Goal: Task Accomplishment & Management: Complete application form

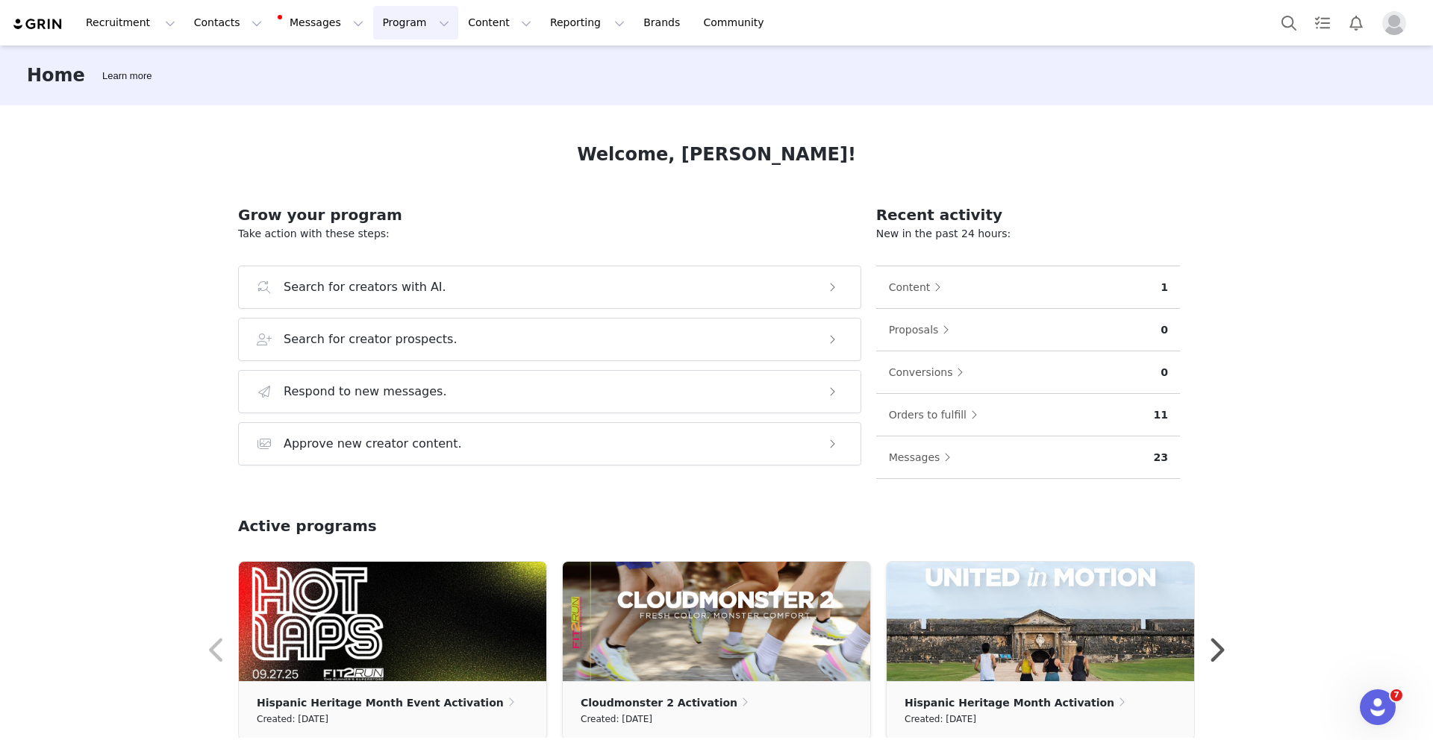
click at [386, 27] on button "Program Program" at bounding box center [415, 23] width 85 height 34
click at [118, 23] on button "Recruitment Recruitment" at bounding box center [130, 23] width 107 height 34
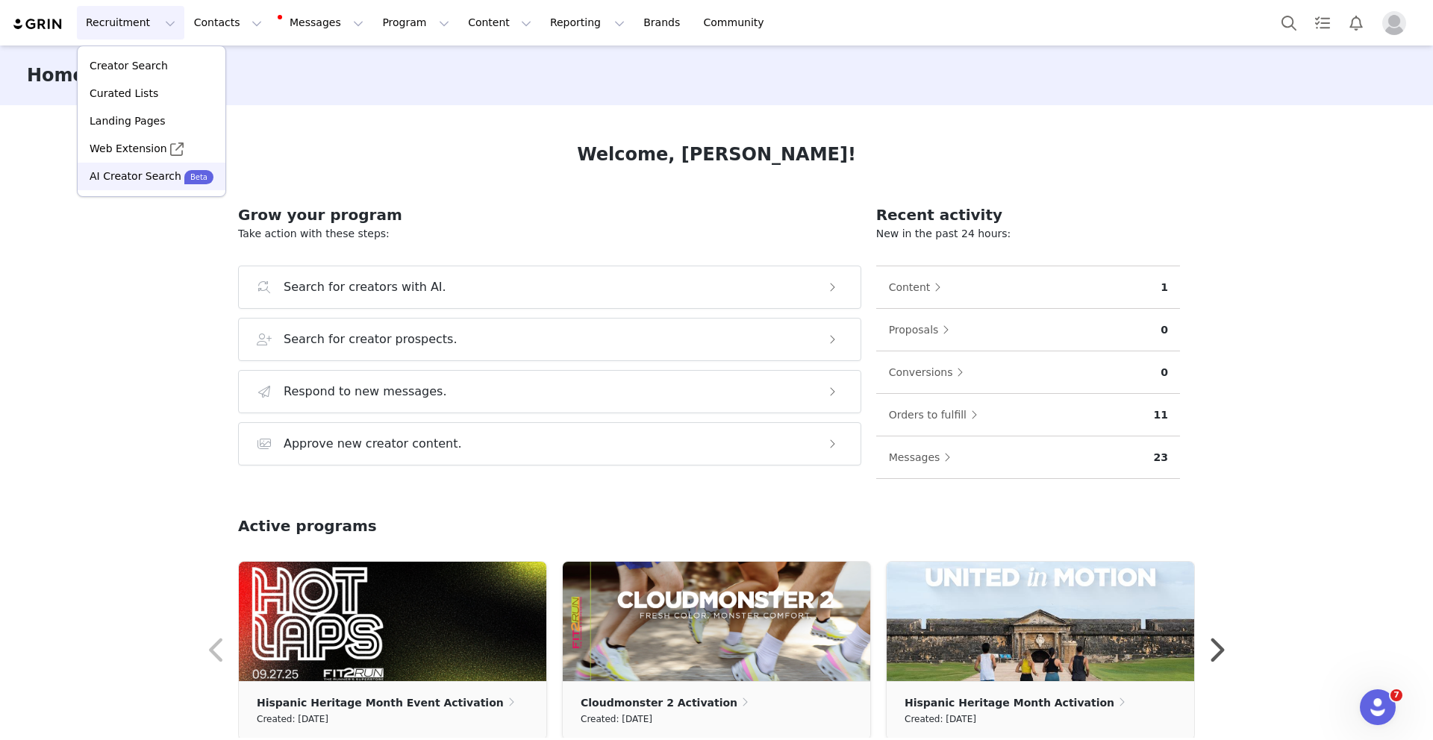
click at [150, 178] on p "AI Creator Search" at bounding box center [136, 177] width 92 height 16
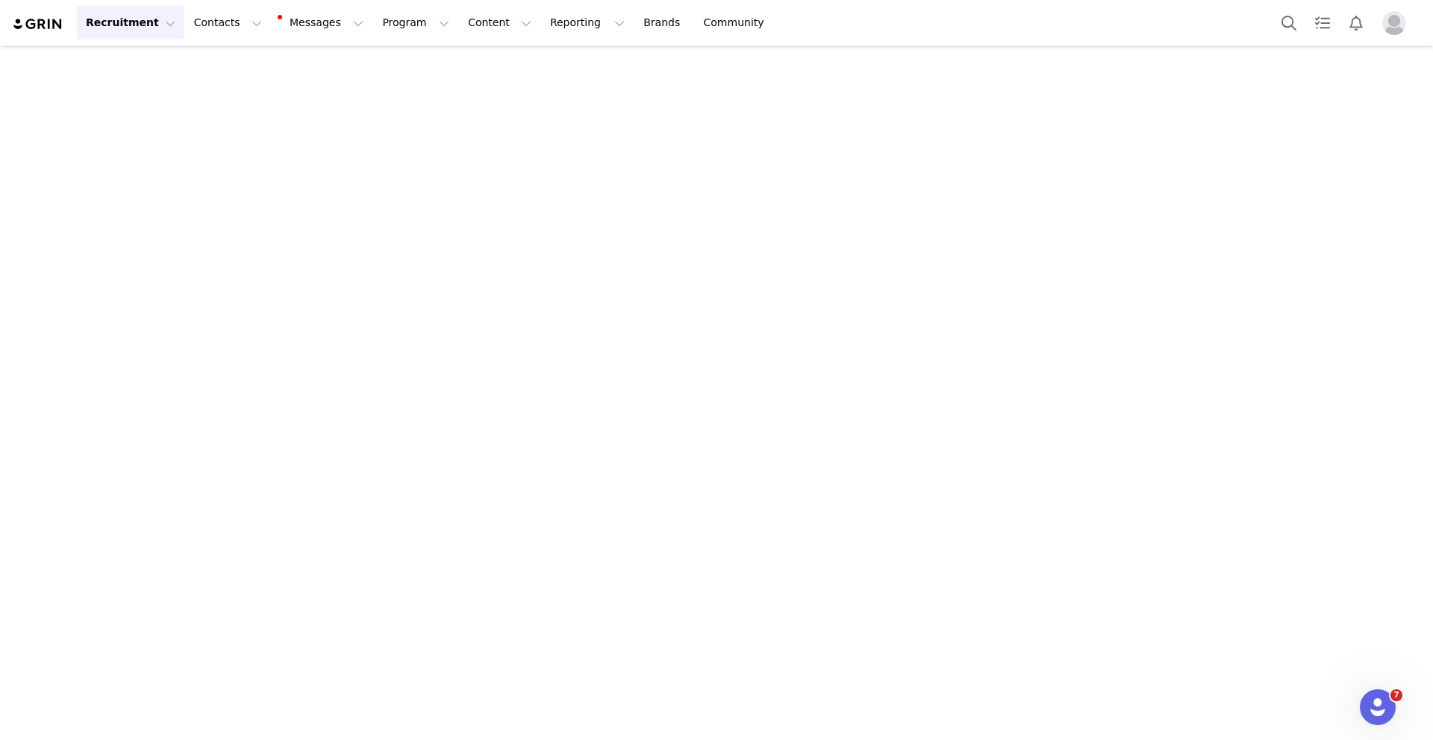
click at [153, 21] on button "Recruitment Recruitment" at bounding box center [130, 23] width 107 height 34
click at [154, 89] on div "Curated Lists" at bounding box center [152, 94] width 130 height 16
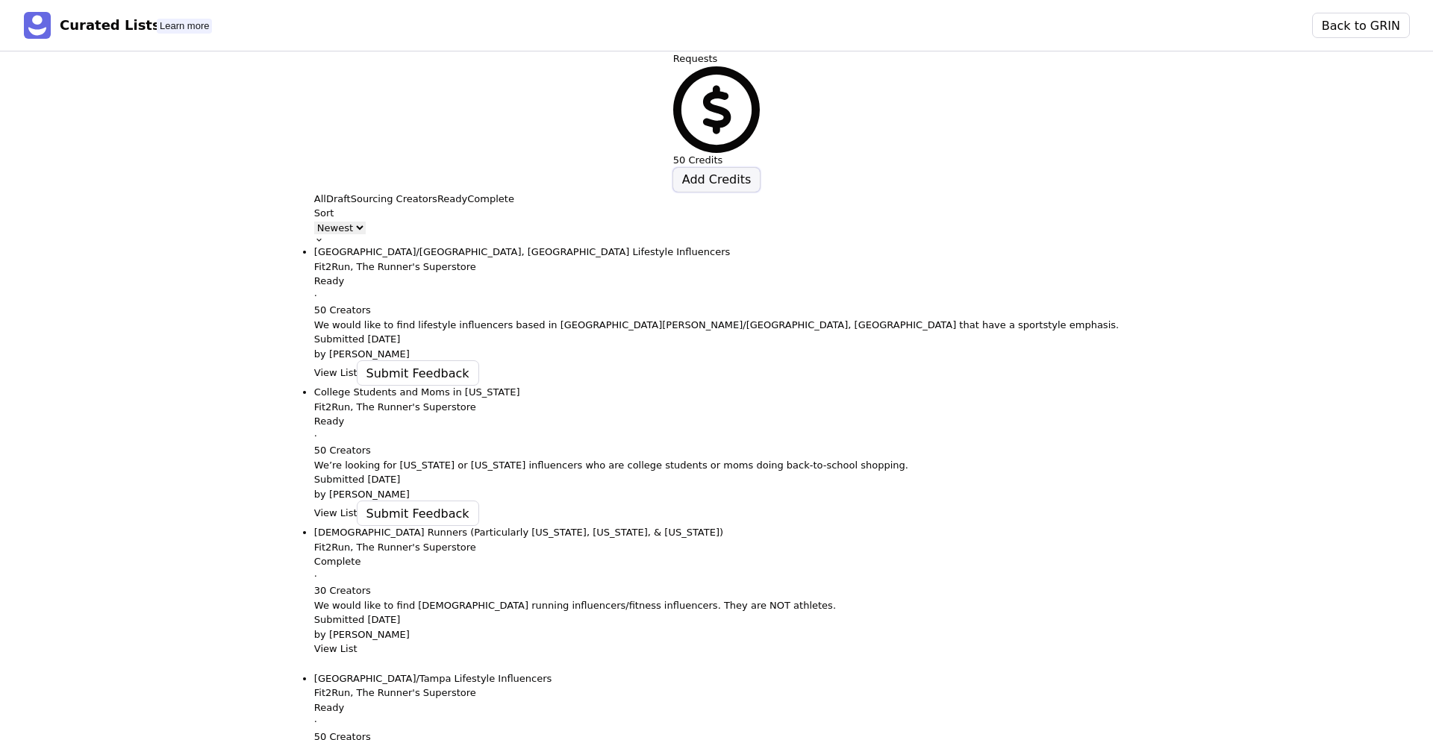
click at [760, 168] on button "Add Credits" at bounding box center [716, 180] width 87 height 24
click at [326, 192] on button "Draft" at bounding box center [338, 199] width 25 height 15
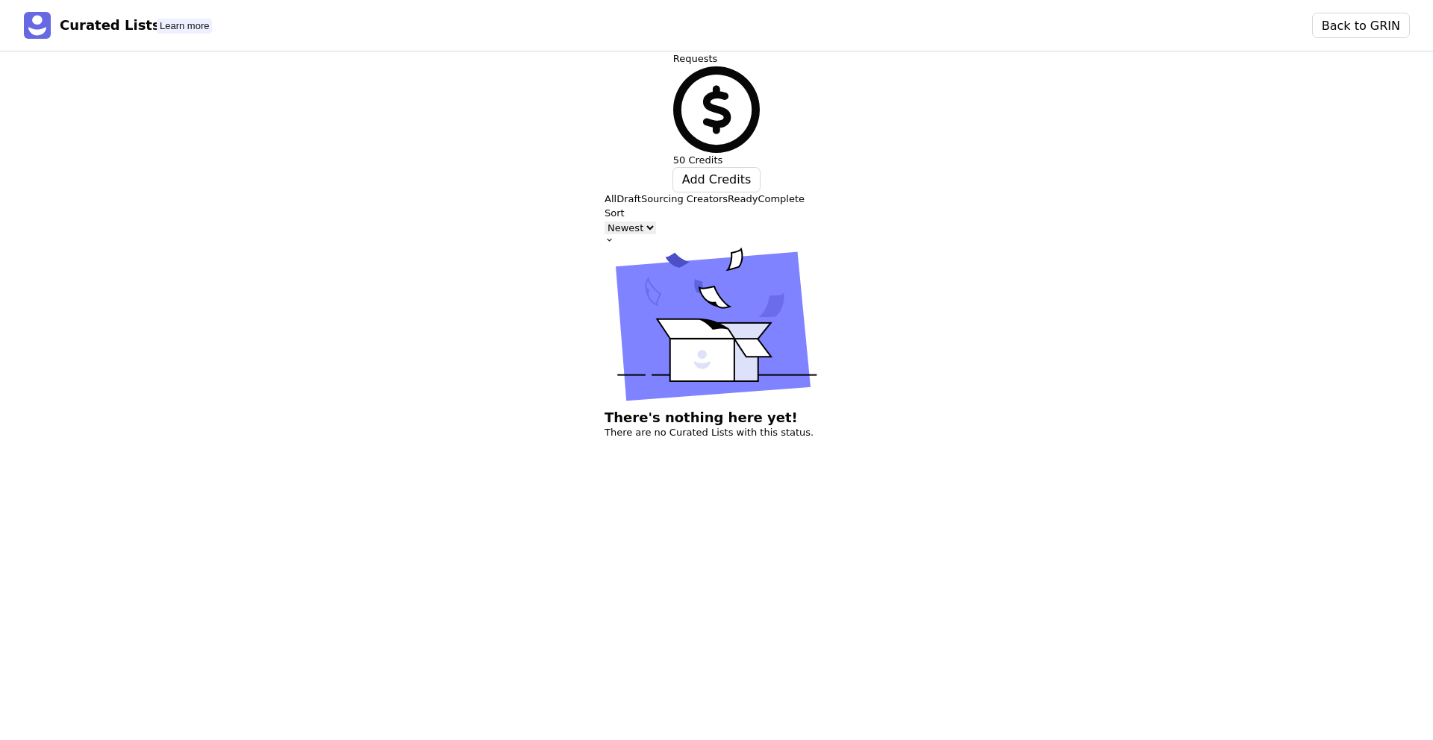
click at [641, 192] on p "Sourcing Creators" at bounding box center [684, 199] width 87 height 15
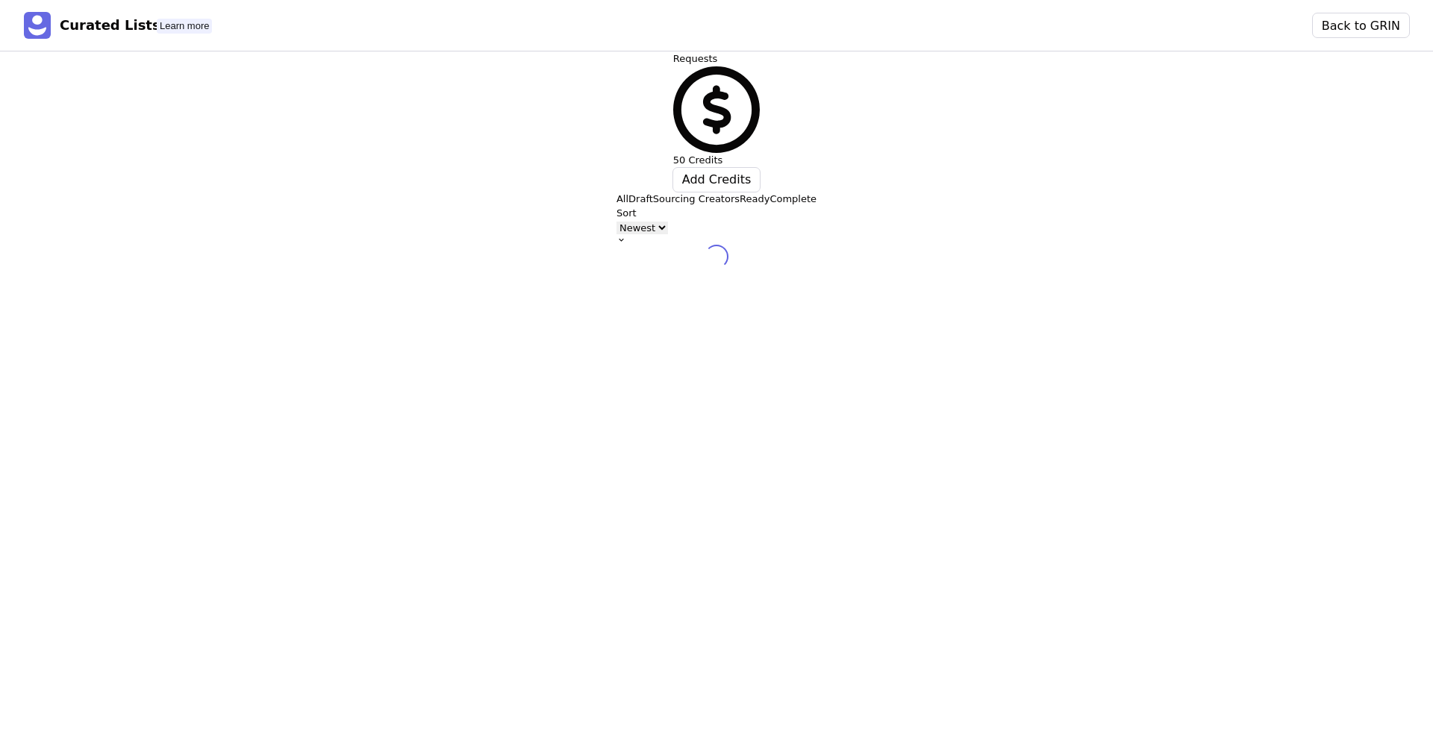
click at [739, 192] on p "Ready" at bounding box center [754, 199] width 30 height 15
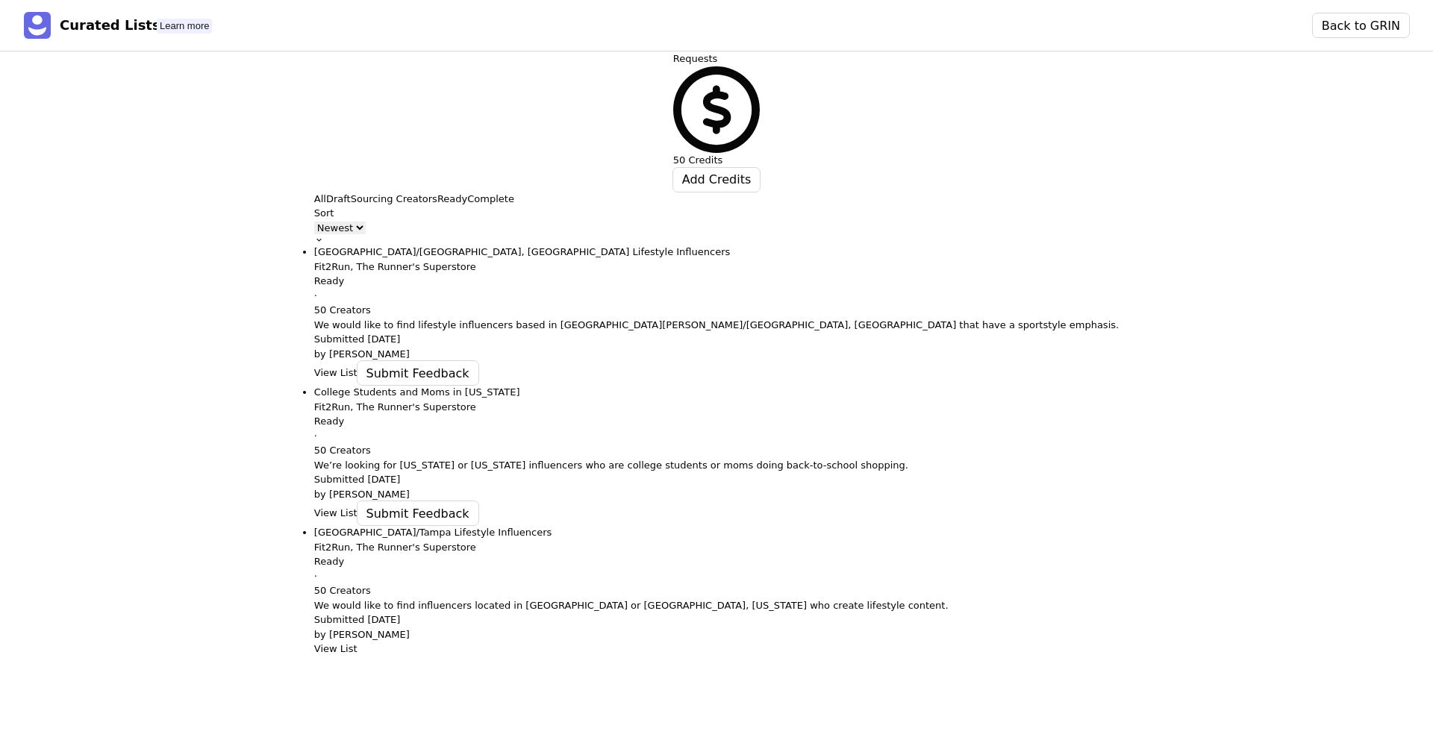
click at [467, 192] on p "Complete" at bounding box center [490, 199] width 47 height 15
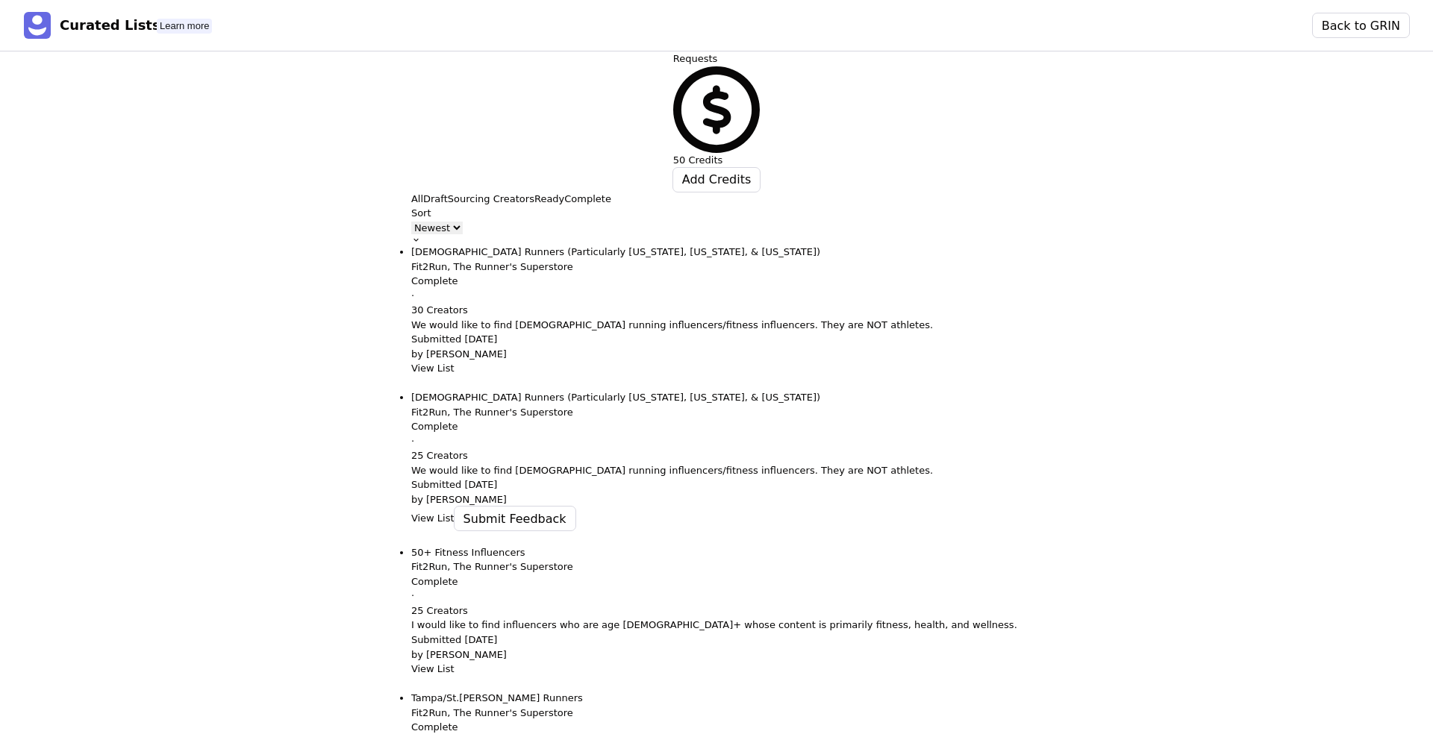
click at [411, 192] on p "All" at bounding box center [417, 199] width 12 height 15
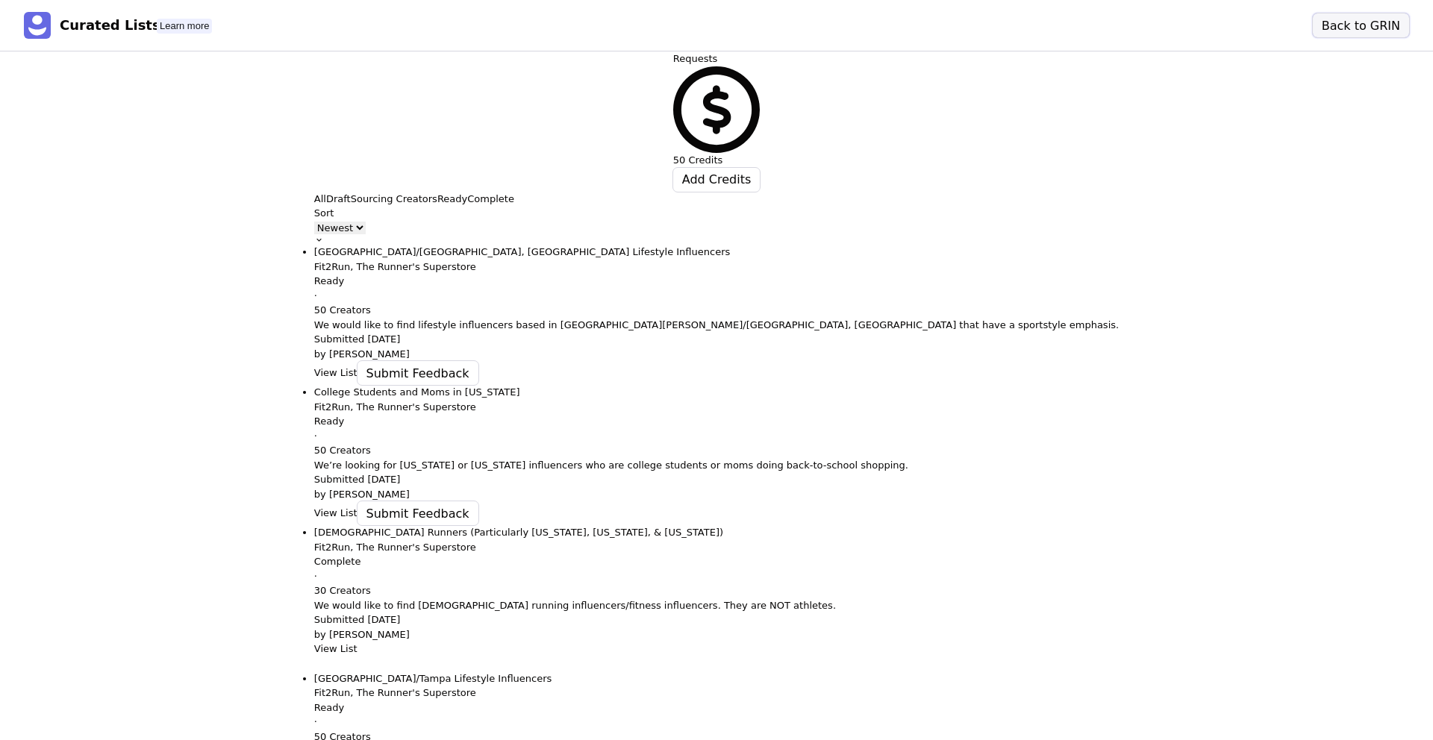
click at [1362, 26] on button "Back to GRIN" at bounding box center [1361, 25] width 96 height 24
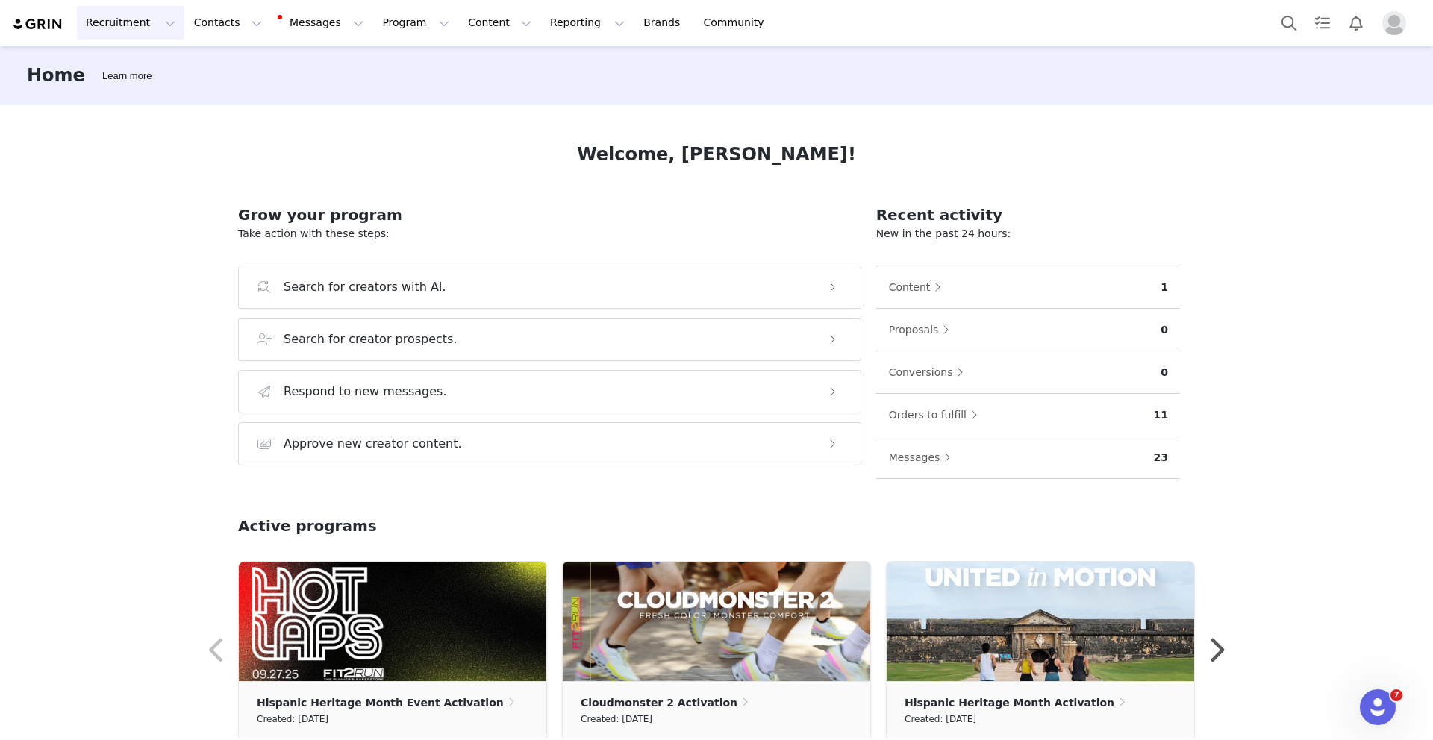
click at [91, 27] on button "Recruitment Recruitment" at bounding box center [130, 23] width 107 height 34
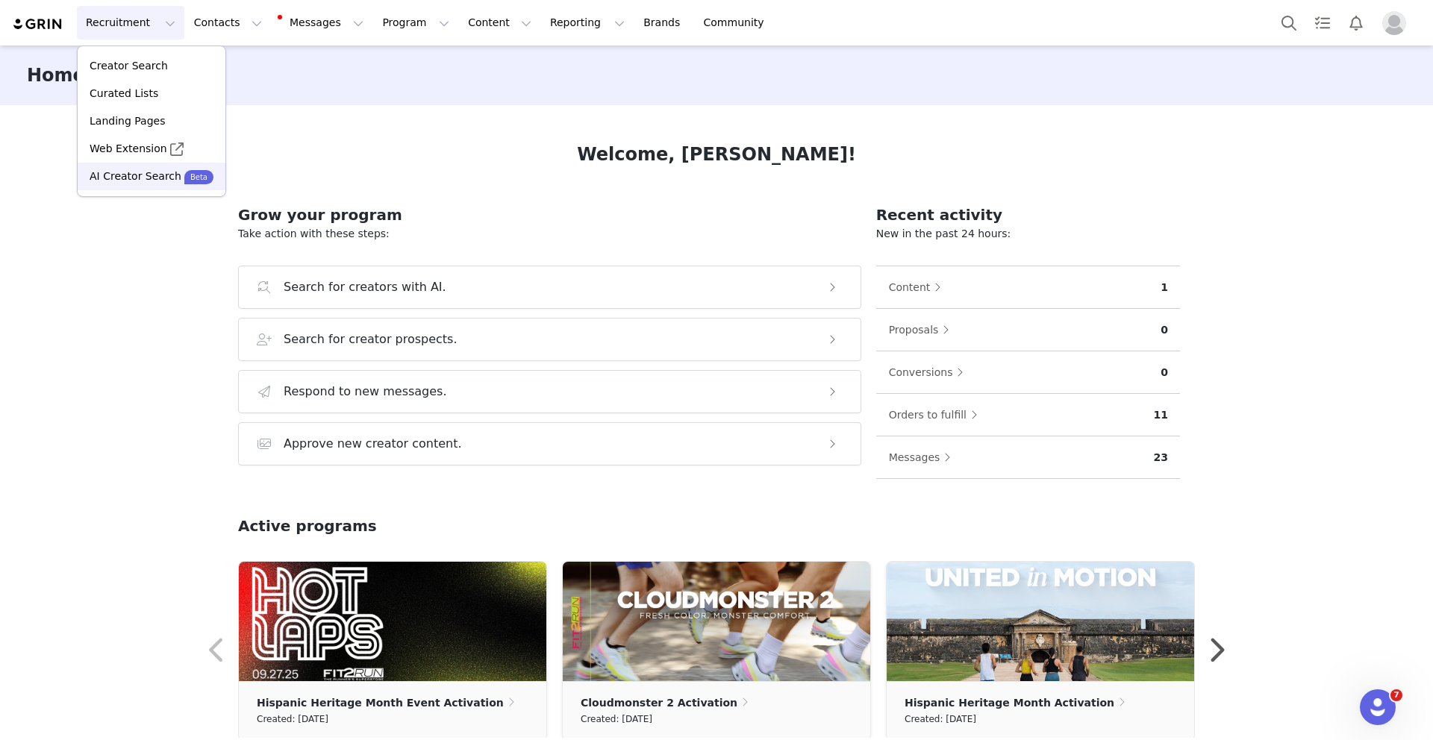
click at [160, 184] on p "AI Creator Search" at bounding box center [136, 177] width 92 height 16
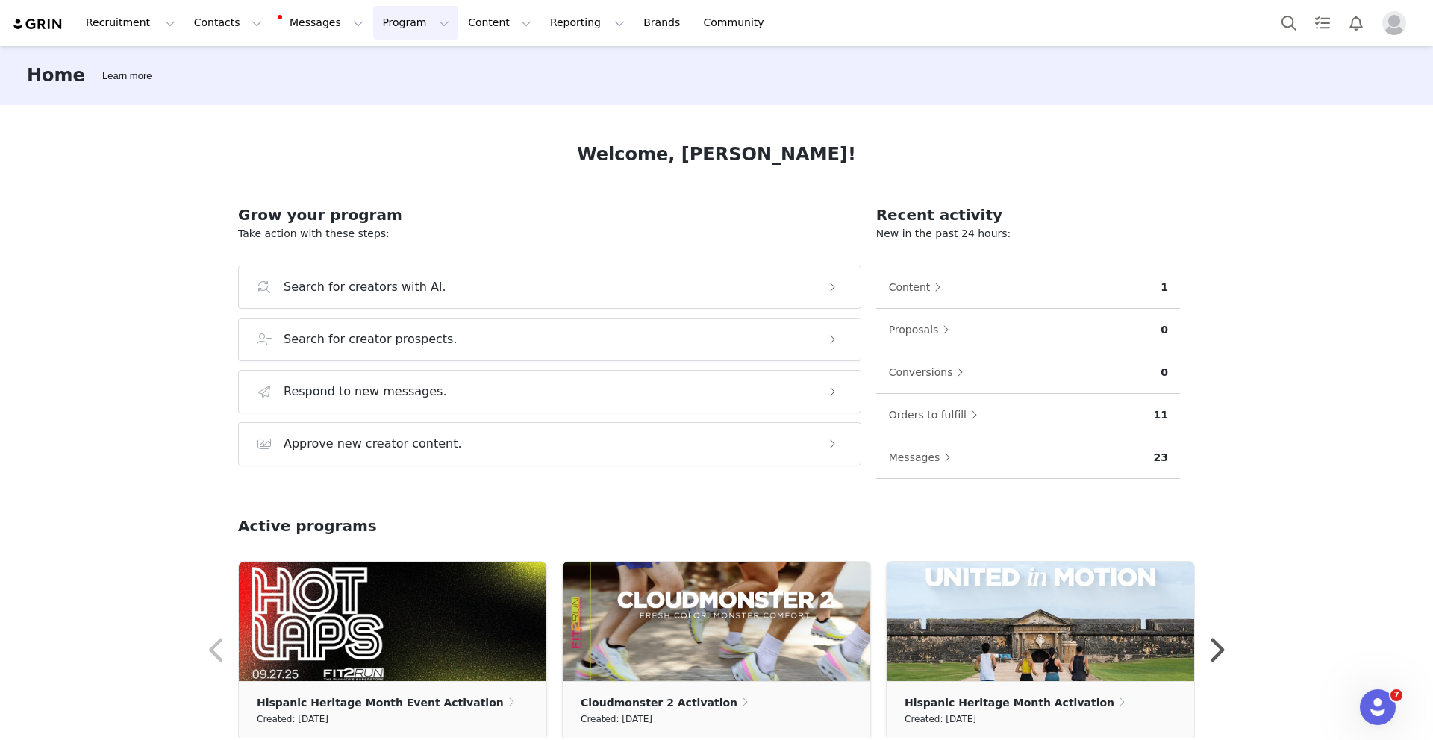
click at [377, 19] on button "Program Program" at bounding box center [415, 23] width 85 height 34
click at [405, 70] on p "Activations" at bounding box center [390, 66] width 57 height 16
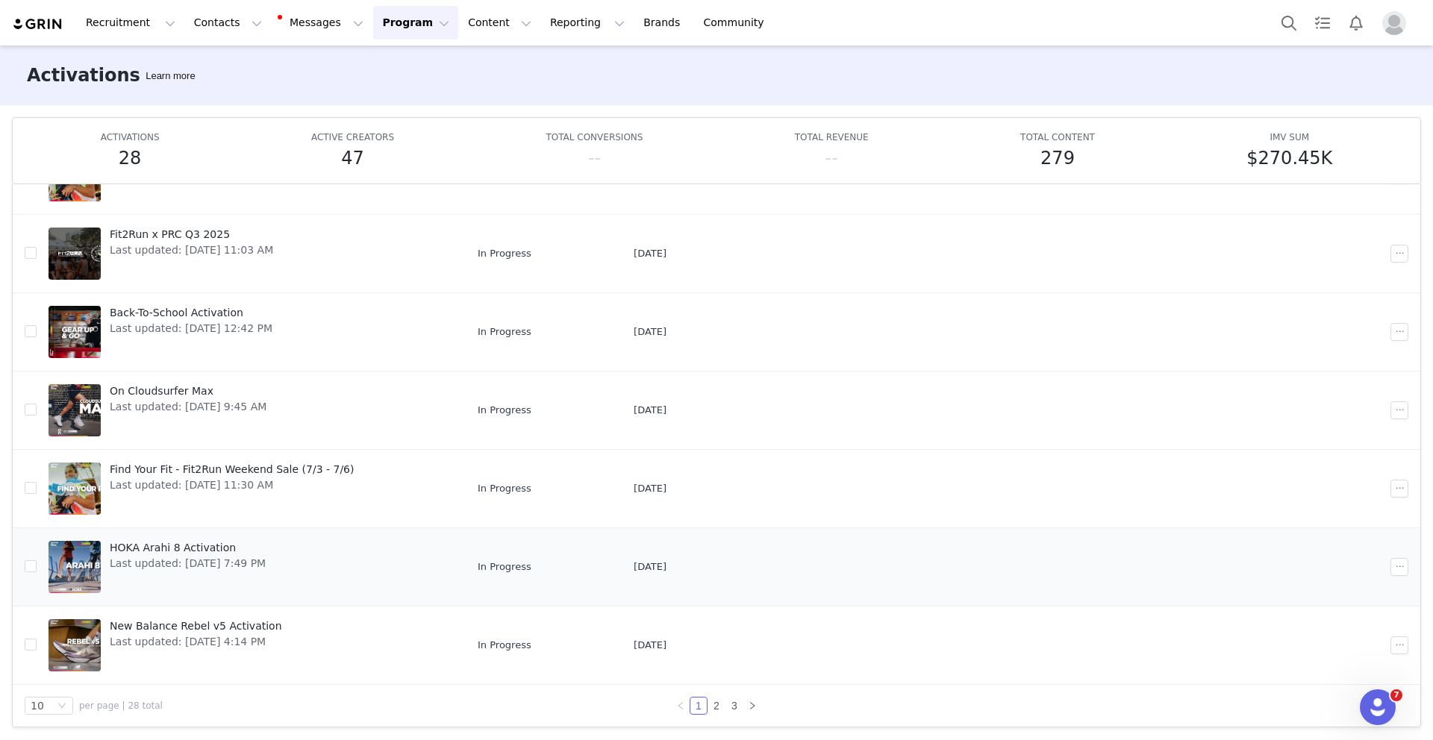
scroll to position [79, 0]
click at [713, 701] on link "2" at bounding box center [716, 704] width 16 height 16
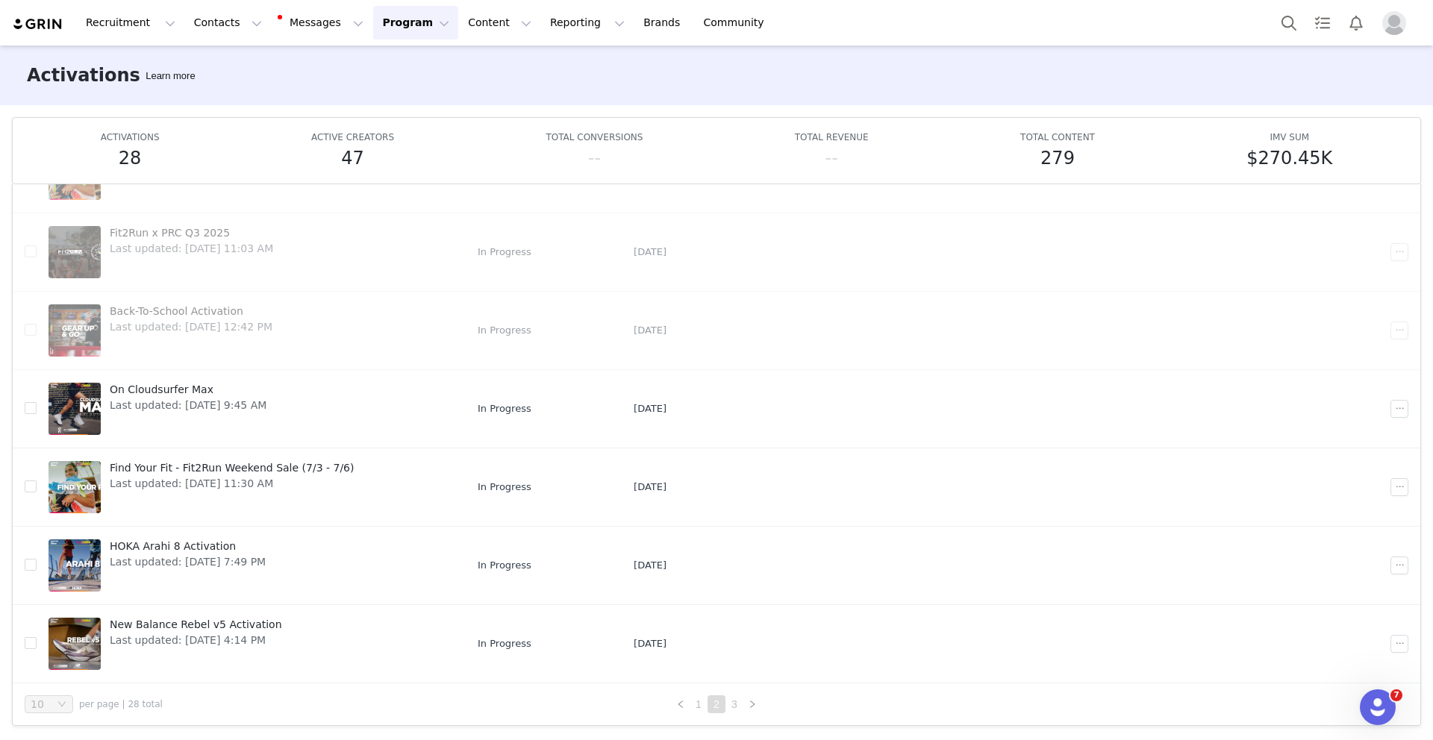
scroll to position [0, 0]
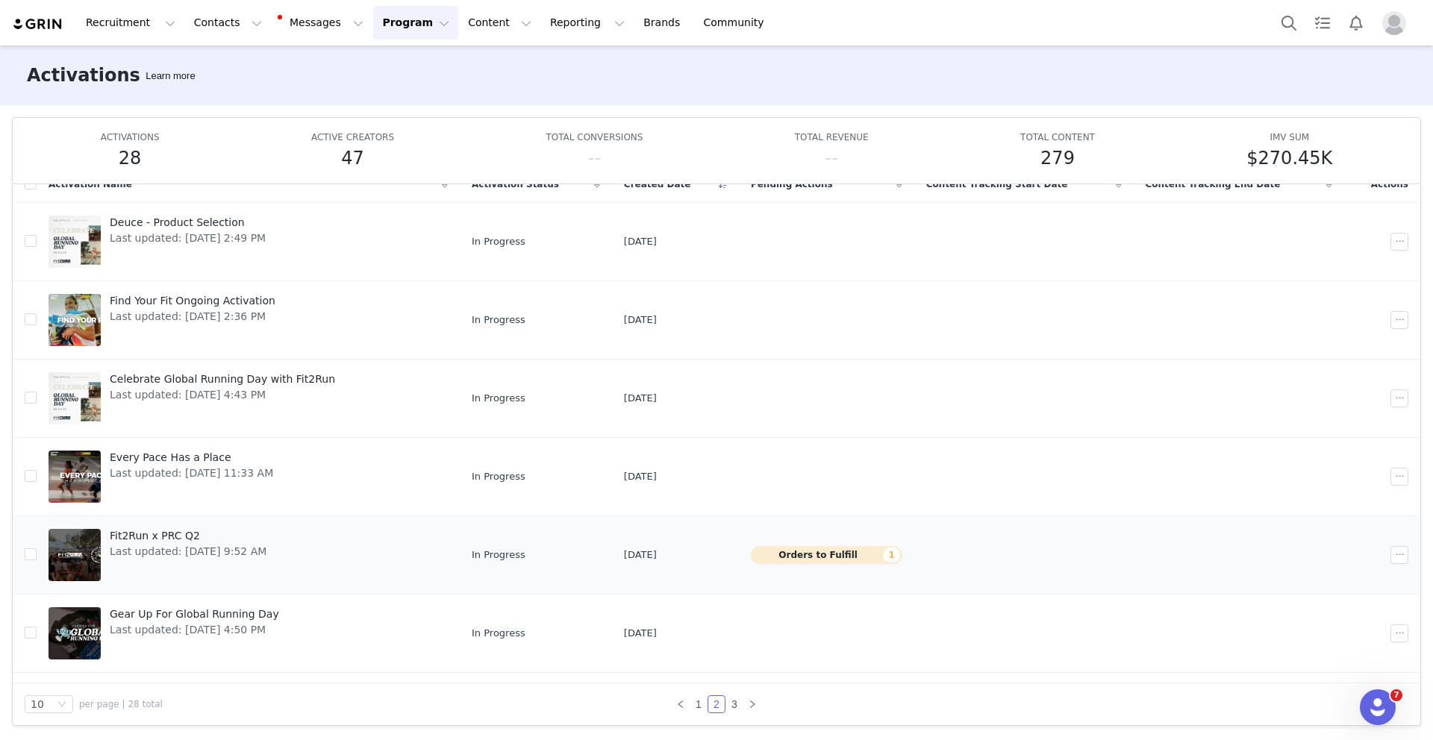
click at [798, 557] on button "Orders to Fulfill 1" at bounding box center [826, 555] width 151 height 18
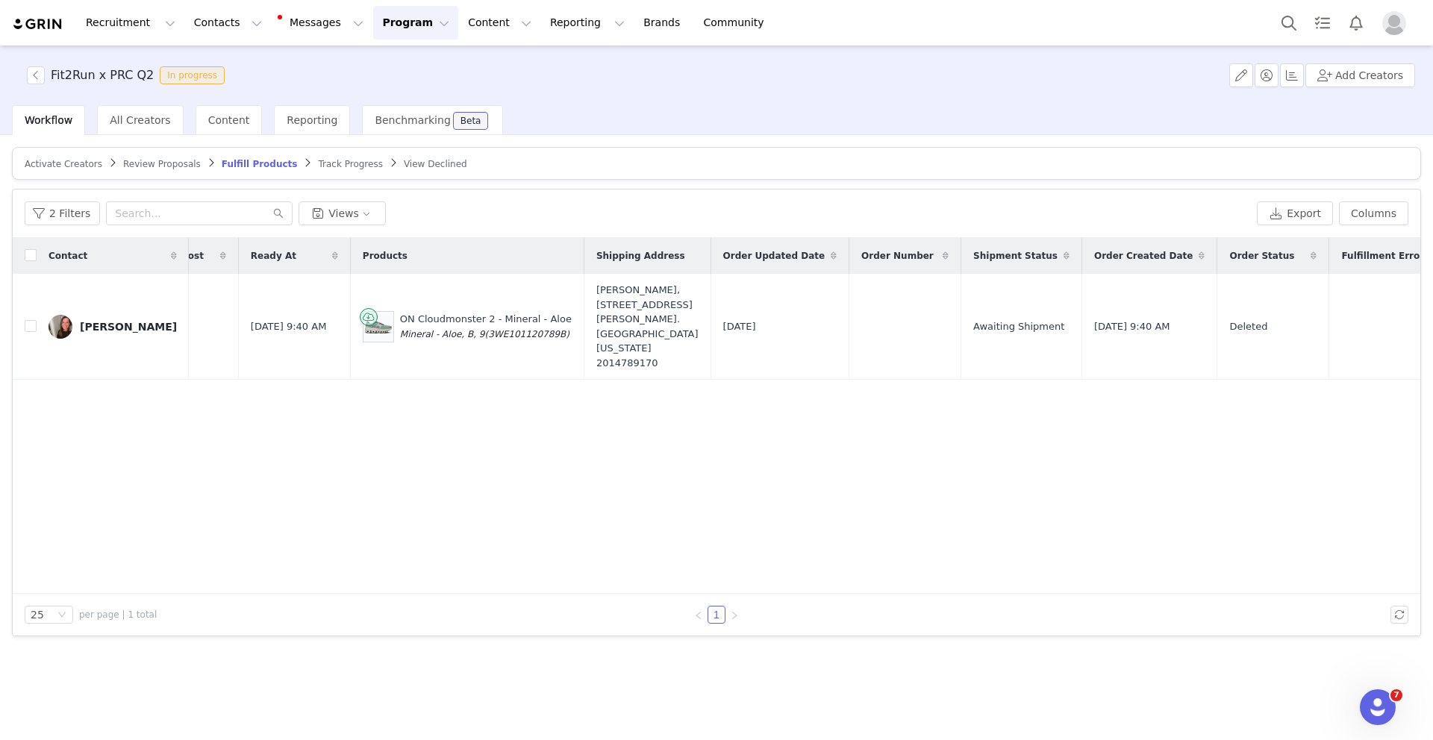
scroll to position [0, 369]
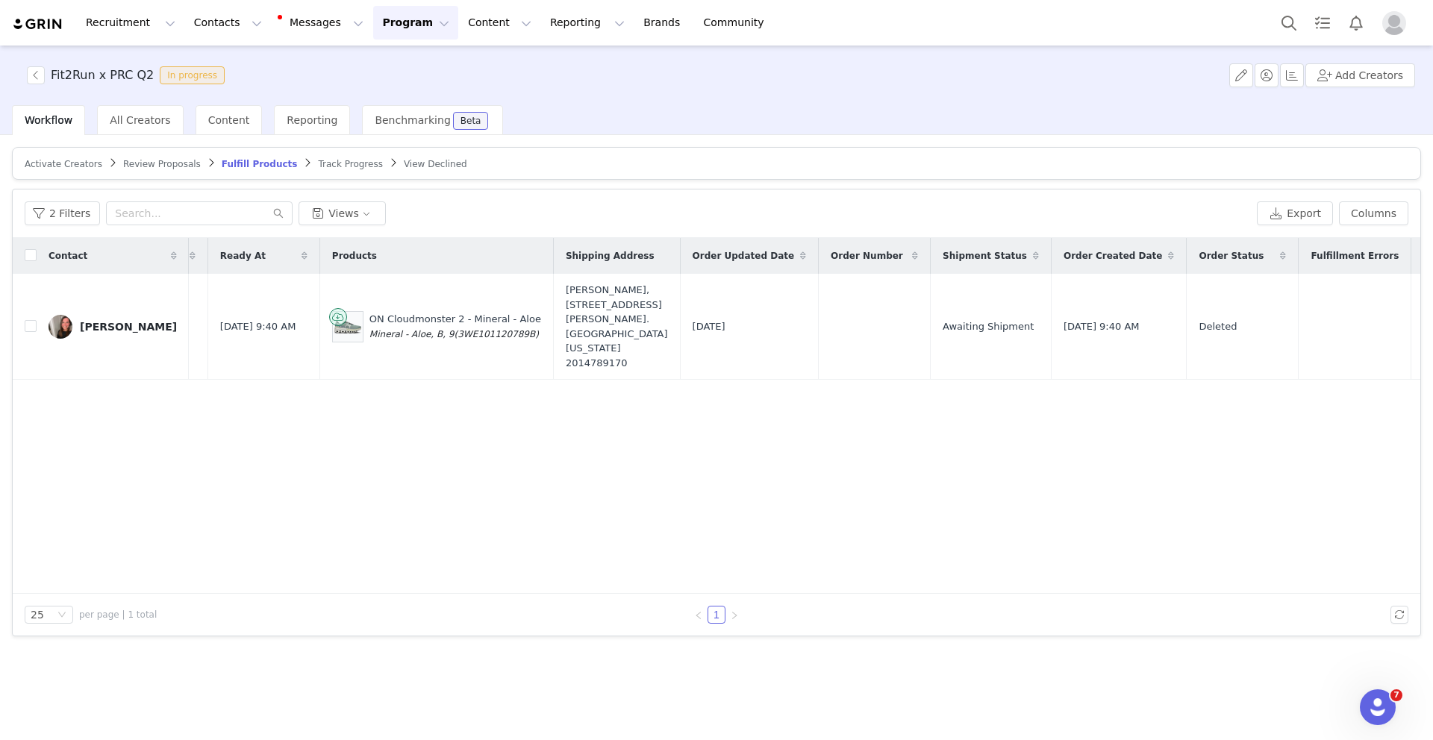
click at [337, 172] on article "Activate Creators Review Proposals Fulfill Products Track Progress View Declined" at bounding box center [716, 163] width 1409 height 33
click at [339, 166] on span "Track Progress" at bounding box center [350, 164] width 64 height 10
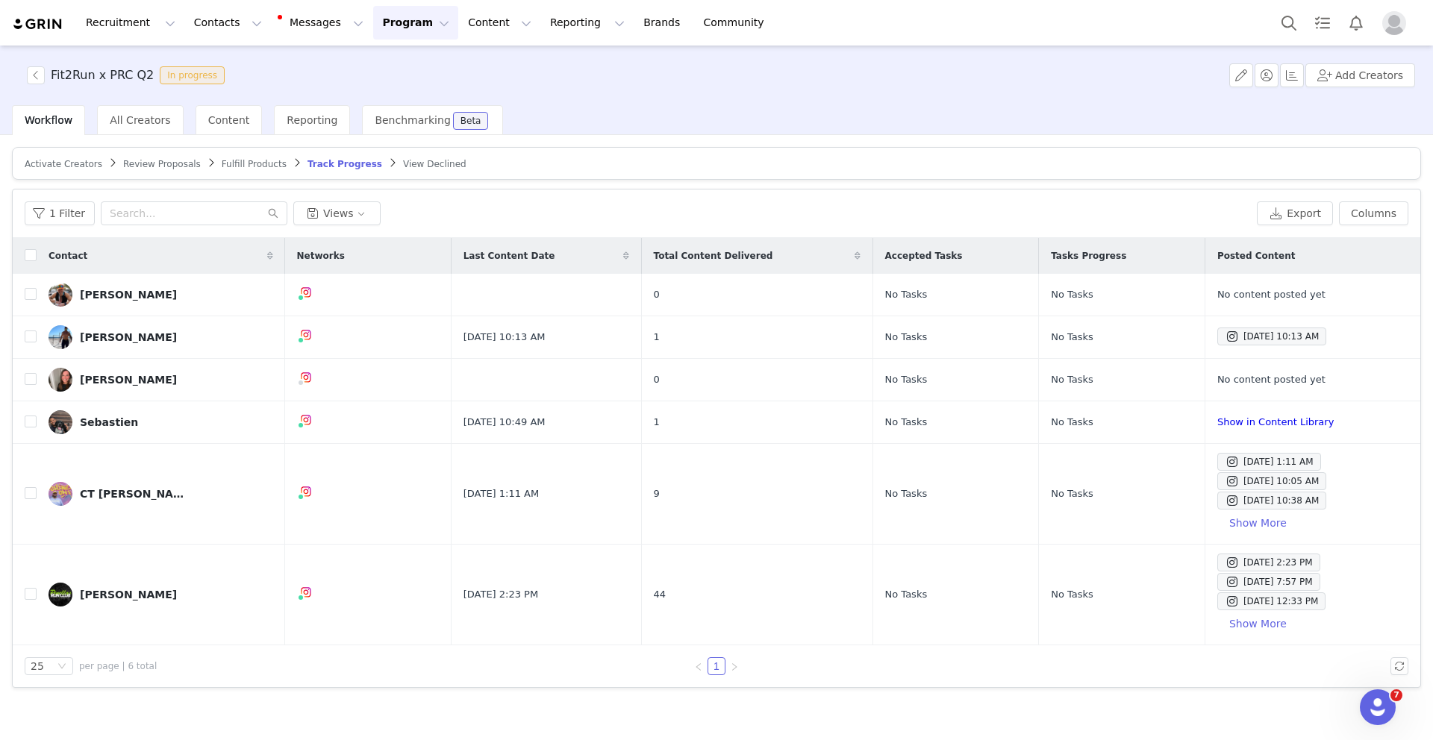
click at [420, 164] on span "View Declined" at bounding box center [434, 164] width 63 height 10
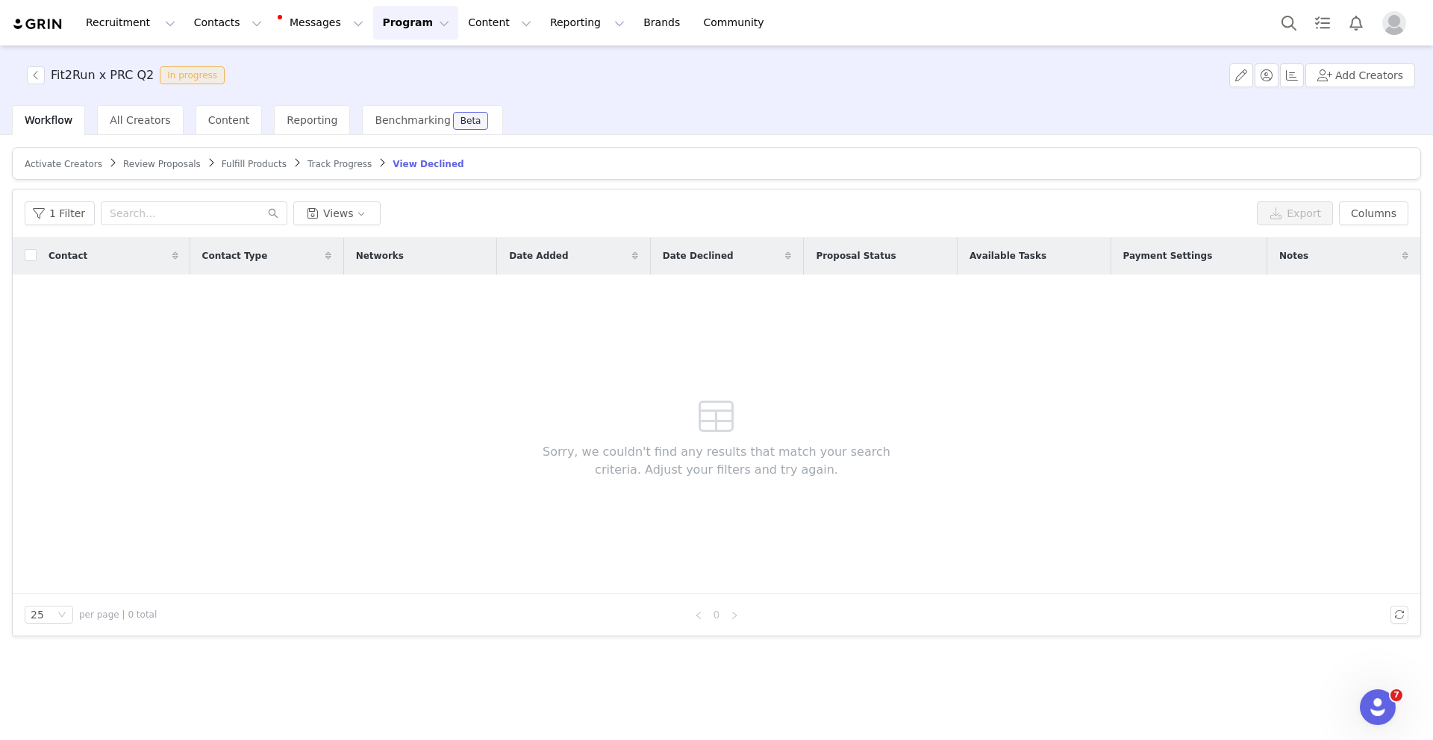
click at [343, 166] on span "Track Progress" at bounding box center [339, 164] width 64 height 10
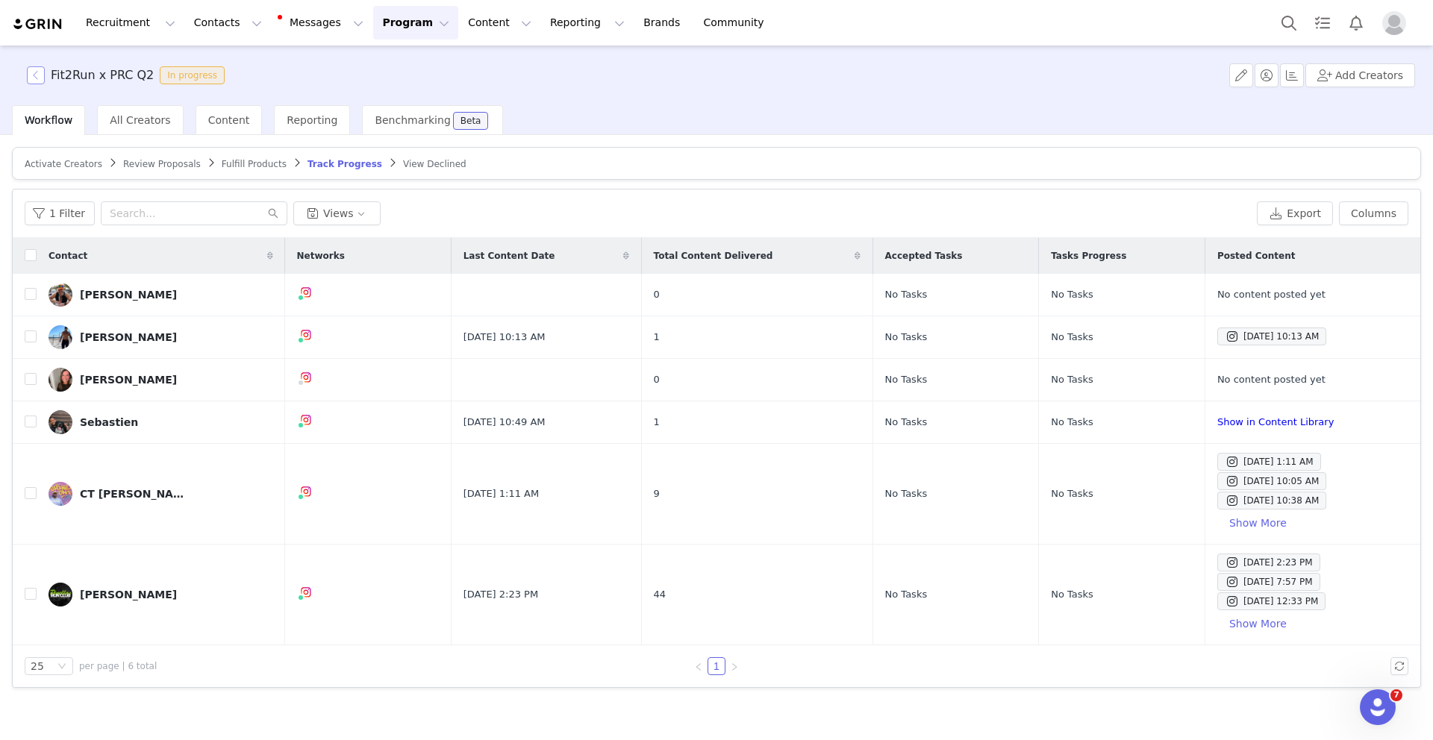
click at [34, 73] on button "button" at bounding box center [36, 75] width 18 height 18
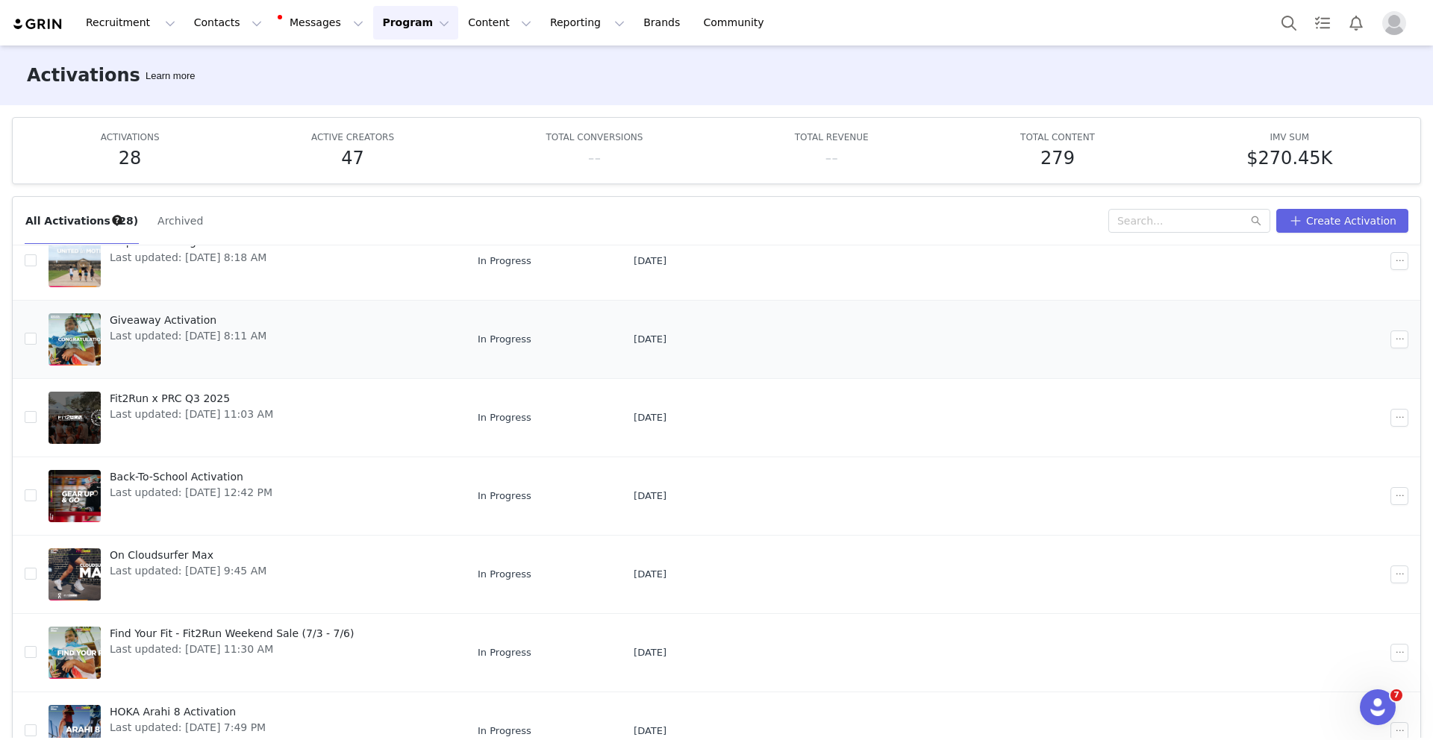
scroll to position [222, 0]
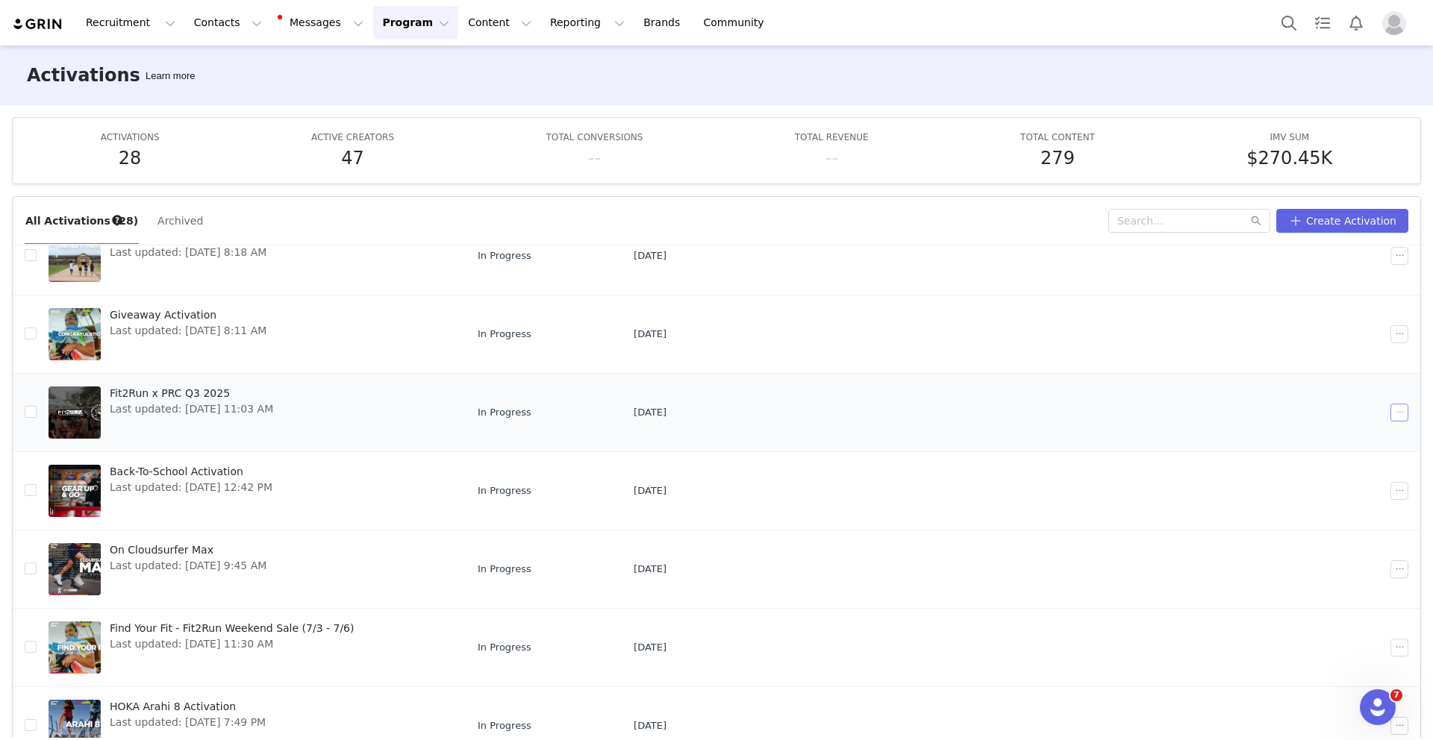
click at [1390, 410] on button "button" at bounding box center [1399, 413] width 18 height 18
click at [1295, 460] on span "Duplicate" at bounding box center [1298, 463] width 50 height 16
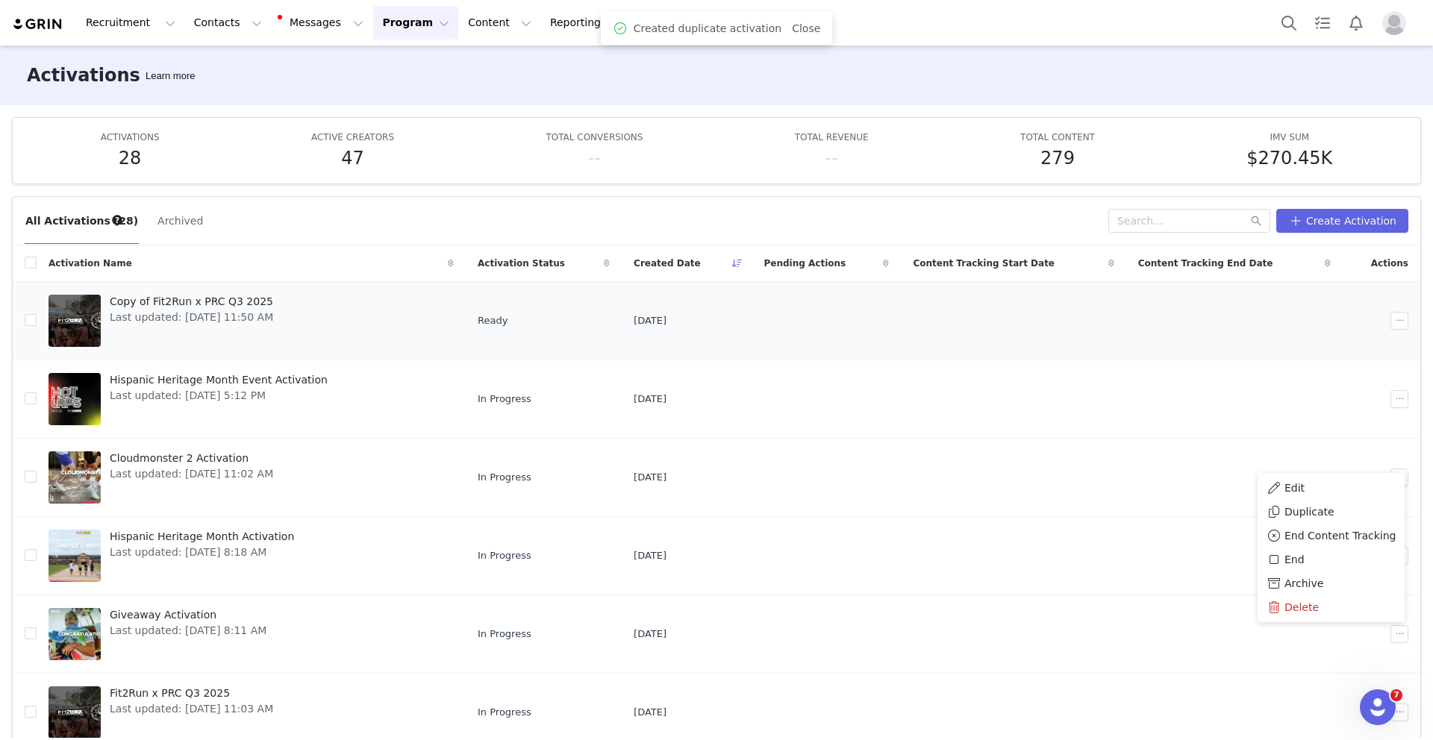
click at [230, 290] on td "Copy of Fit2Run x PRC Q3 2025 Last updated: Oct 1, 2025 11:50 AM" at bounding box center [251, 320] width 429 height 78
click at [229, 299] on span "Copy of Fit2Run x PRC Q3 2025" at bounding box center [191, 302] width 163 height 16
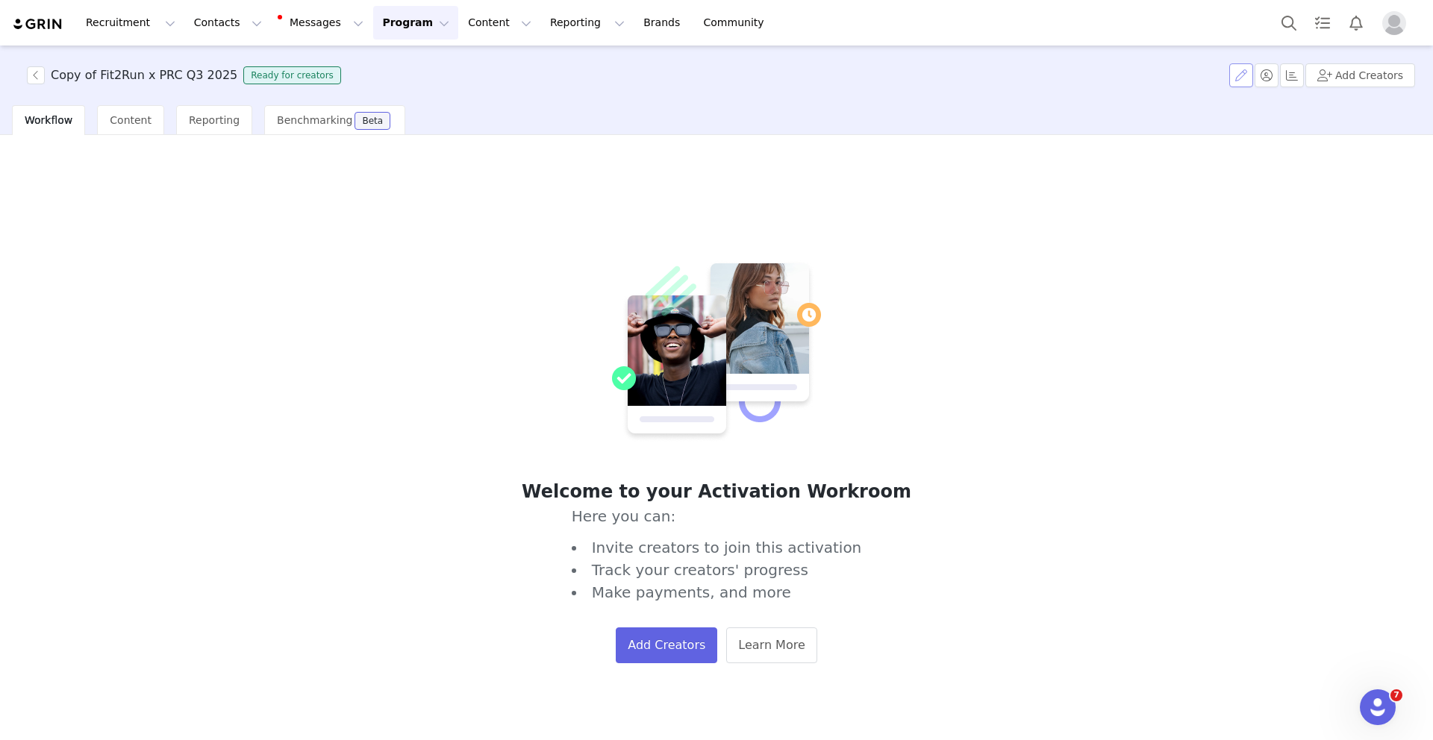
click at [1237, 75] on button "button" at bounding box center [1241, 75] width 24 height 24
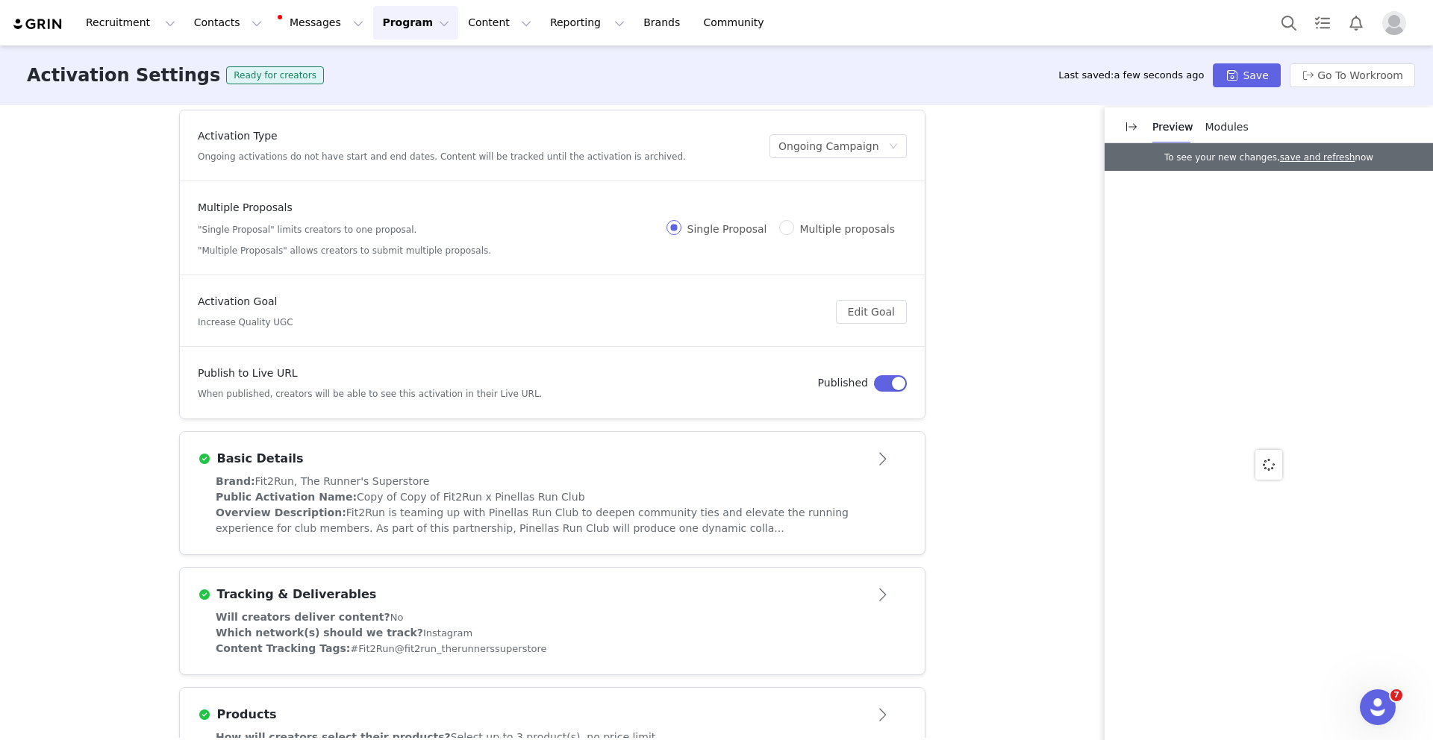
scroll to position [67, 0]
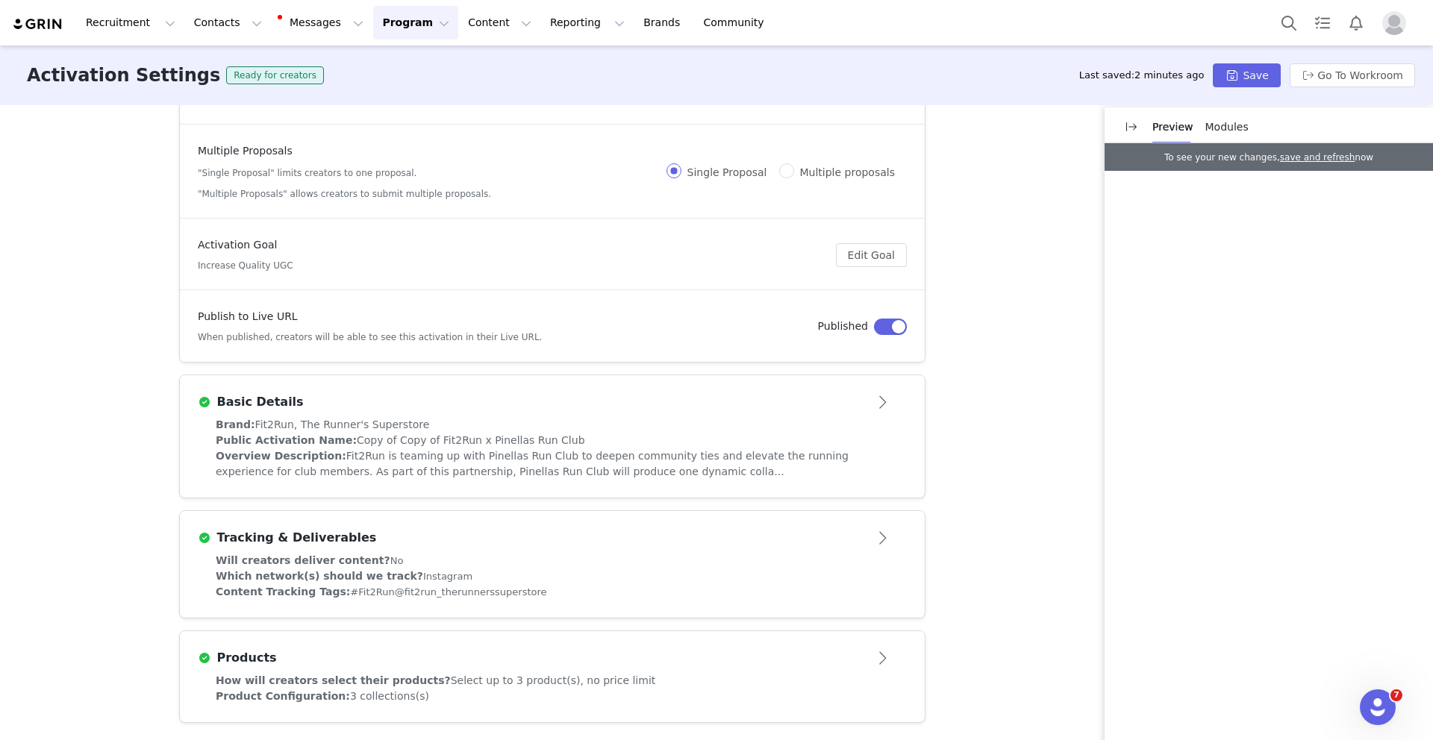
click at [362, 419] on span "Fit2Run, The Runner's Superstore" at bounding box center [342, 425] width 175 height 12
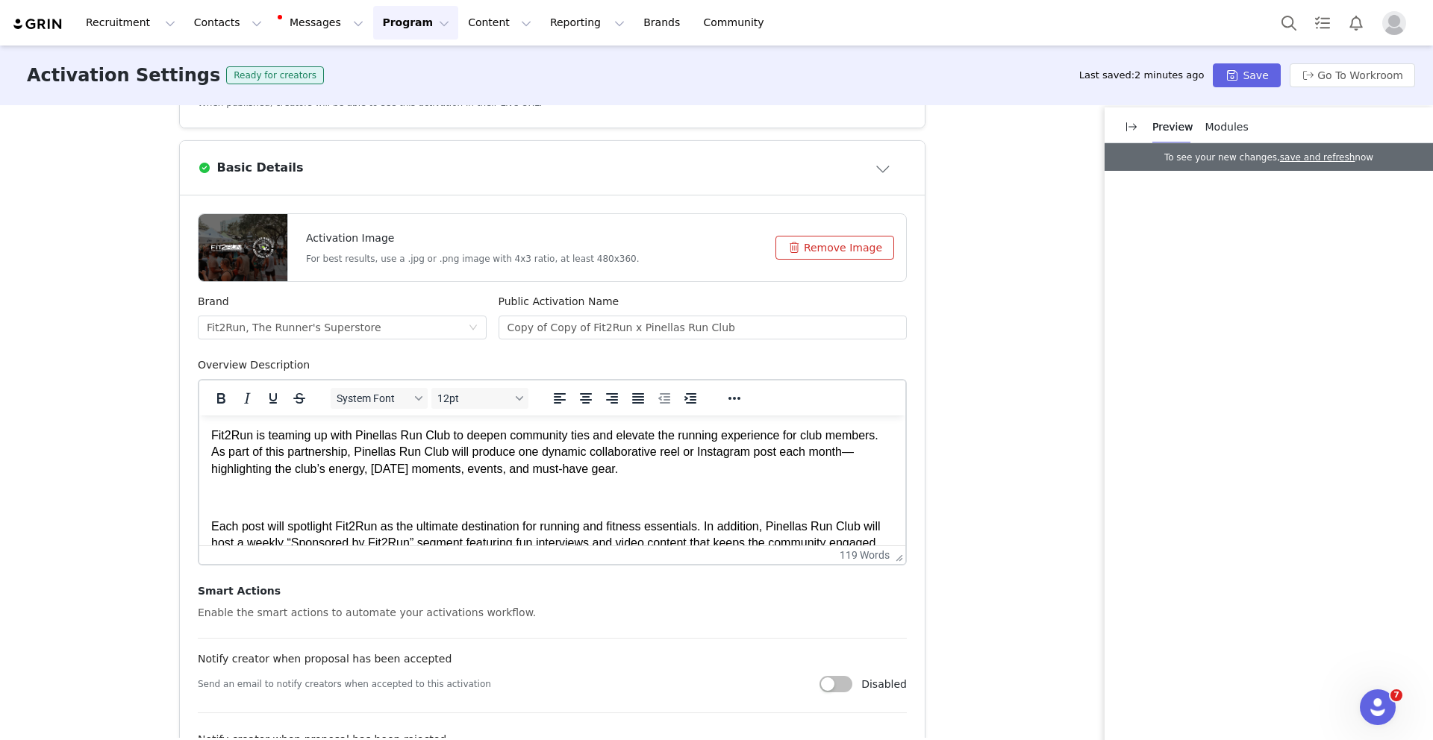
scroll to position [313, 0]
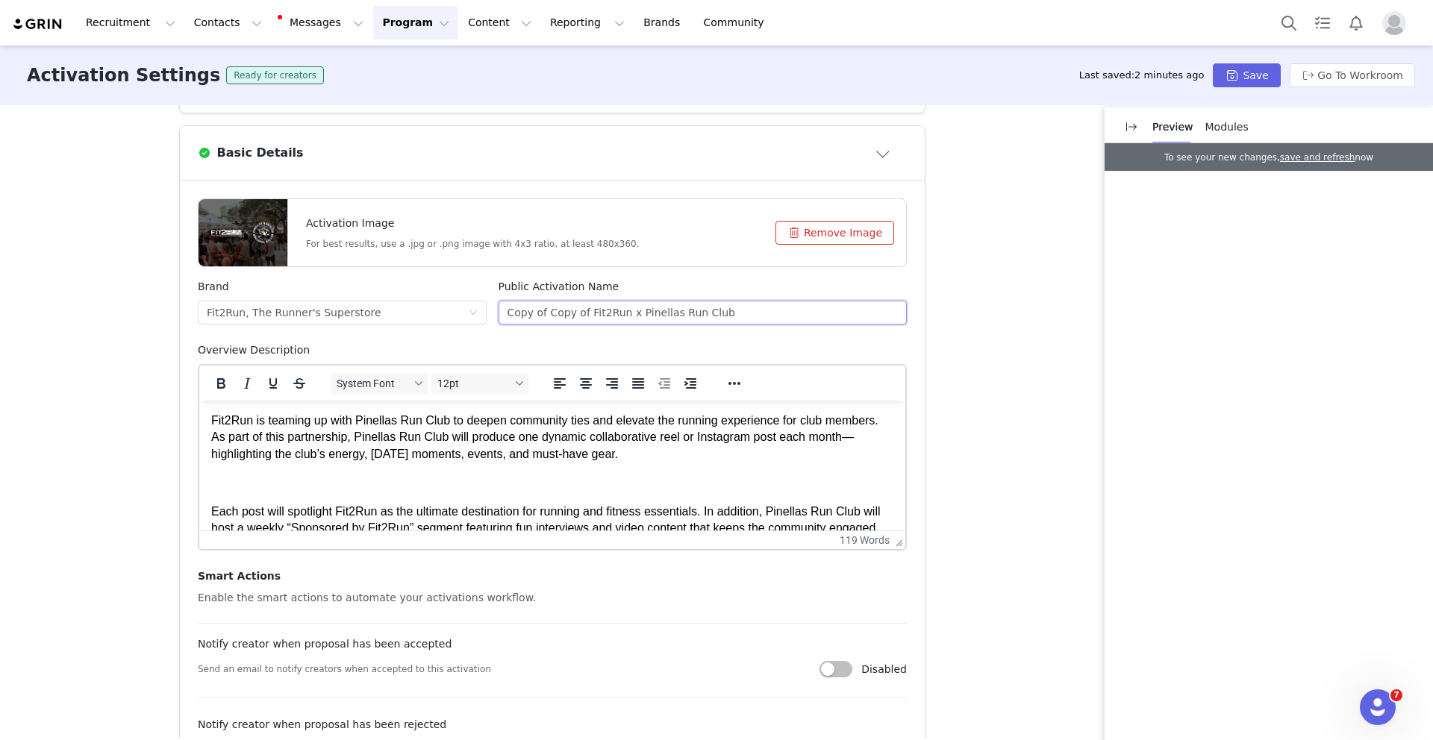
click at [586, 313] on input "Copy of Copy of Fit2Run x Pinellas Run Club" at bounding box center [702, 313] width 409 height 24
drag, startPoint x: 584, startPoint y: 316, endPoint x: 478, endPoint y: 315, distance: 105.2
click at [478, 315] on div "Brand Fit2Run, The Runner's Superstore Public Activation Name Copy of Copy of F…" at bounding box center [552, 310] width 721 height 63
type input "Fit2Run x Pinellas Run Club"
click at [1014, 319] on div "Activation Type Ongoing activations do not have start and end dates. Content wi…" at bounding box center [716, 421] width 1433 height 633
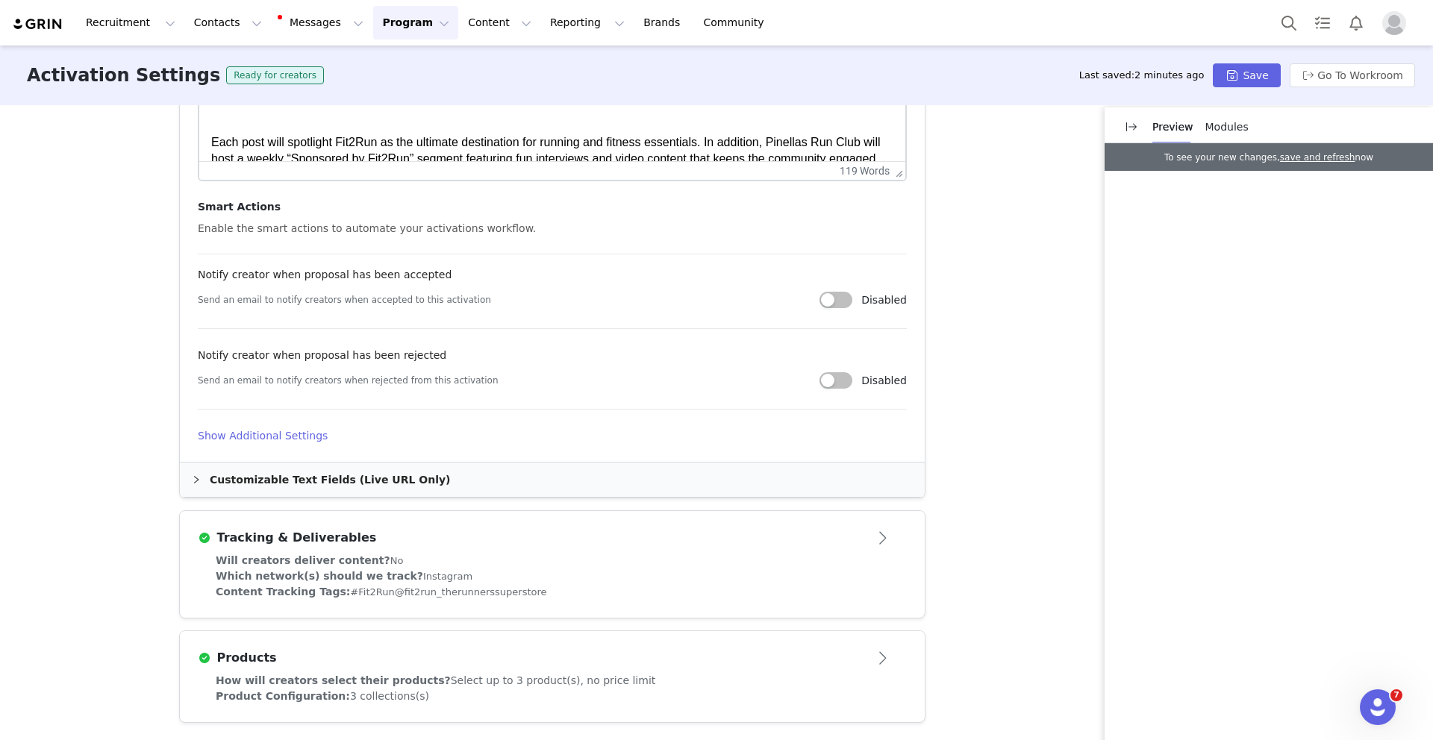
scroll to position [684, 0]
click at [428, 475] on div "Customizable Text Fields (Live URL Only)" at bounding box center [552, 480] width 745 height 34
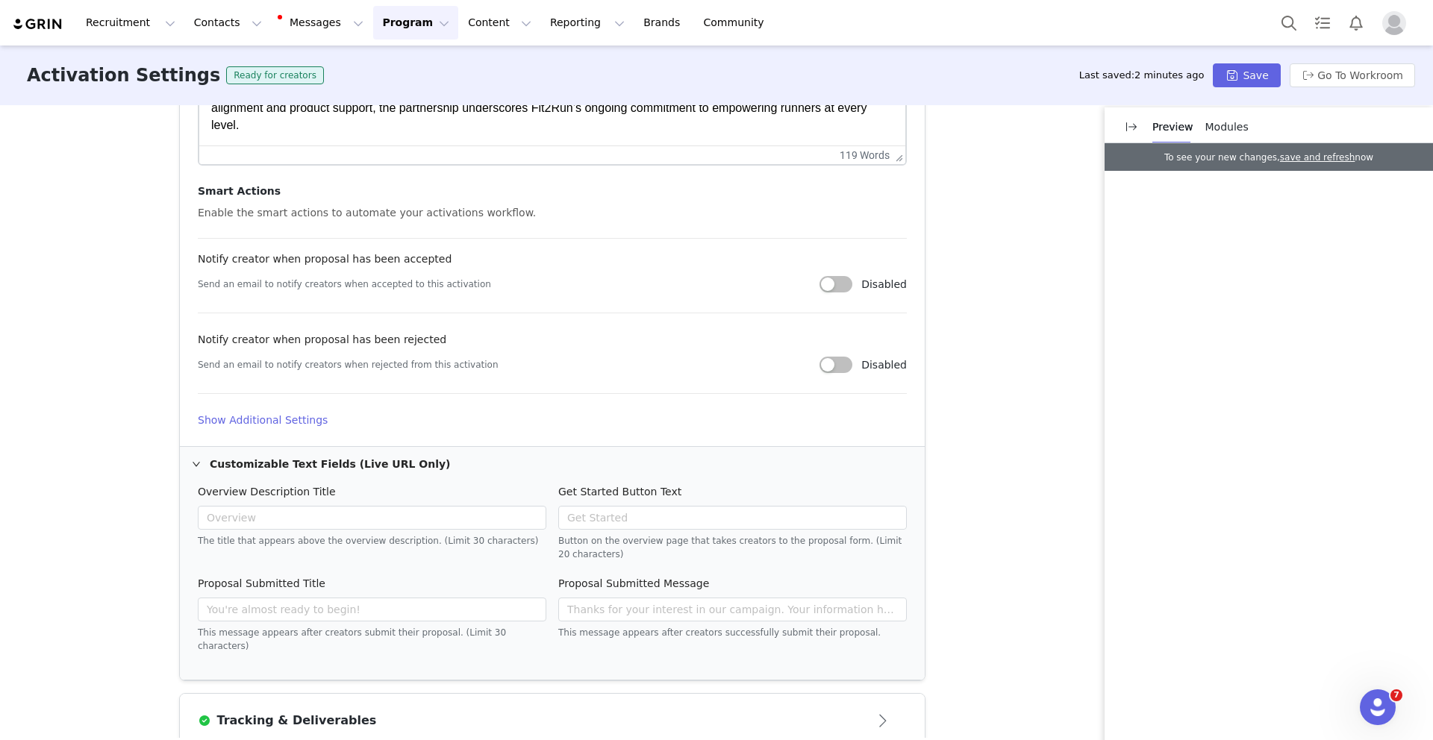
scroll to position [707, 0]
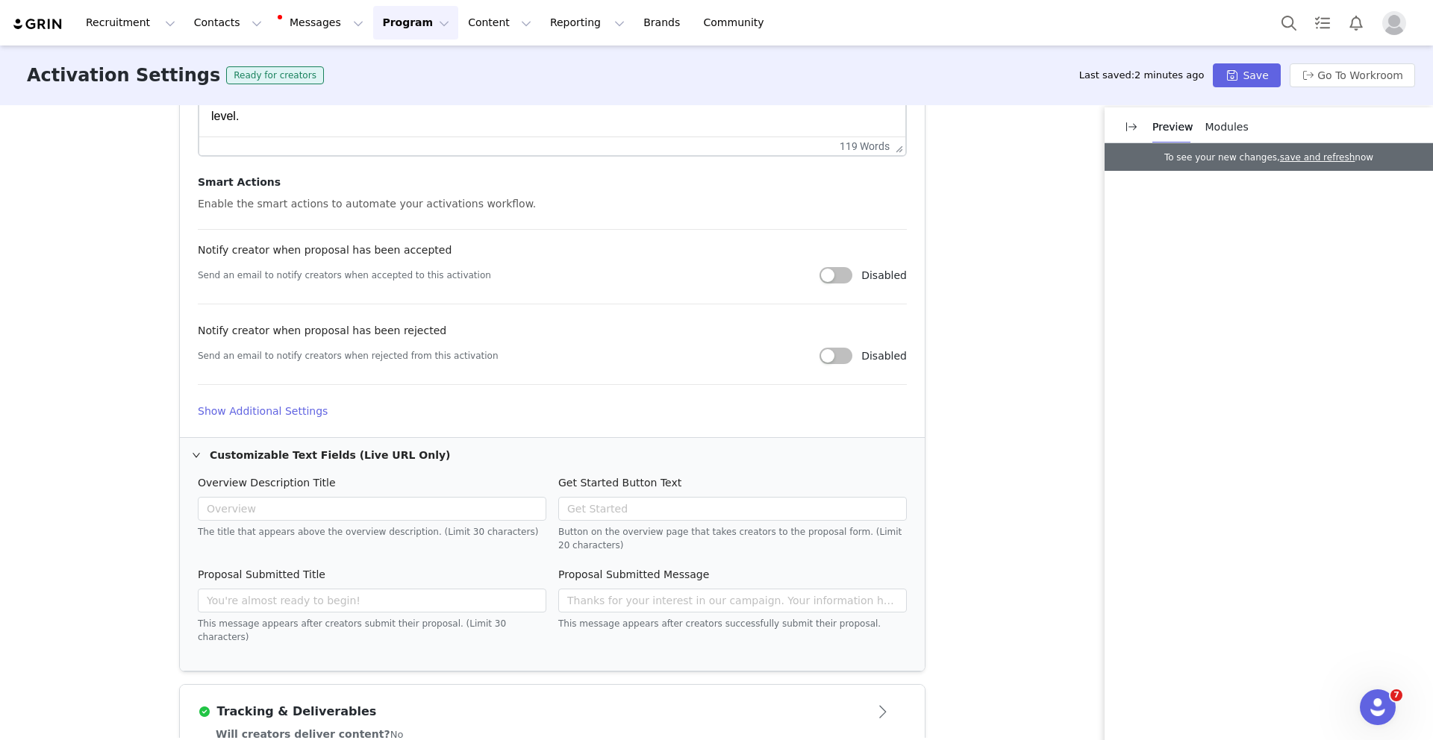
click at [264, 410] on h4 "Show Additional Settings" at bounding box center [552, 412] width 709 height 16
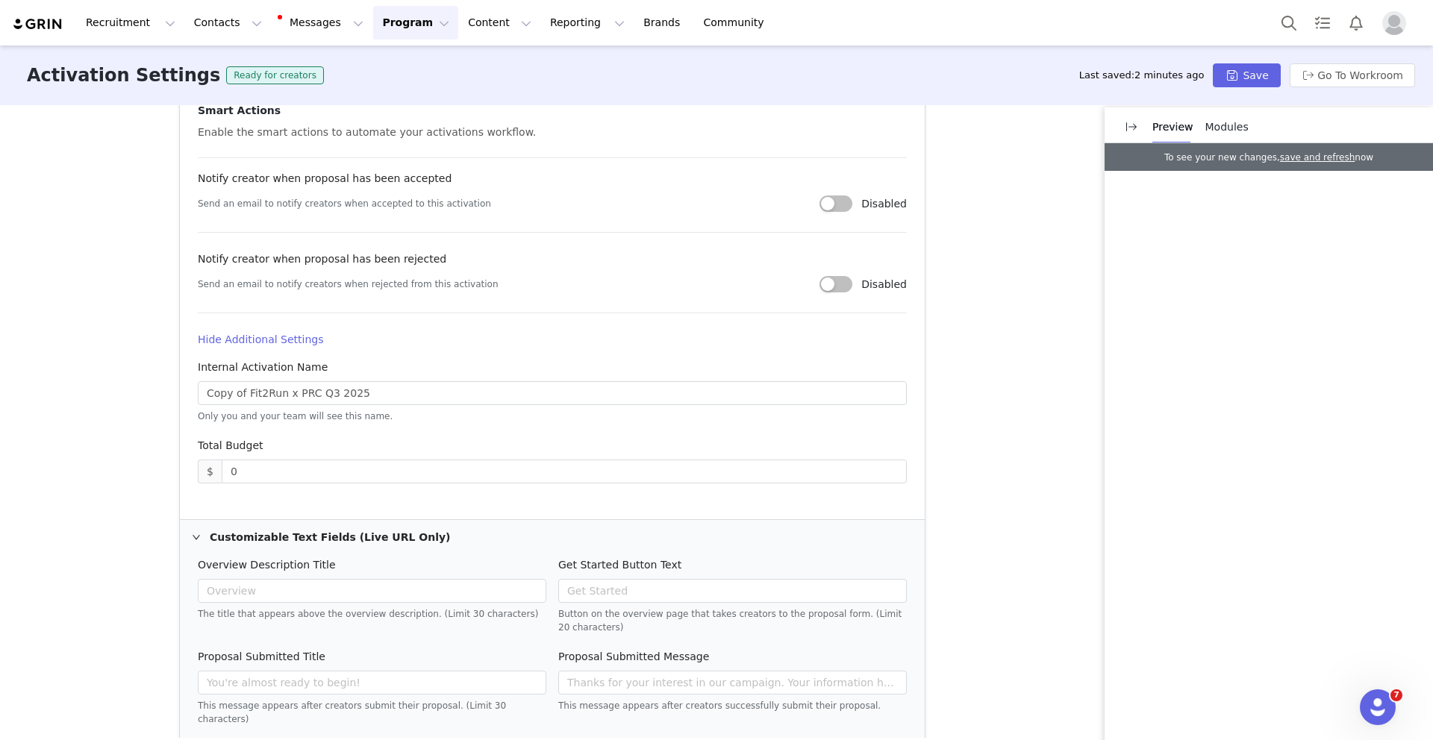
scroll to position [806, 0]
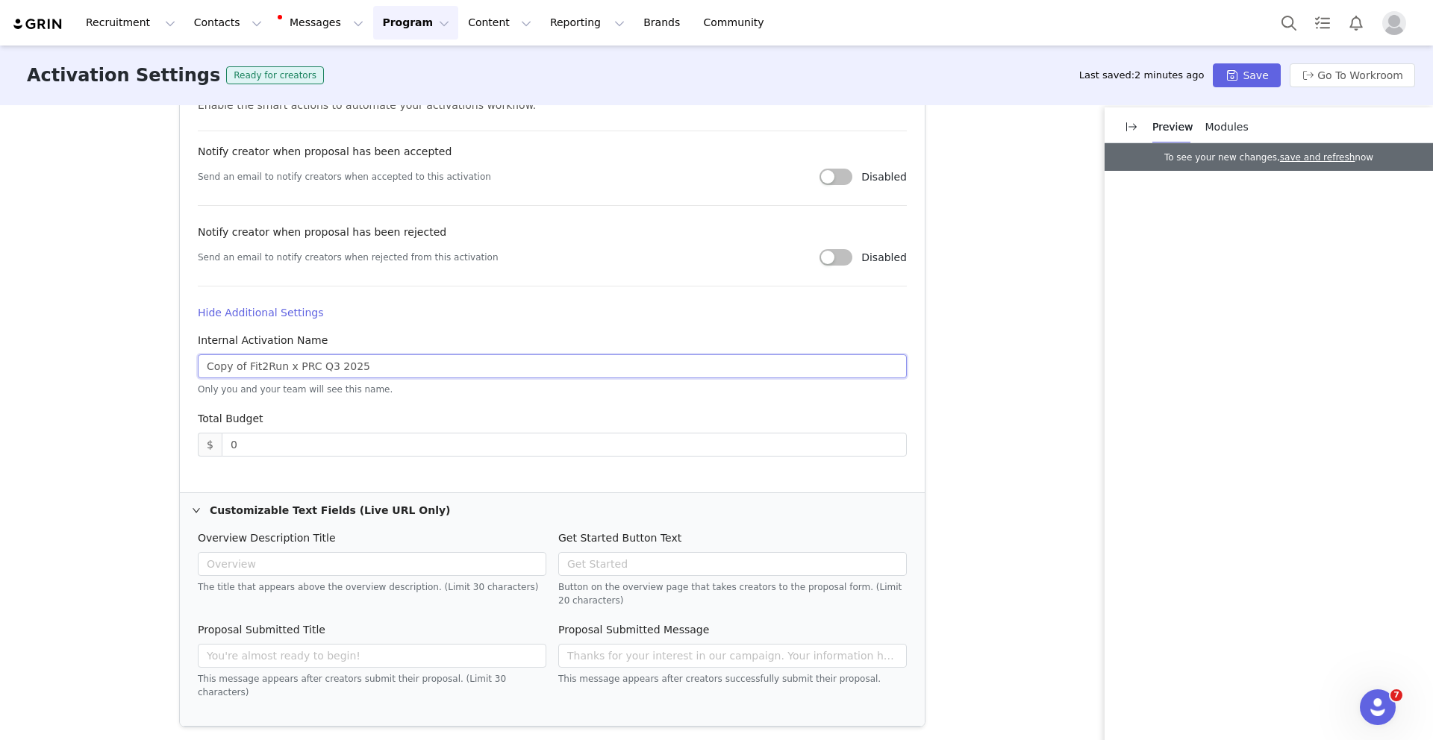
click at [327, 371] on input "Copy of Fit2Run x PRC Q3 2025" at bounding box center [552, 366] width 709 height 24
drag, startPoint x: 243, startPoint y: 366, endPoint x: 140, endPoint y: 366, distance: 103.0
click at [140, 366] on div "Activation Type Ongoing activations do not have start and end dates. Content wi…" at bounding box center [716, 421] width 1433 height 633
type input "Fit2Run x PRC Q4 2025"
click at [1014, 233] on div "Activation Type Ongoing activations do not have start and end dates. Content wi…" at bounding box center [716, 421] width 1433 height 633
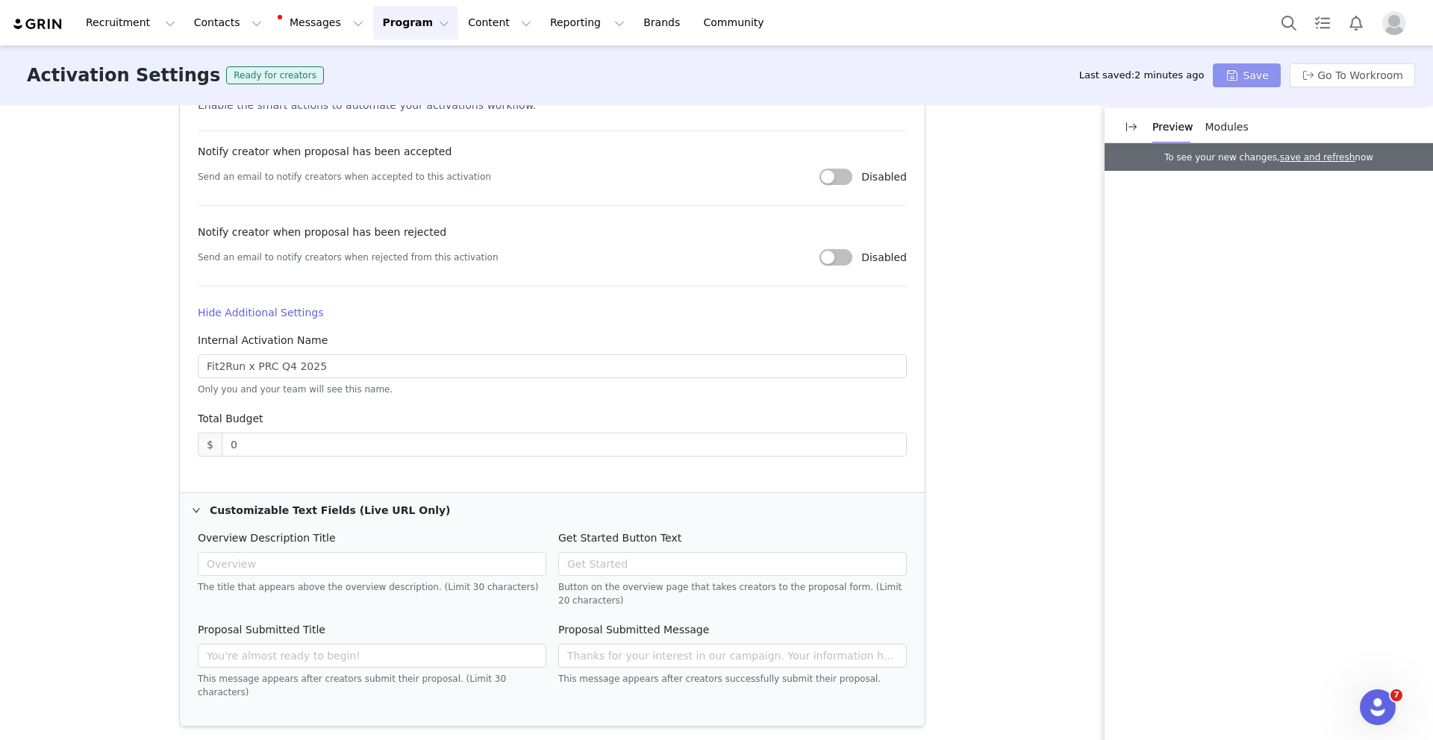
click at [1243, 63] on button "Save" at bounding box center [1246, 75] width 67 height 24
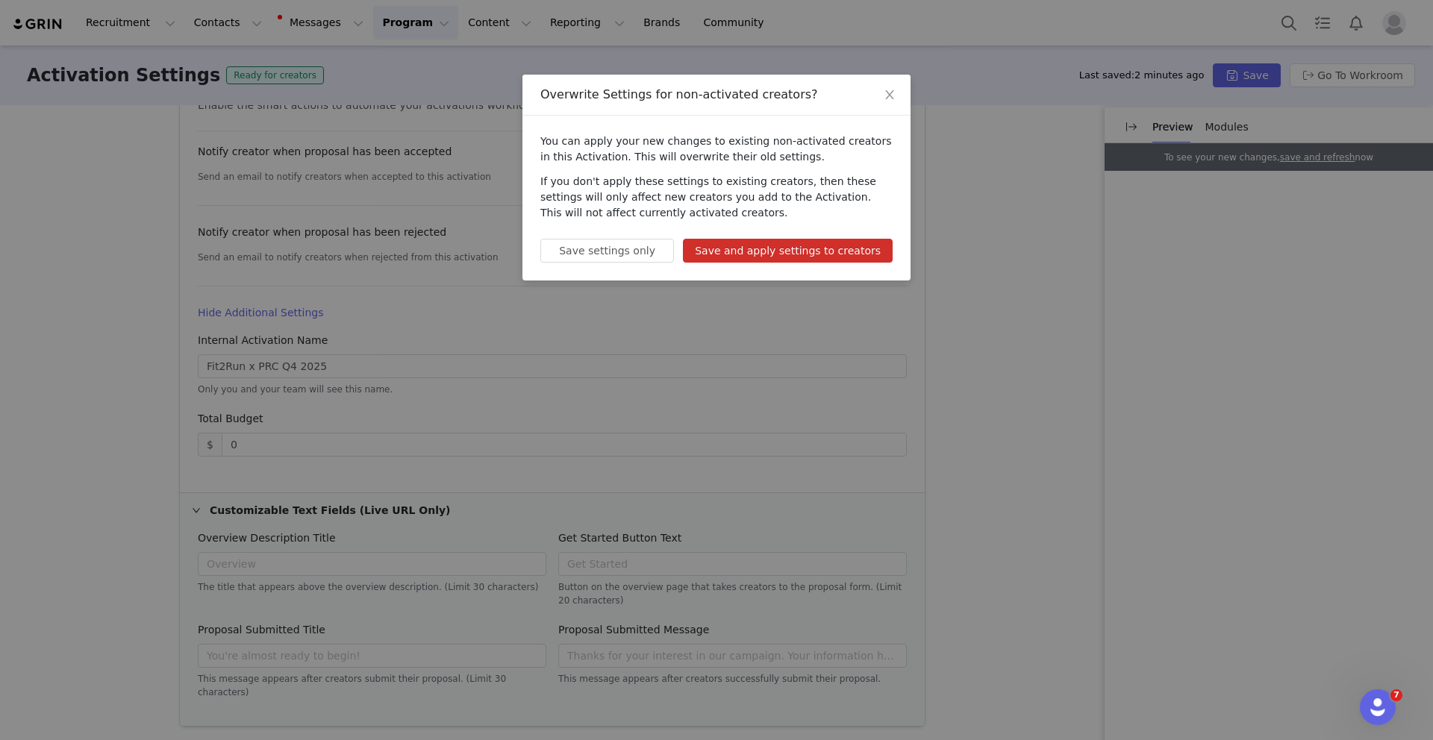
click at [881, 259] on button "Save and apply settings to creators" at bounding box center [788, 251] width 210 height 24
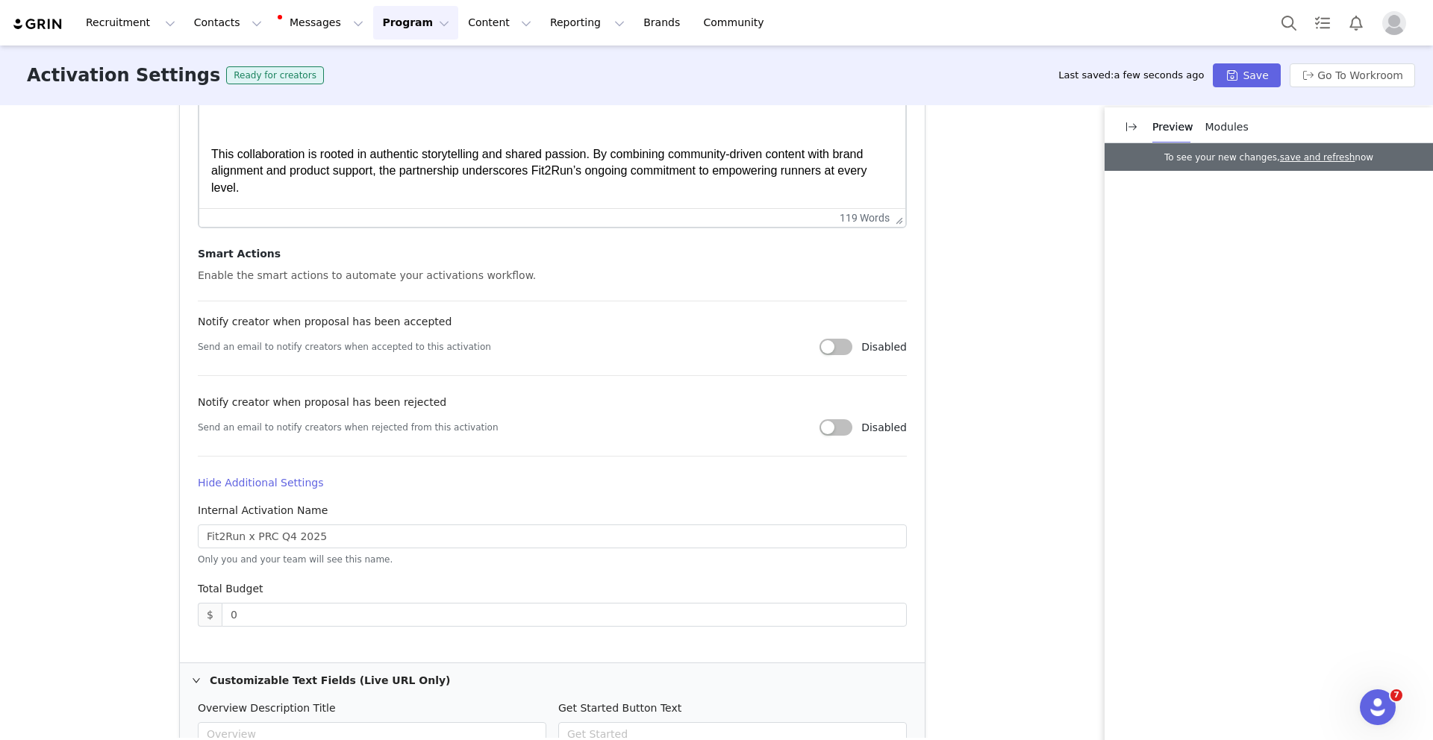
scroll to position [101, 0]
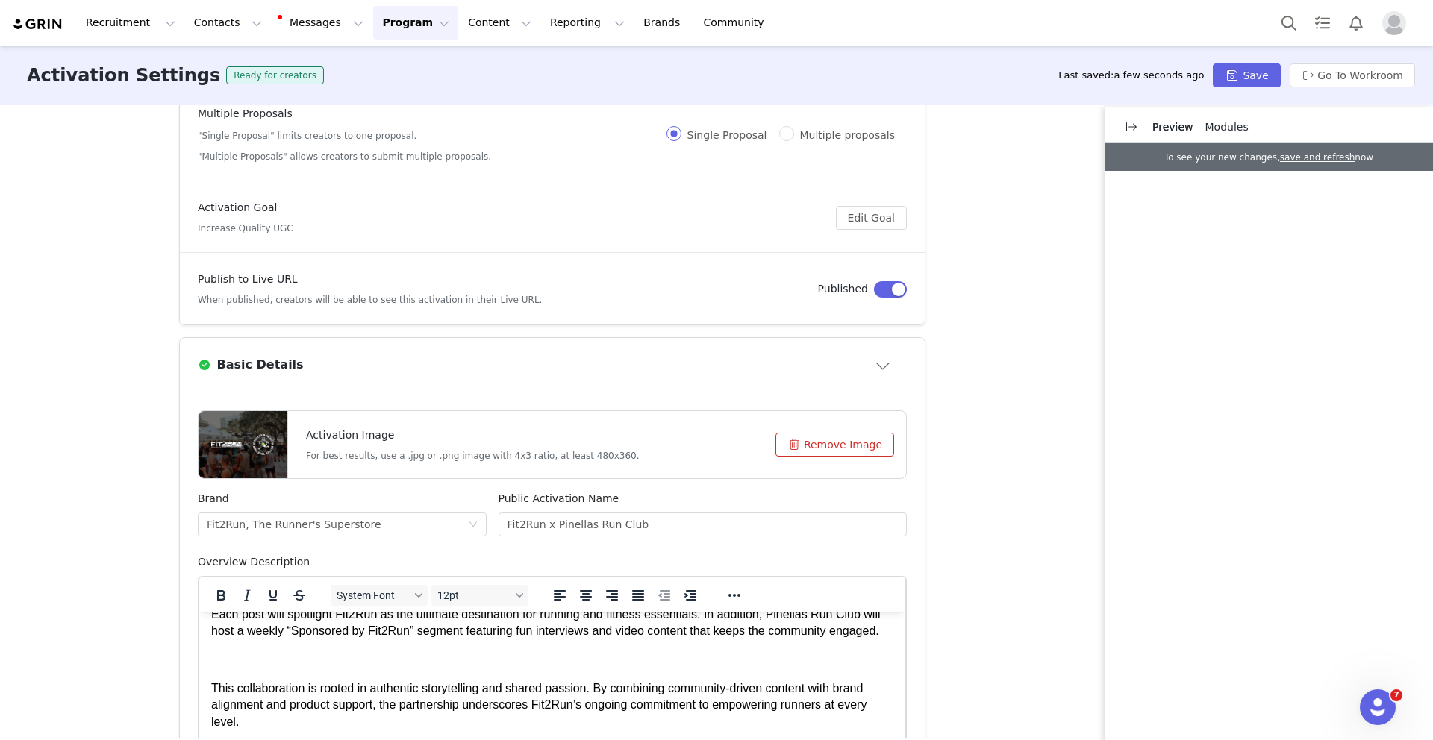
click at [820, 447] on button "Remove Image" at bounding box center [834, 445] width 119 height 24
click at [1248, 75] on button "Save" at bounding box center [1246, 75] width 67 height 24
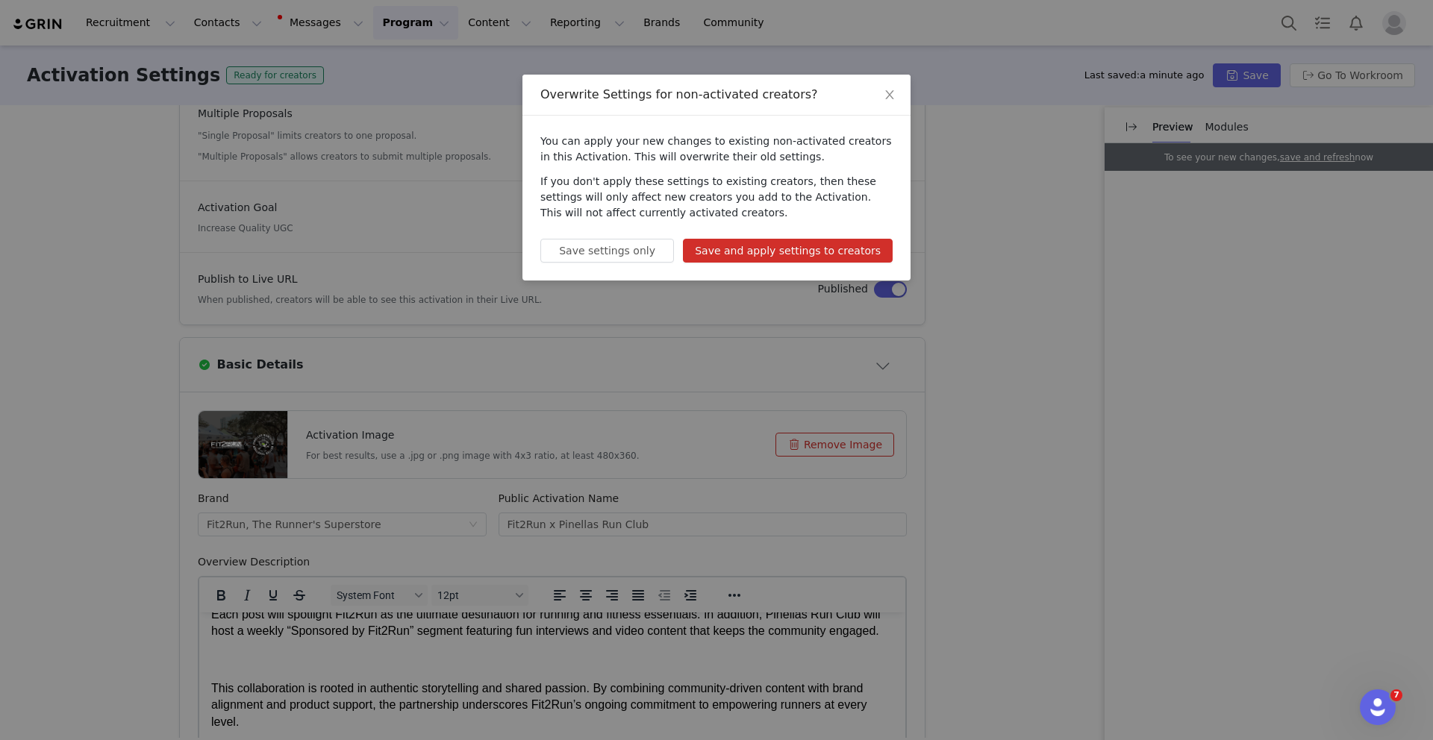
click at [877, 257] on button "Save and apply settings to creators" at bounding box center [788, 251] width 210 height 24
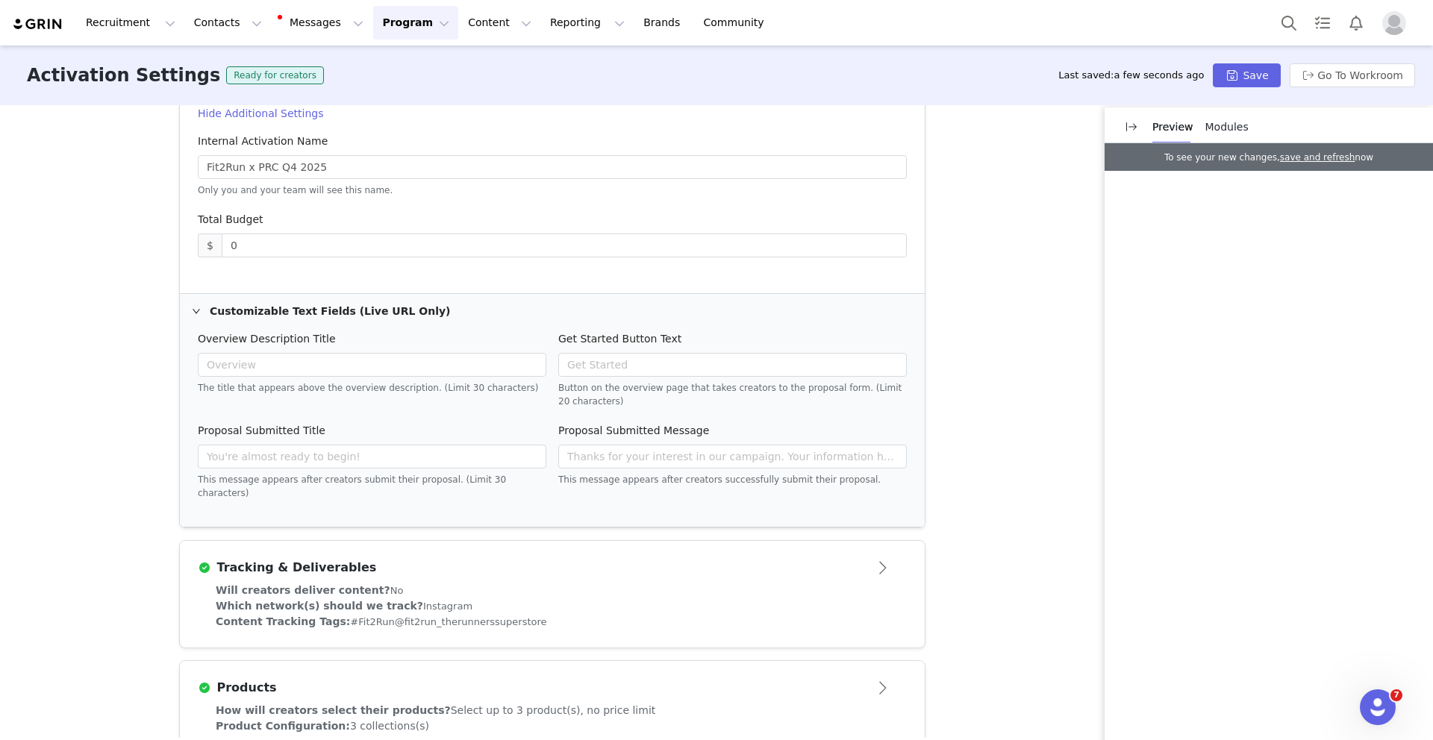
scroll to position [1023, 0]
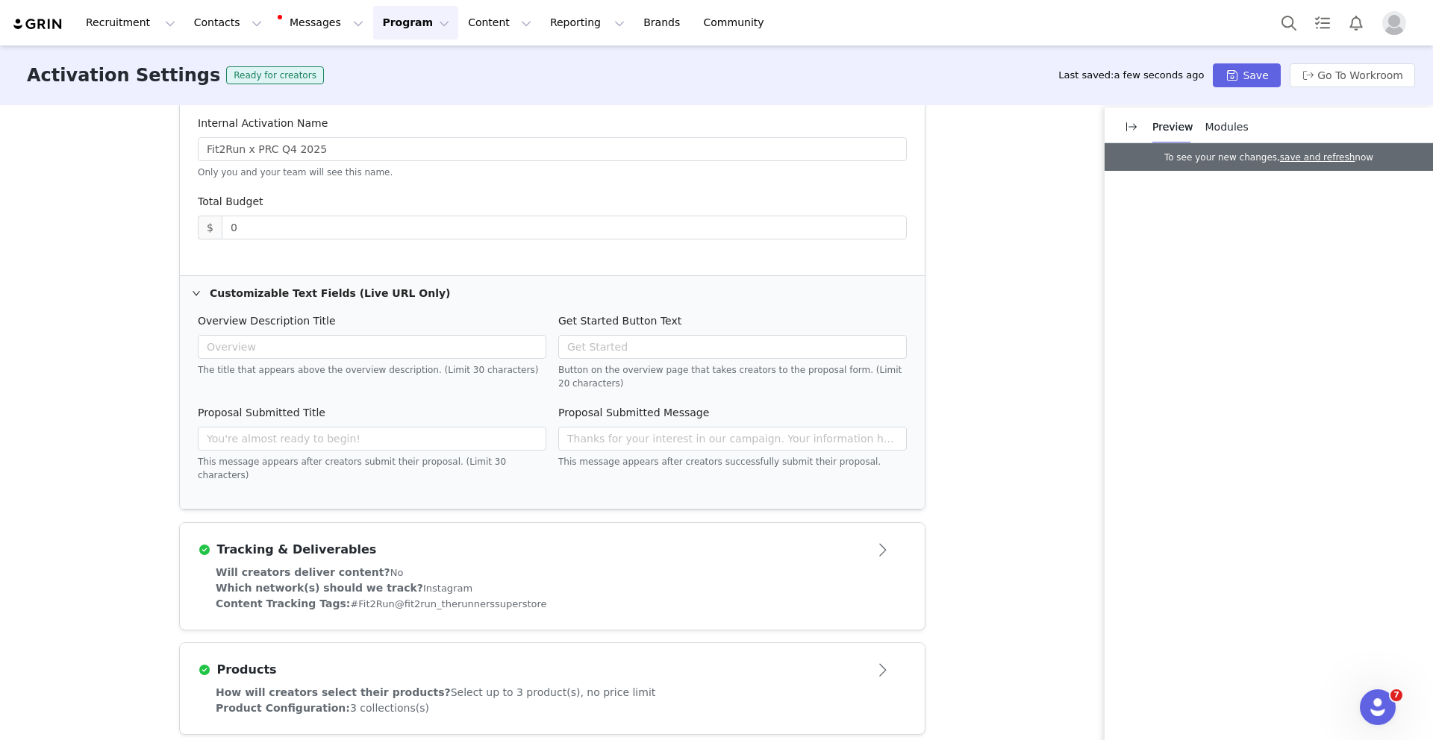
click at [790, 643] on article "Products" at bounding box center [552, 664] width 745 height 42
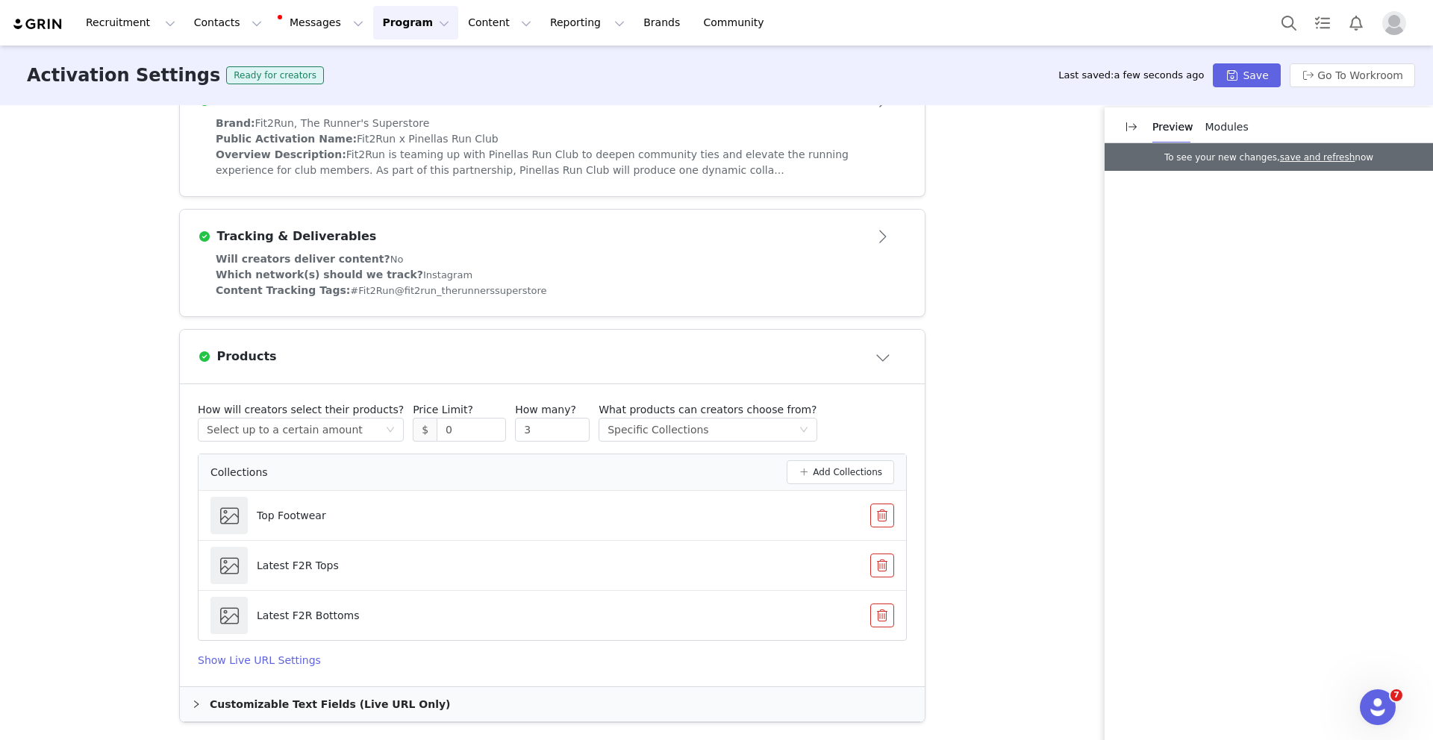
click at [997, 384] on div "Activation Type Ongoing activations do not have start and end dates. Content wi…" at bounding box center [716, 421] width 1433 height 633
click at [1385, 72] on button "Go To Workroom" at bounding box center [1351, 75] width 125 height 24
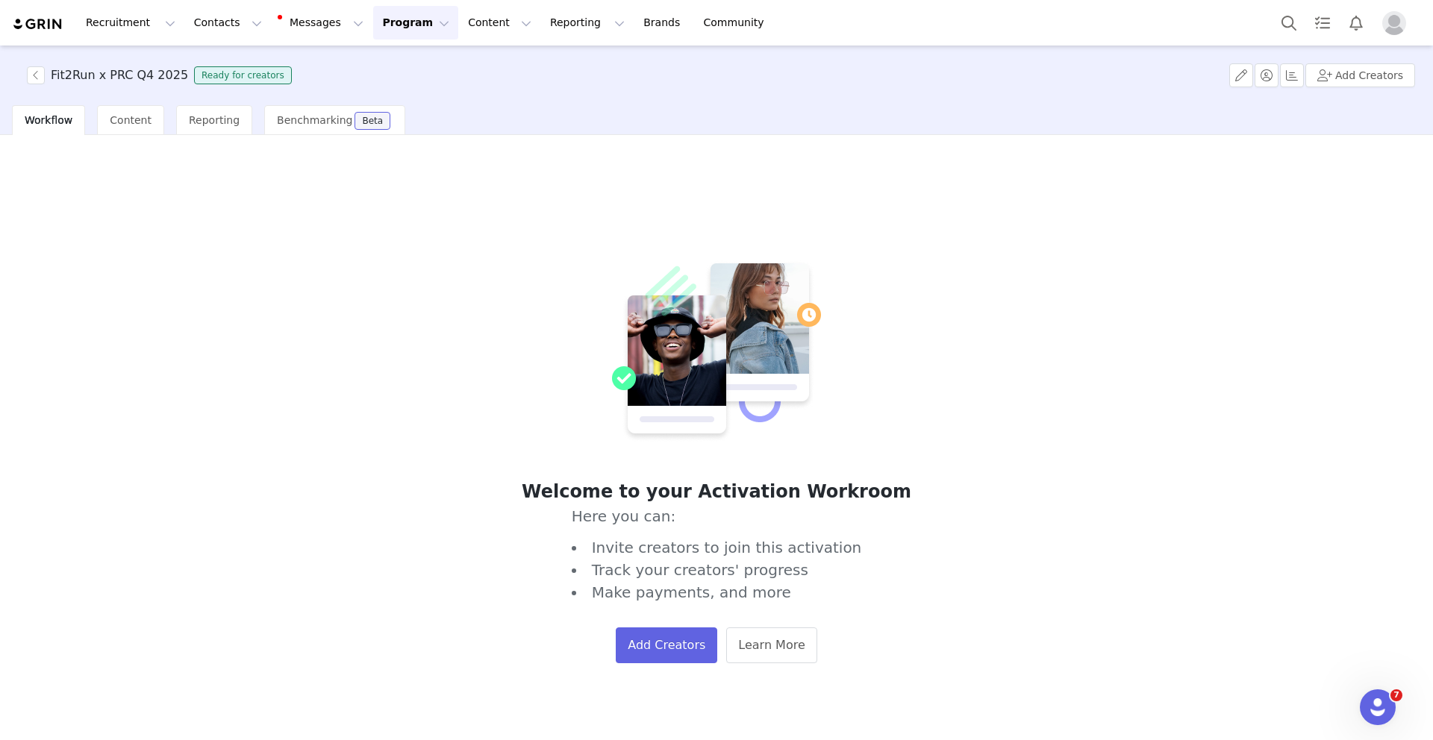
click at [424, 26] on button "Program Program" at bounding box center [415, 23] width 85 height 34
click at [399, 77] on link "Activations" at bounding box center [409, 66] width 118 height 28
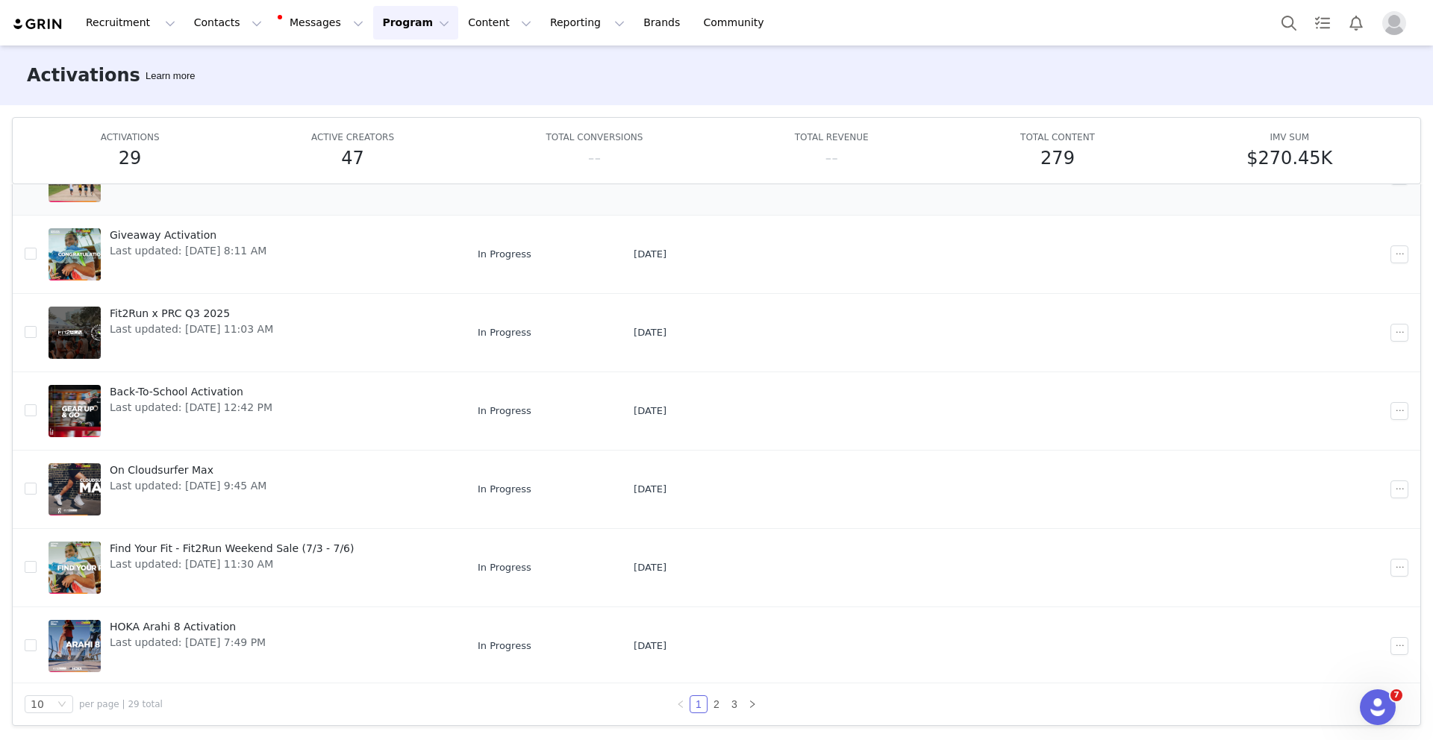
scroll to position [303, 0]
click at [713, 706] on link "2" at bounding box center [716, 704] width 16 height 16
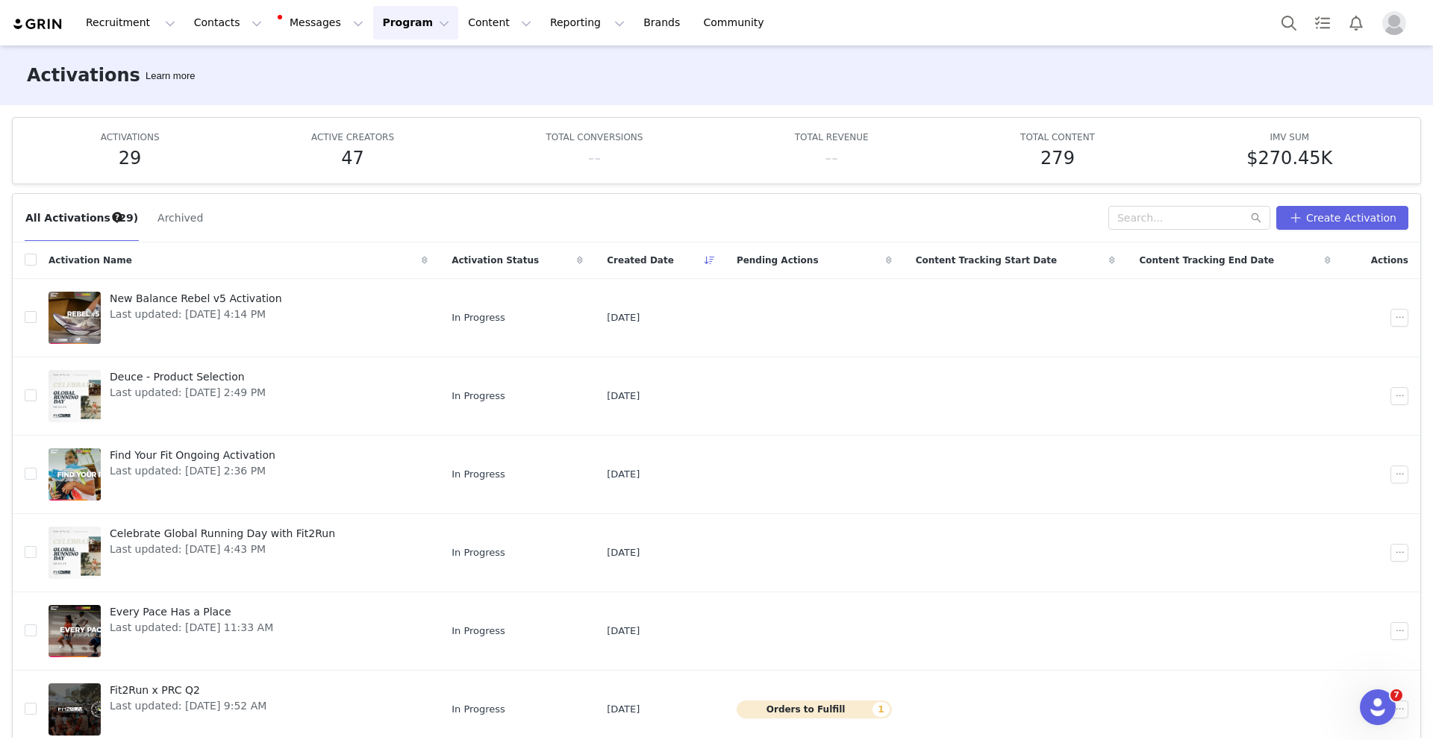
scroll to position [0, 0]
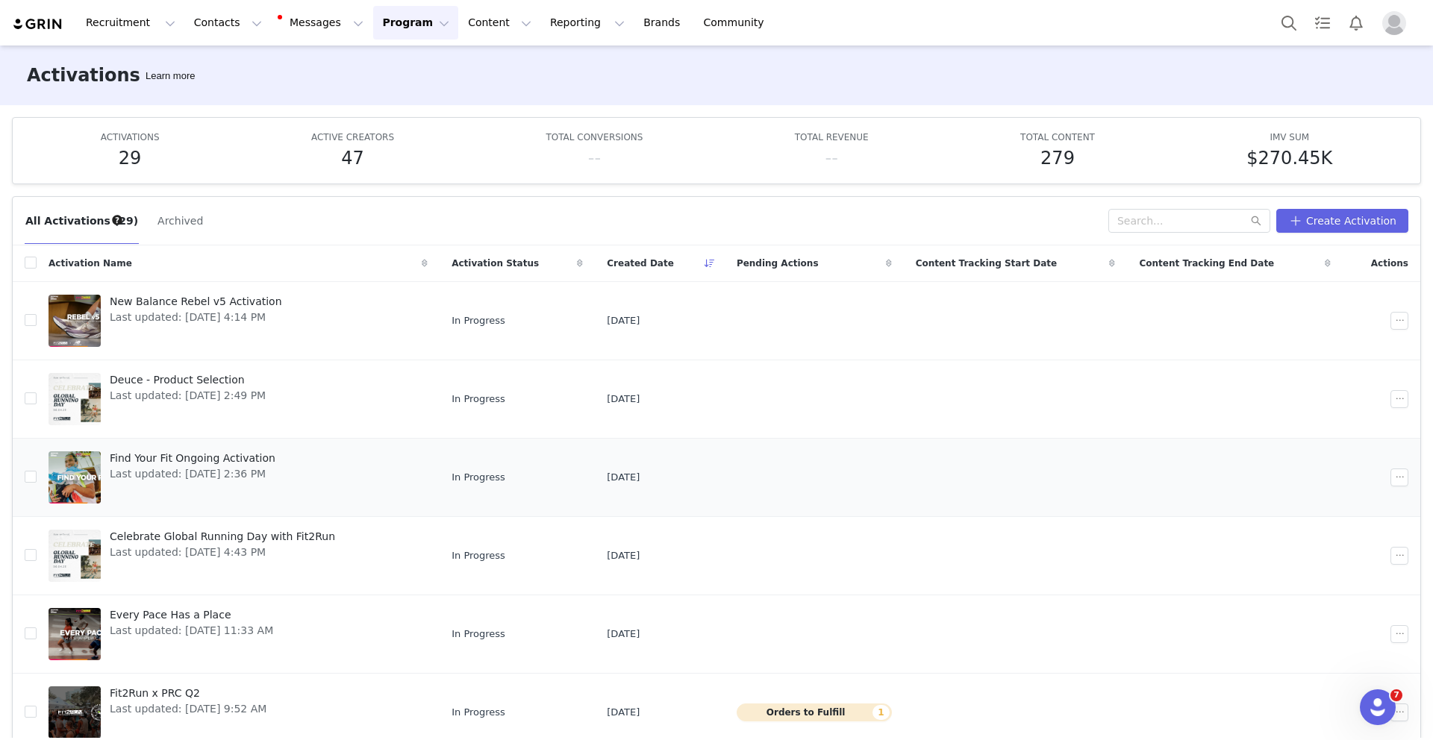
click at [257, 455] on span "Find Your Fit Ongoing Activation" at bounding box center [193, 459] width 166 height 16
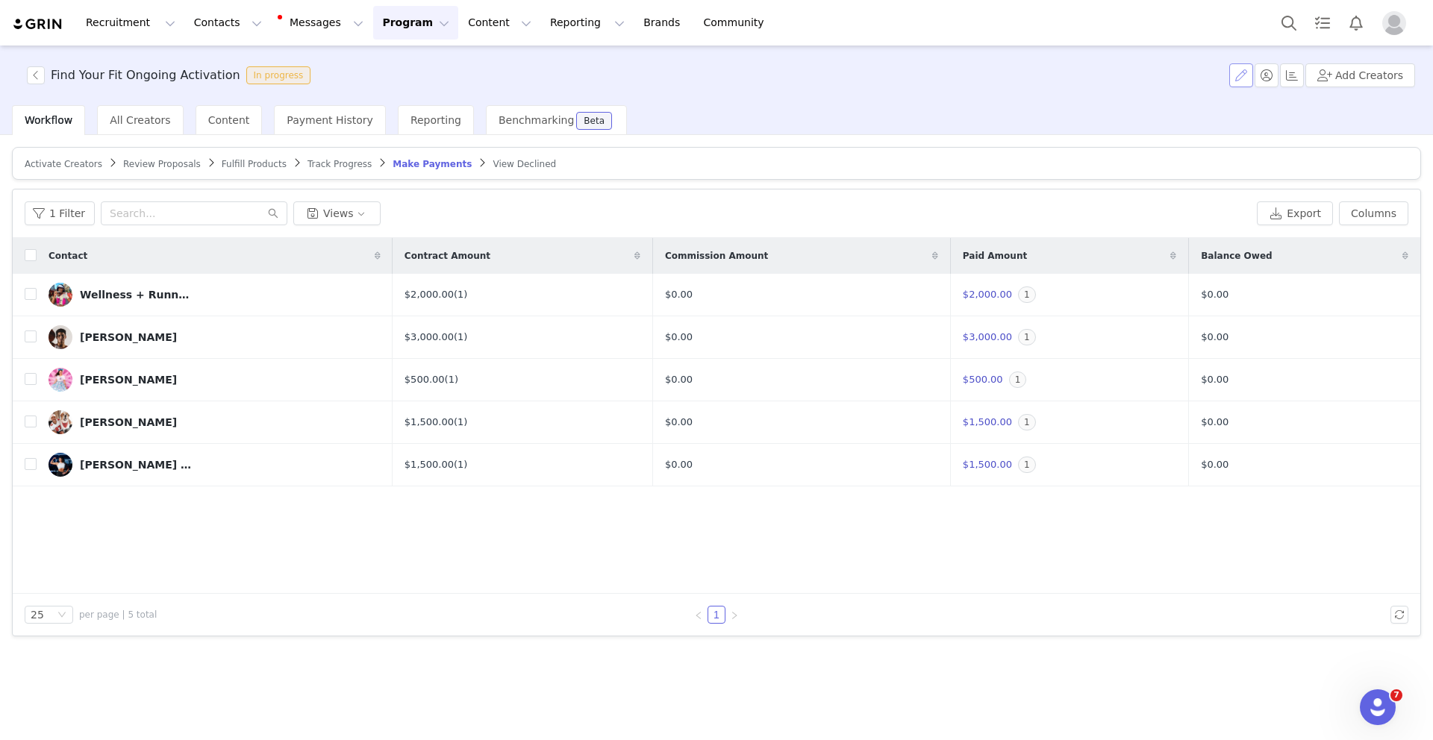
click at [1246, 72] on button "button" at bounding box center [1241, 75] width 24 height 24
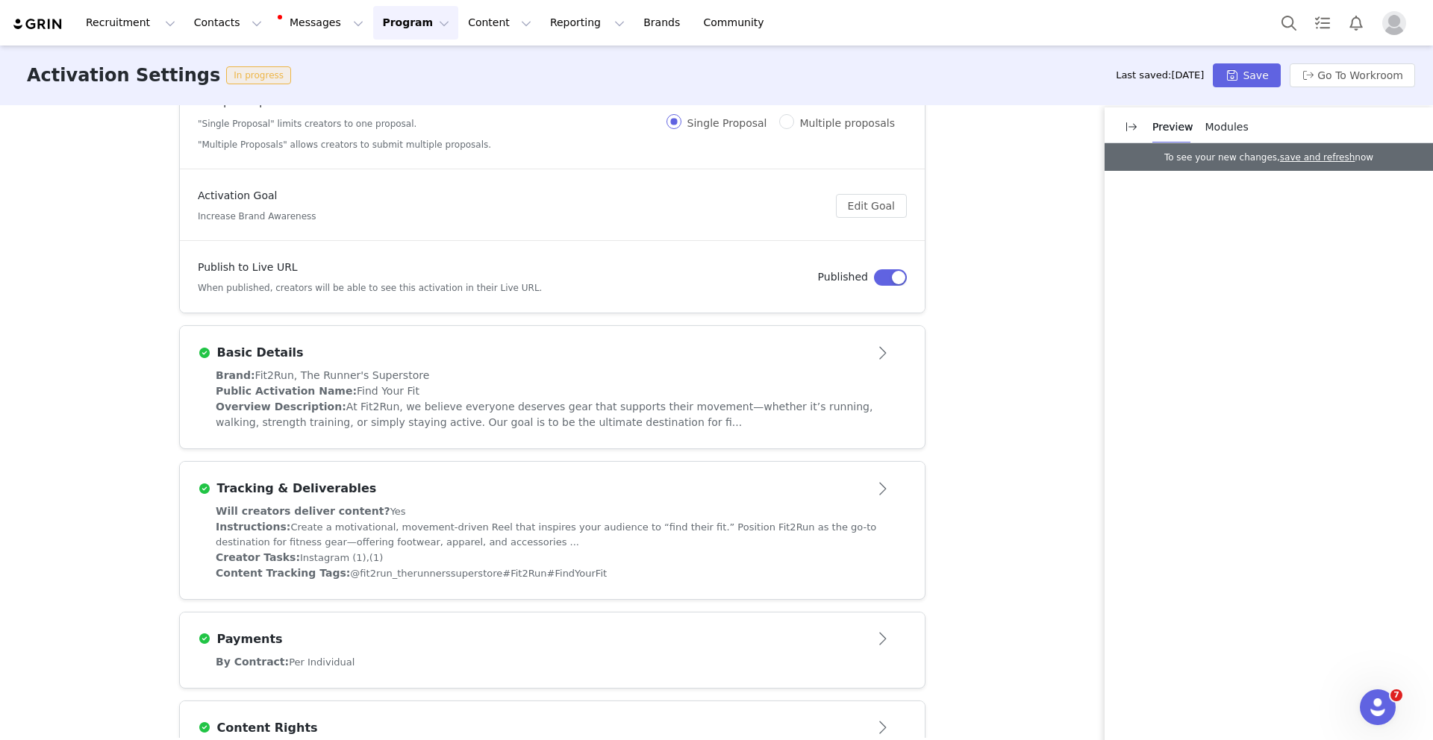
scroll to position [153, 0]
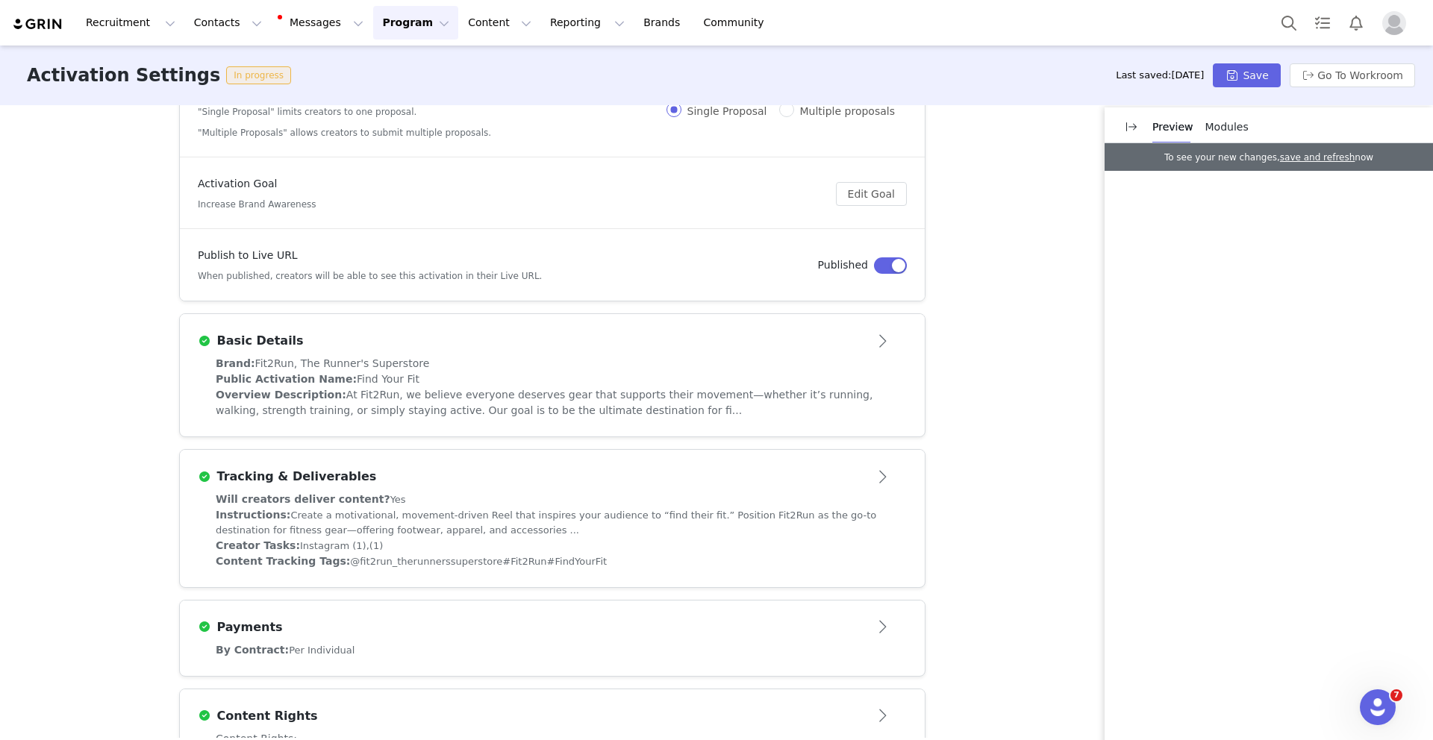
click at [688, 368] on div "Brand: Fit2Run, The Runner's Superstore" at bounding box center [552, 364] width 673 height 16
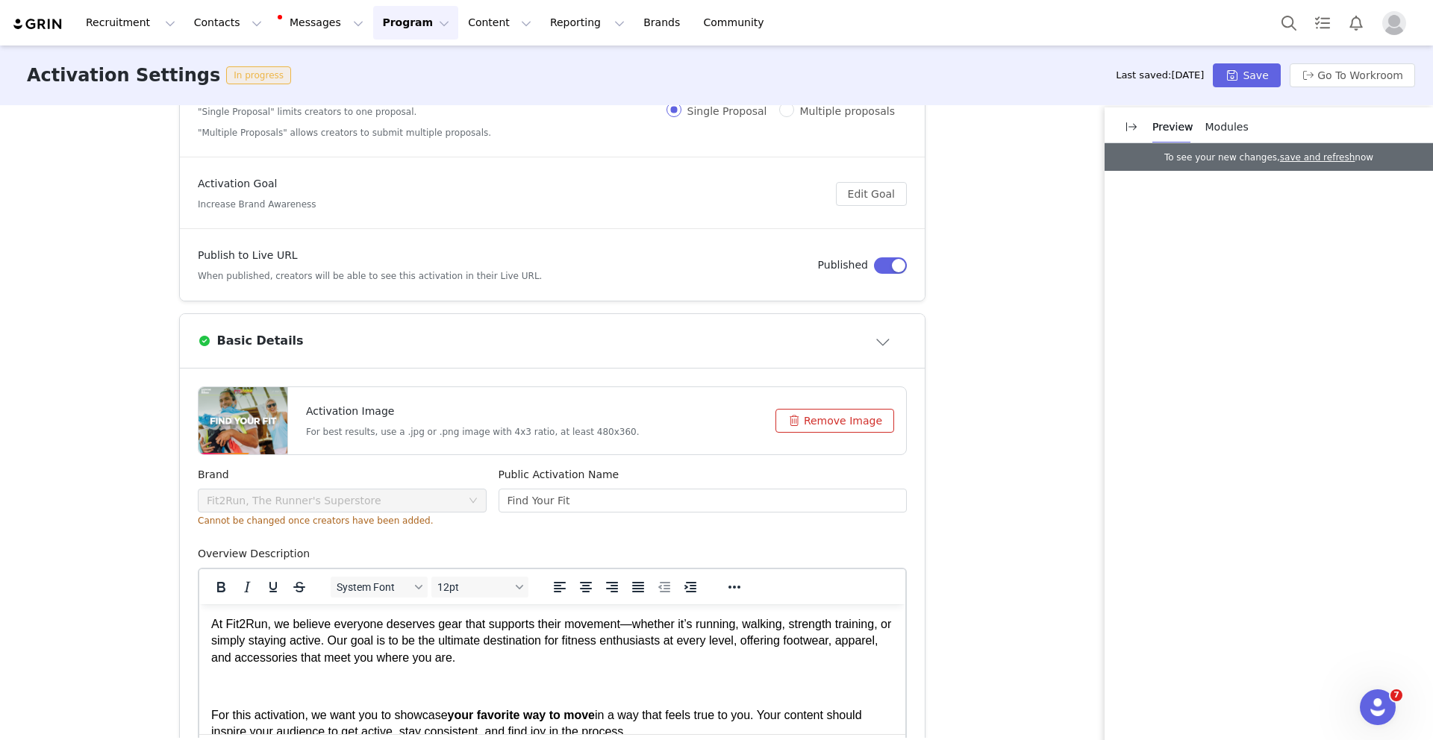
scroll to position [0, 0]
click at [853, 417] on button "Remove Image" at bounding box center [834, 421] width 119 height 24
click at [1233, 74] on button "Save" at bounding box center [1246, 75] width 67 height 24
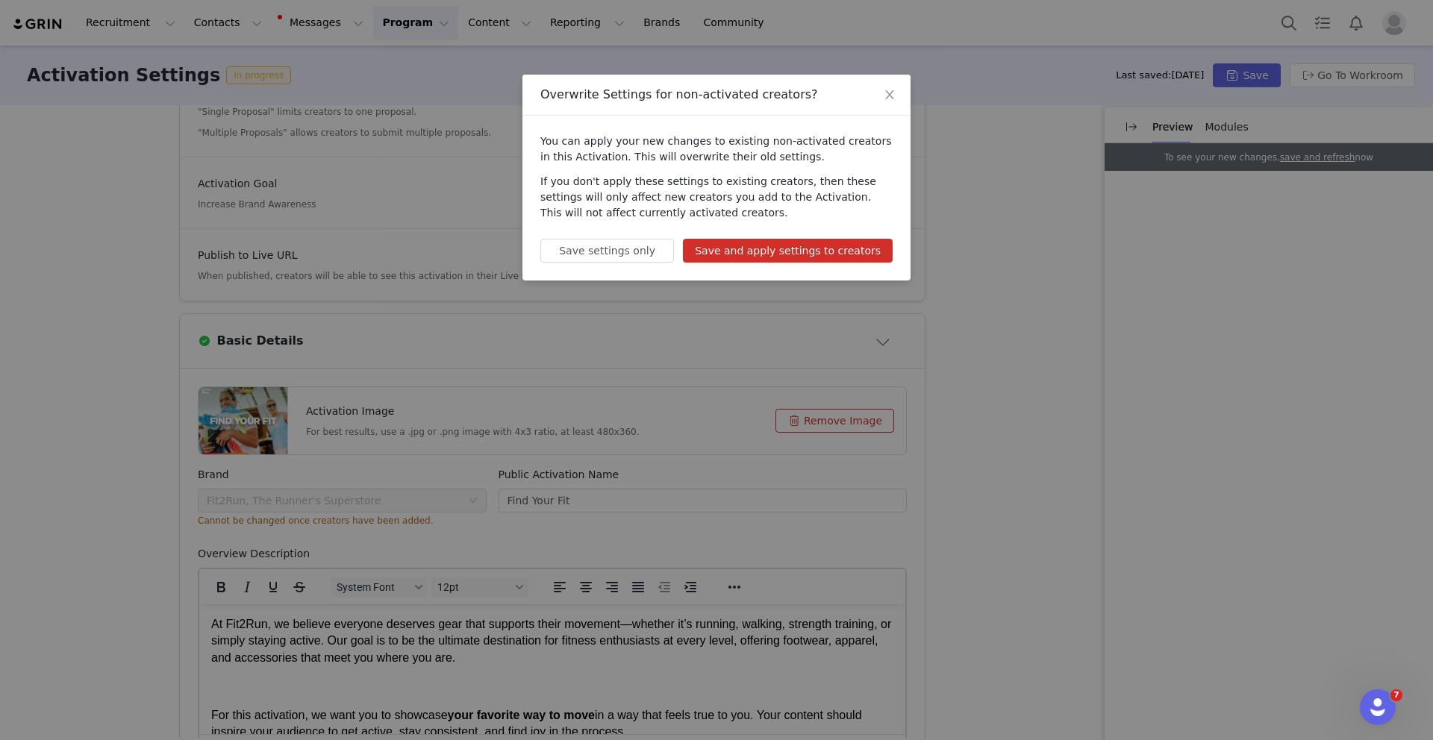
click at [839, 256] on button "Save and apply settings to creators" at bounding box center [788, 251] width 210 height 24
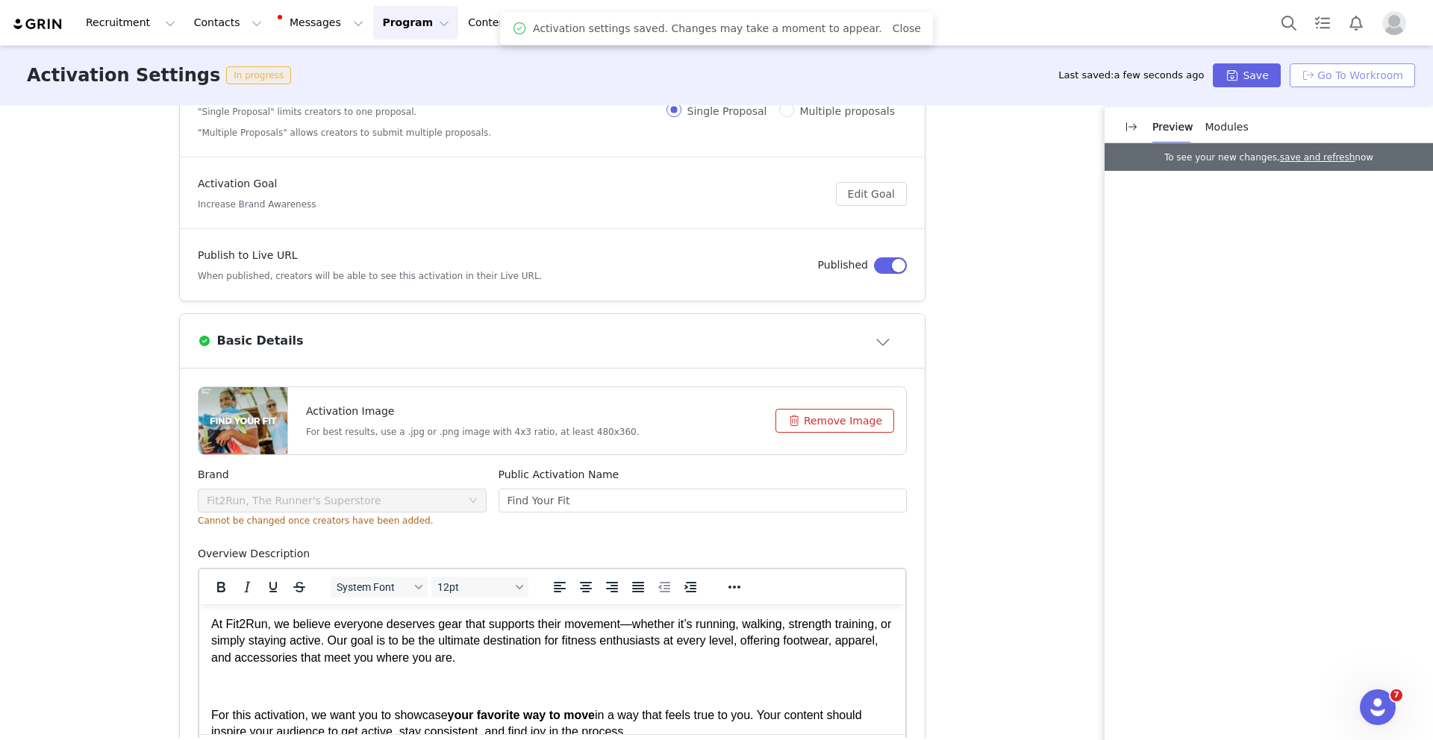
click at [1352, 76] on button "Go To Workroom" at bounding box center [1351, 75] width 125 height 24
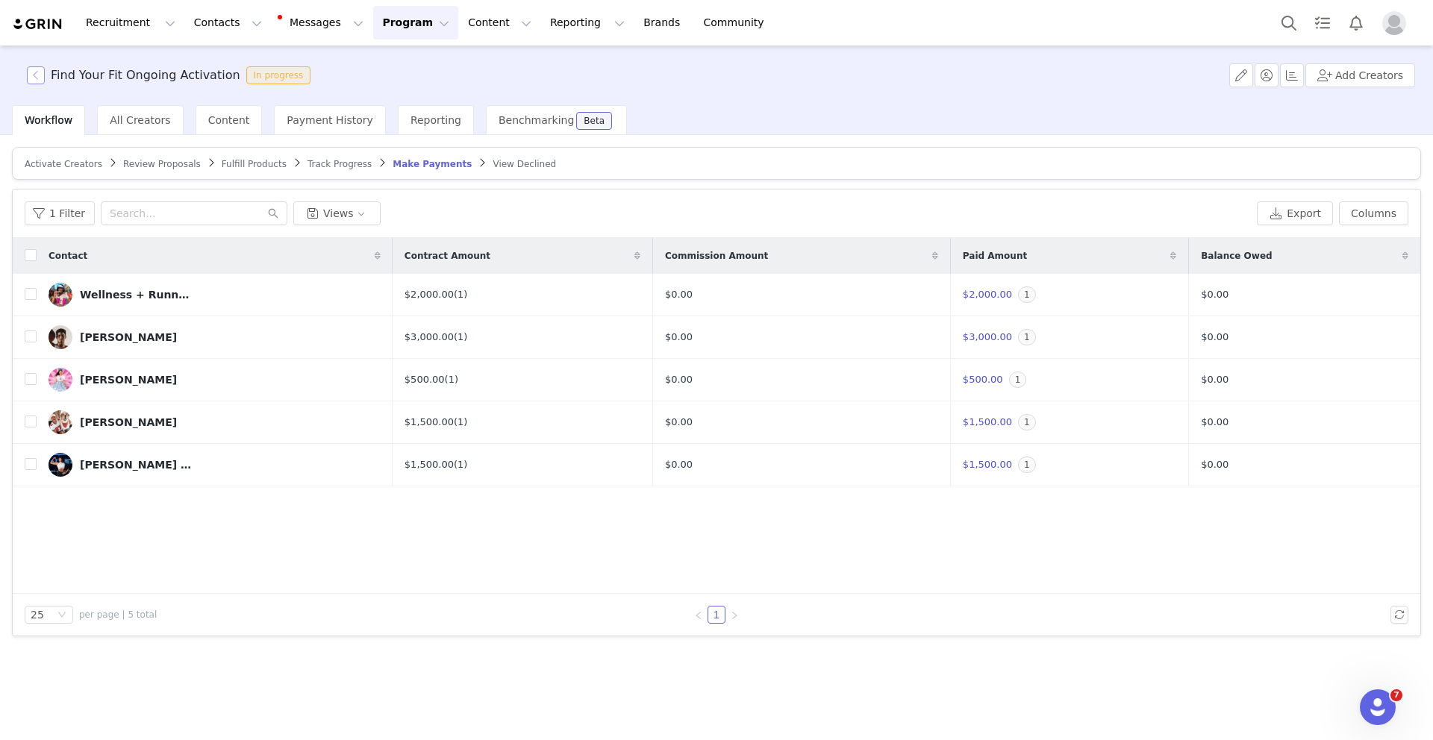
click at [40, 75] on button "button" at bounding box center [36, 75] width 18 height 18
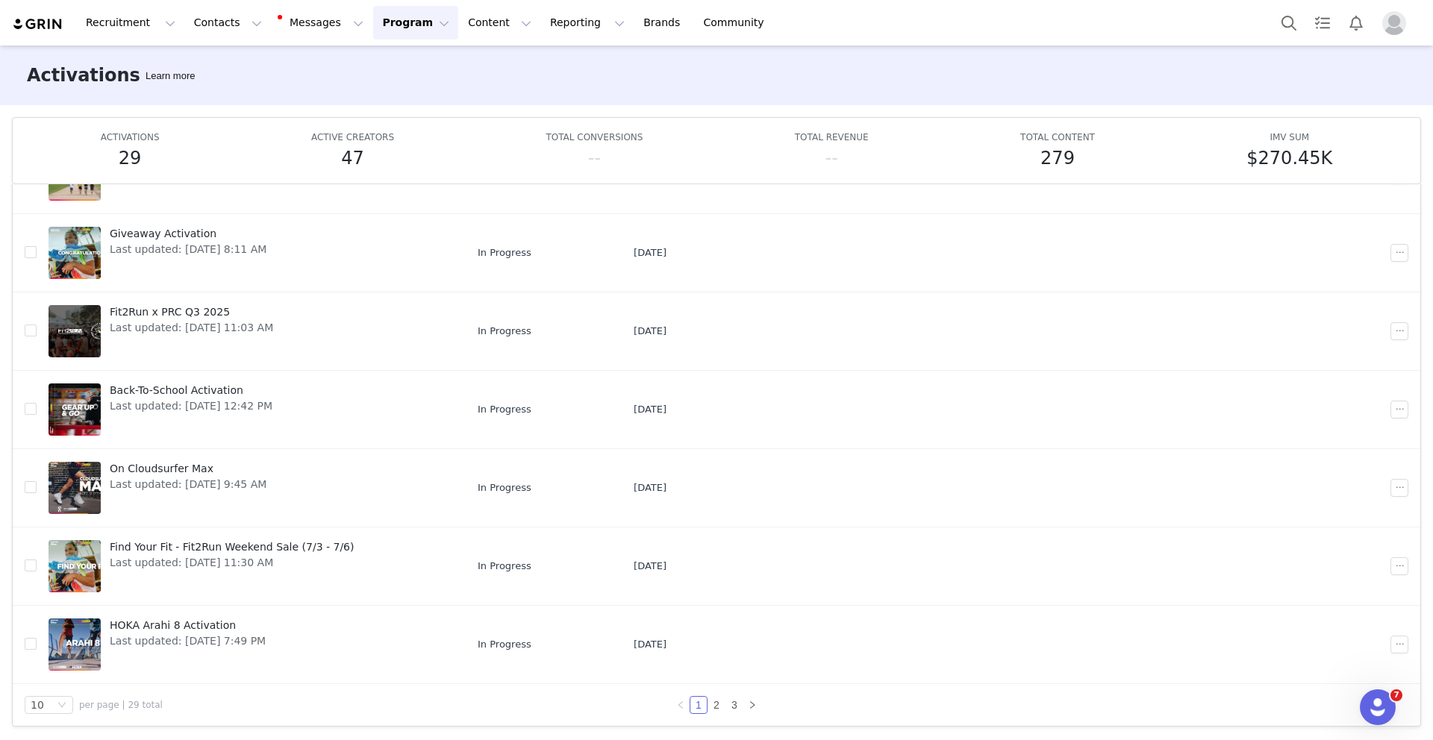
scroll to position [79, 0]
click at [711, 702] on link "2" at bounding box center [716, 704] width 16 height 16
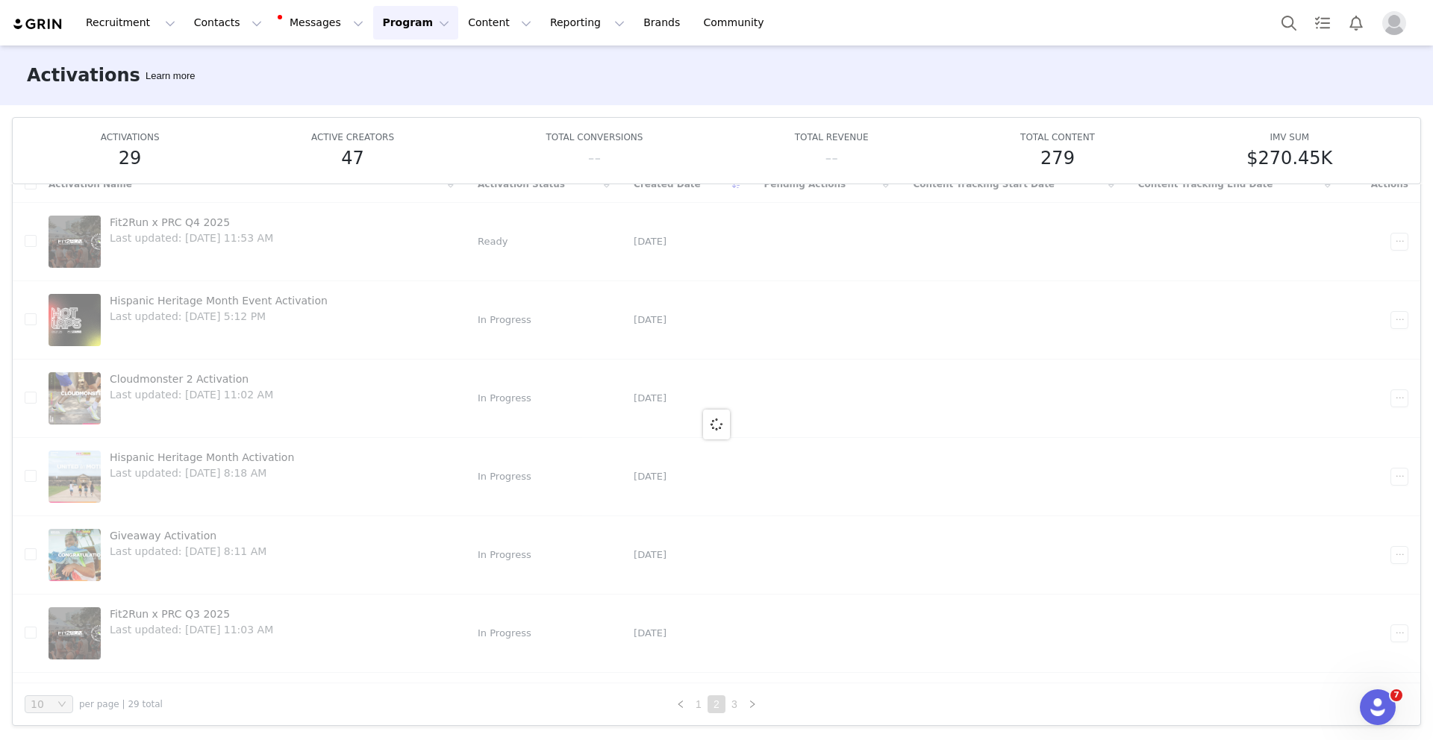
click at [732, 707] on link "3" at bounding box center [734, 704] width 16 height 16
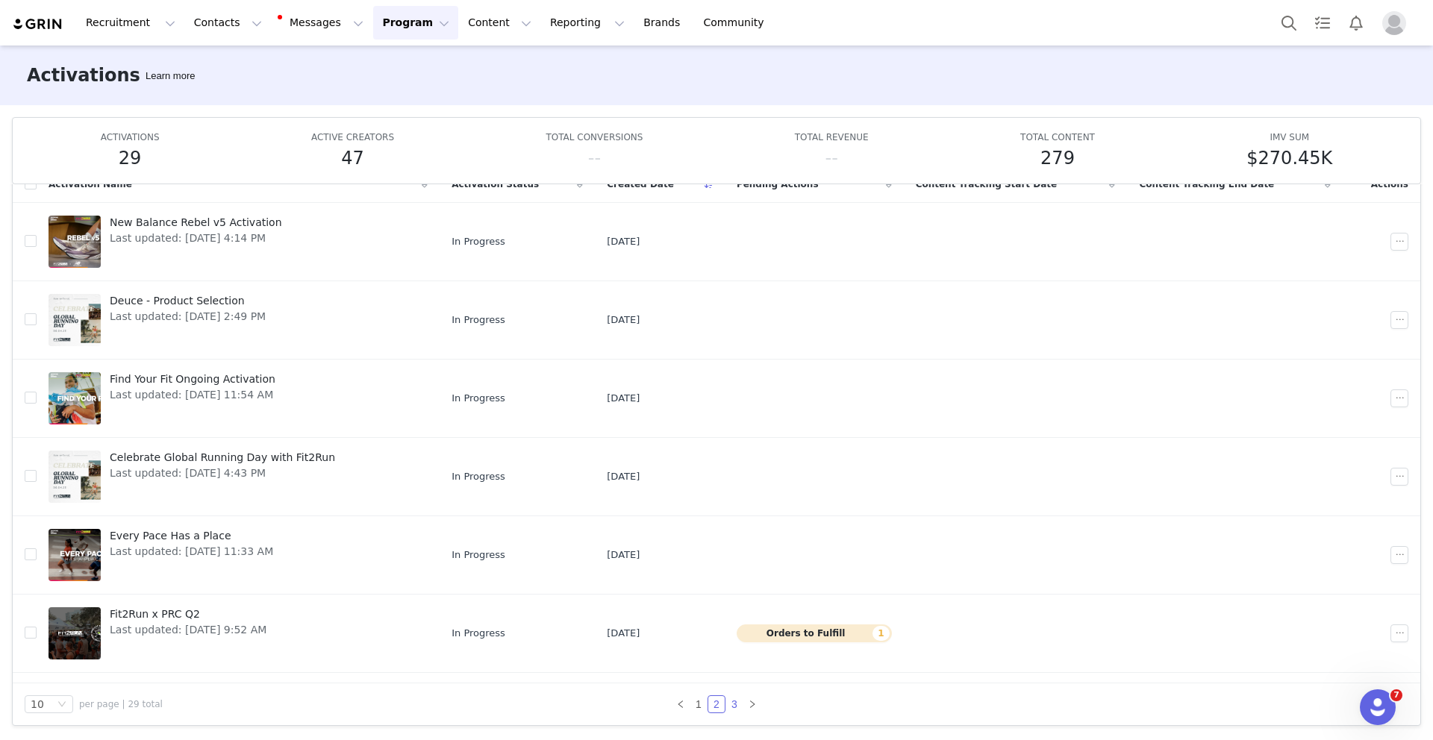
click at [732, 703] on link "3" at bounding box center [734, 704] width 16 height 16
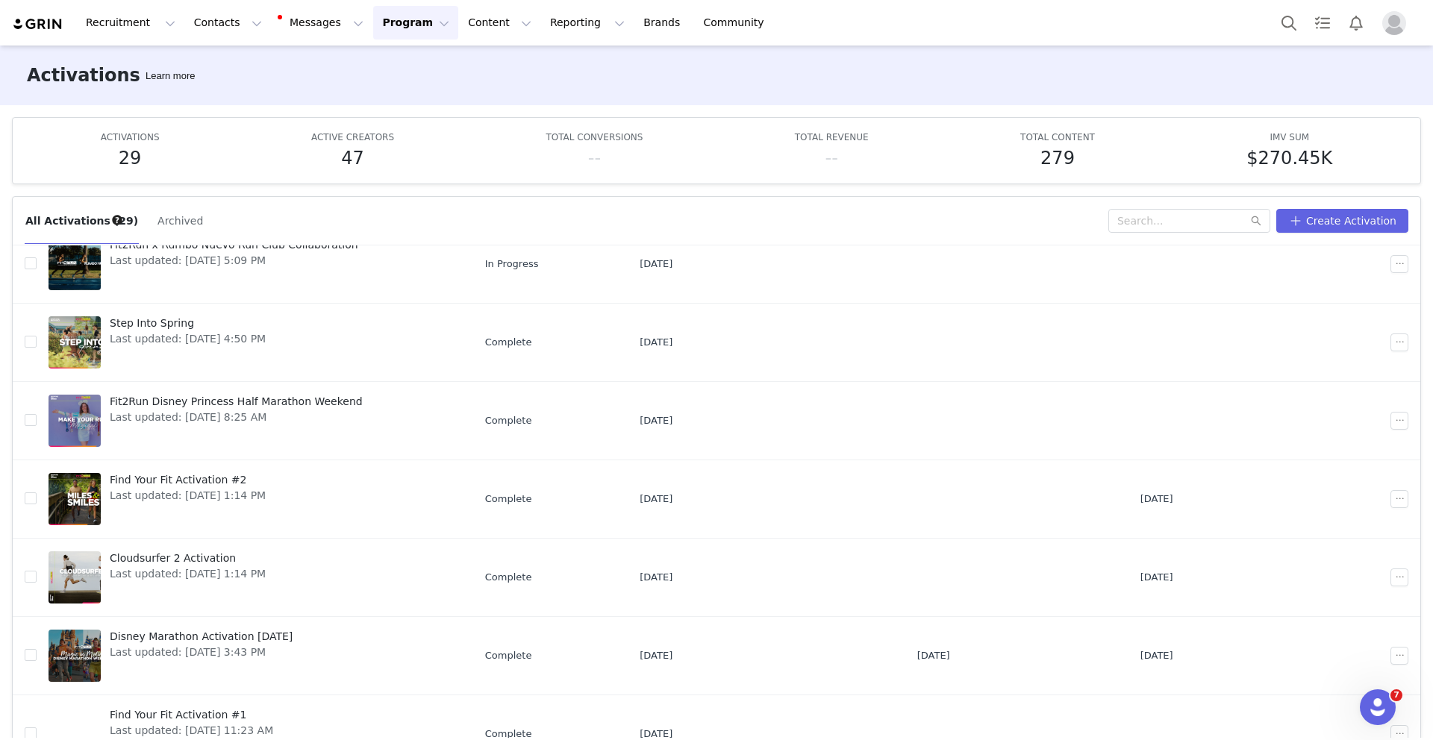
scroll to position [97, 0]
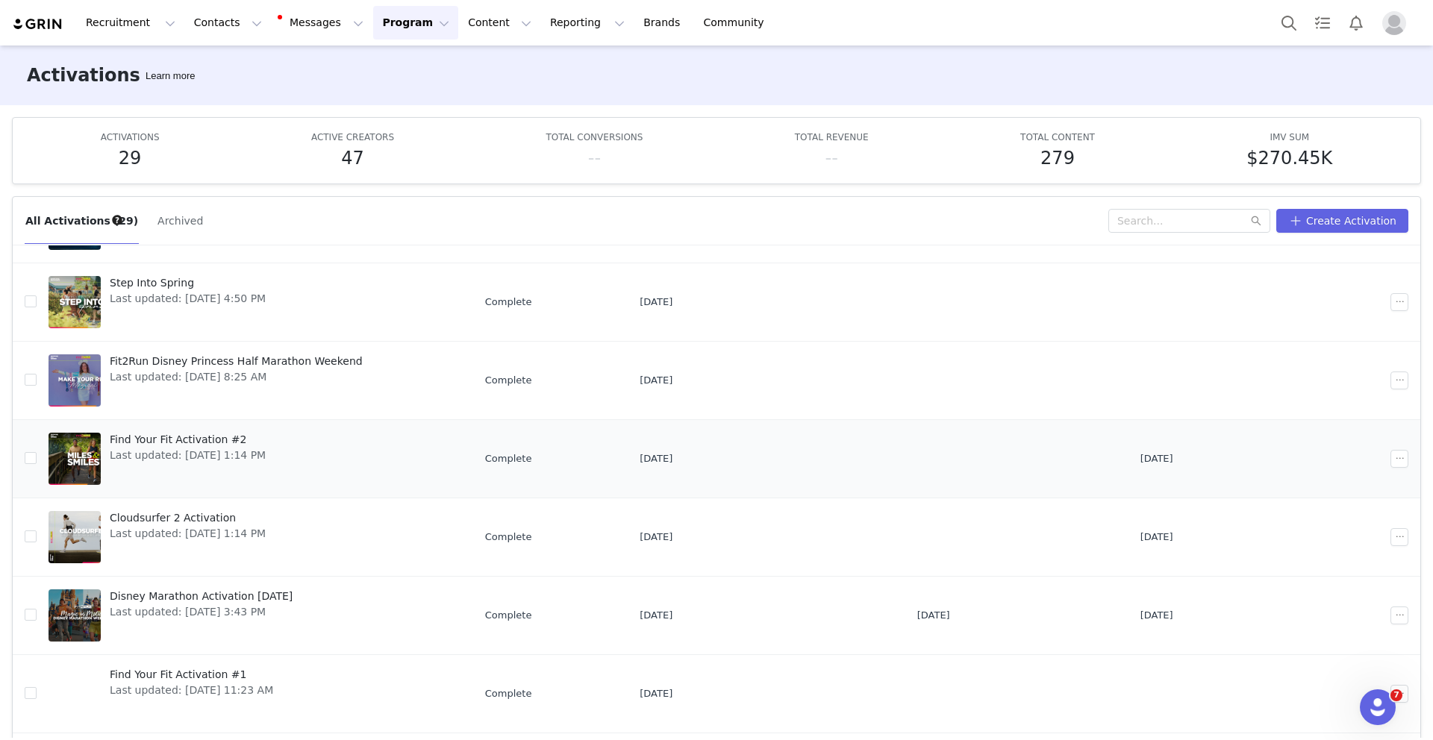
click at [231, 445] on span "Find Your Fit Activation #2" at bounding box center [188, 440] width 156 height 16
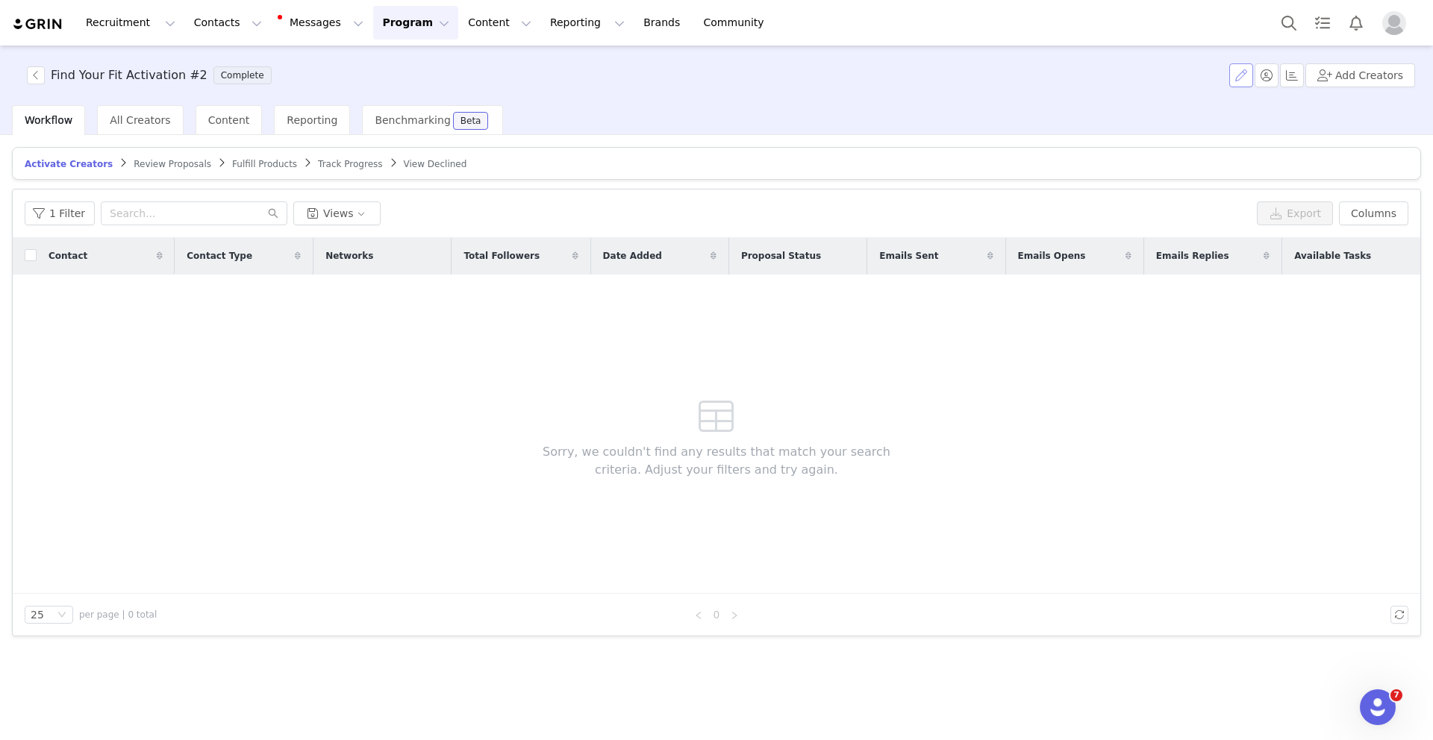
click at [1239, 80] on button "button" at bounding box center [1241, 75] width 24 height 24
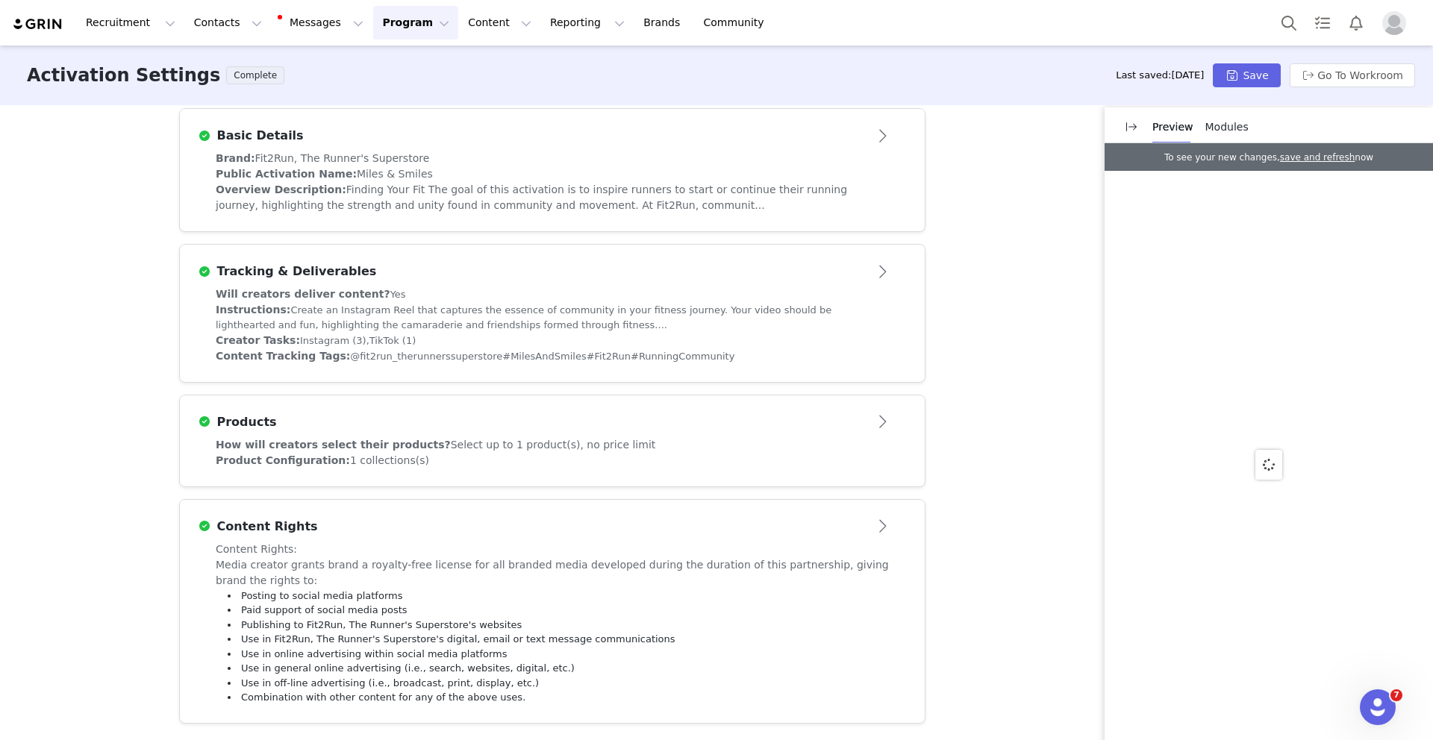
scroll to position [336, 0]
click at [495, 309] on div "Instructions: Create an Instagram Reel that captures the essence of community i…" at bounding box center [552, 317] width 673 height 31
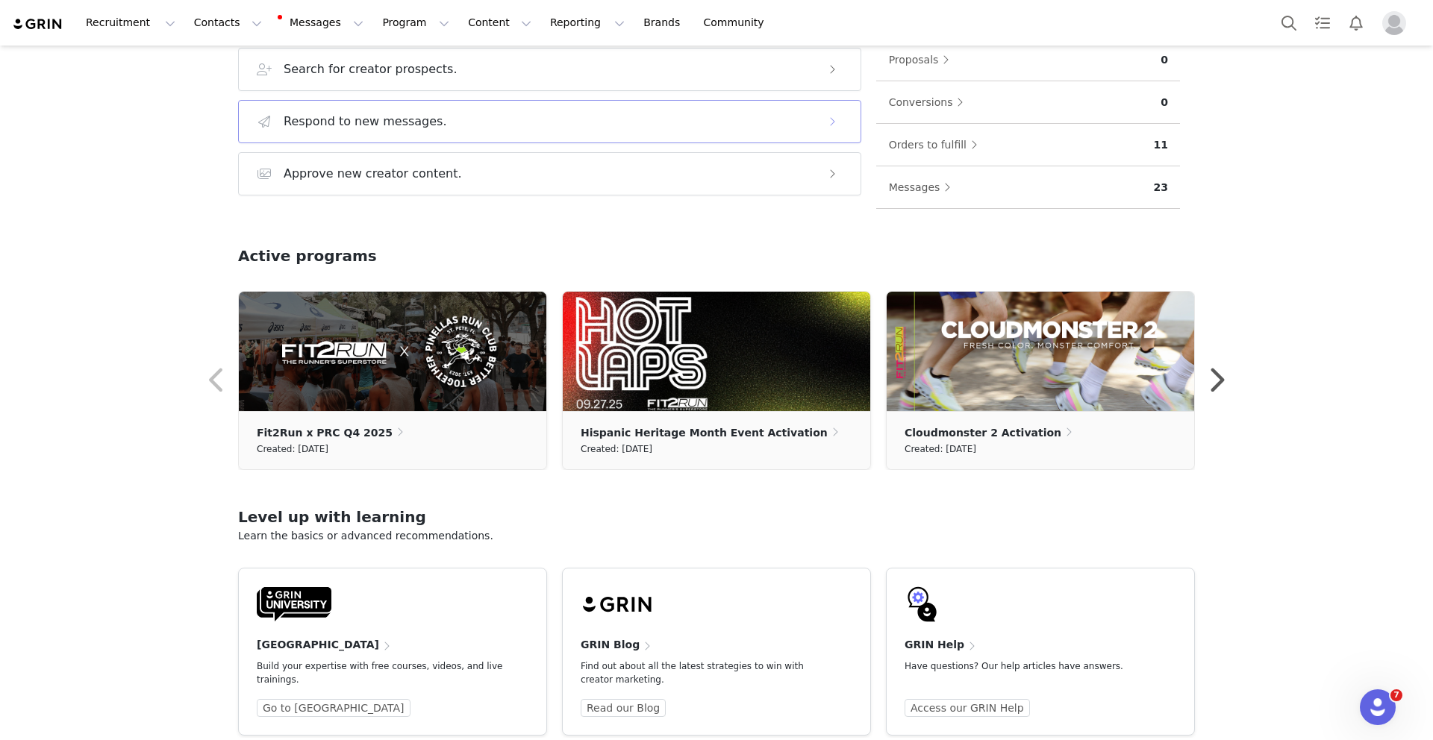
scroll to position [304, 0]
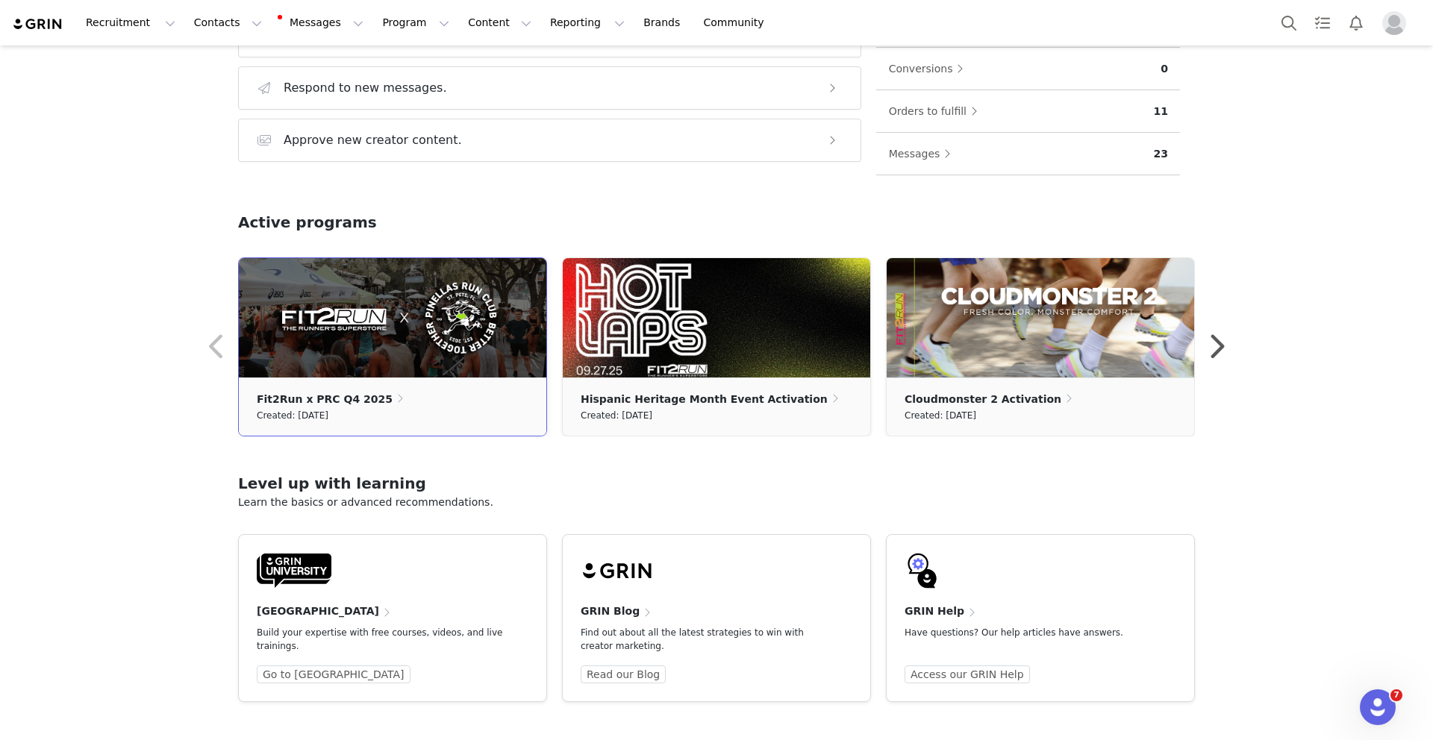
click at [482, 379] on ul "Fit2Run x PRC Q4 2025 Created: [DATE]" at bounding box center [392, 407] width 307 height 58
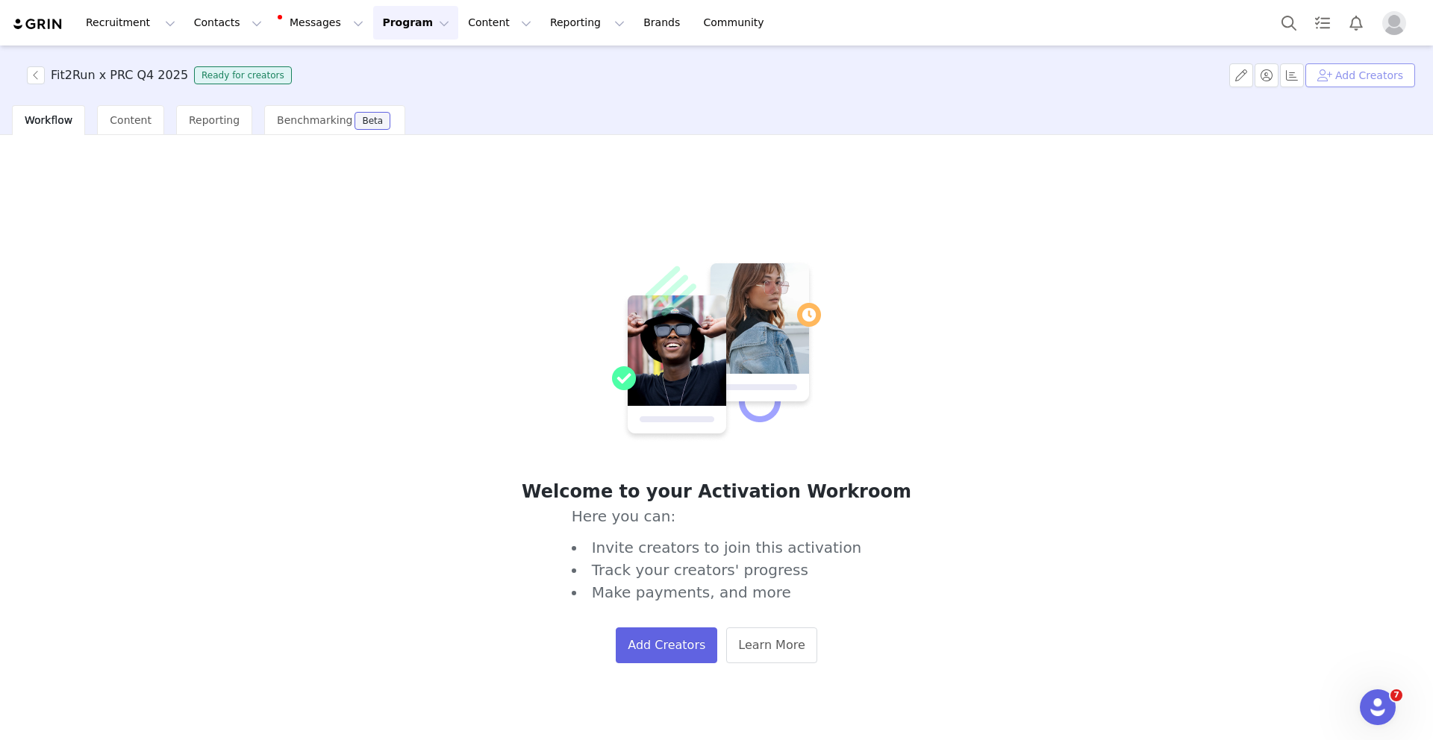
click at [1357, 79] on button "Add Creators" at bounding box center [1360, 75] width 110 height 24
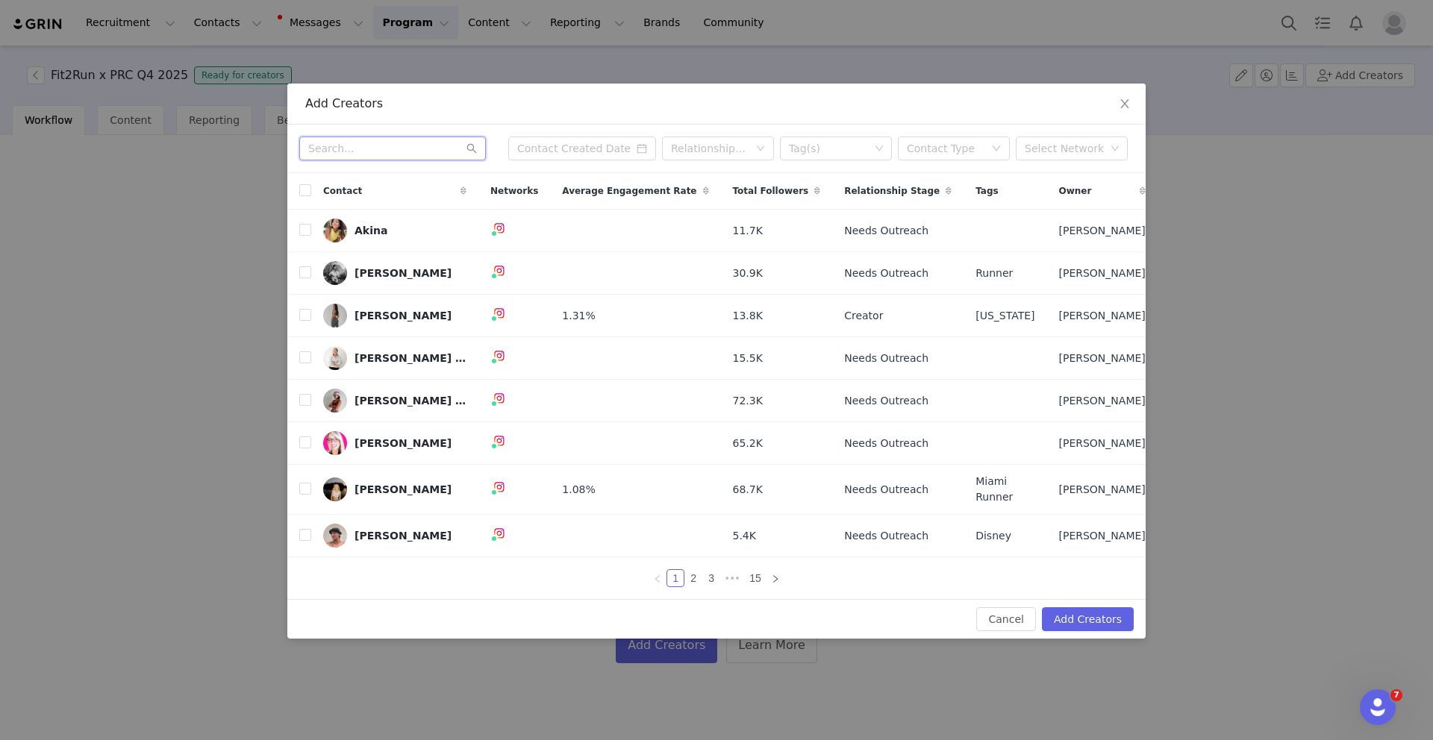
click at [396, 147] on input "text" at bounding box center [392, 149] width 187 height 24
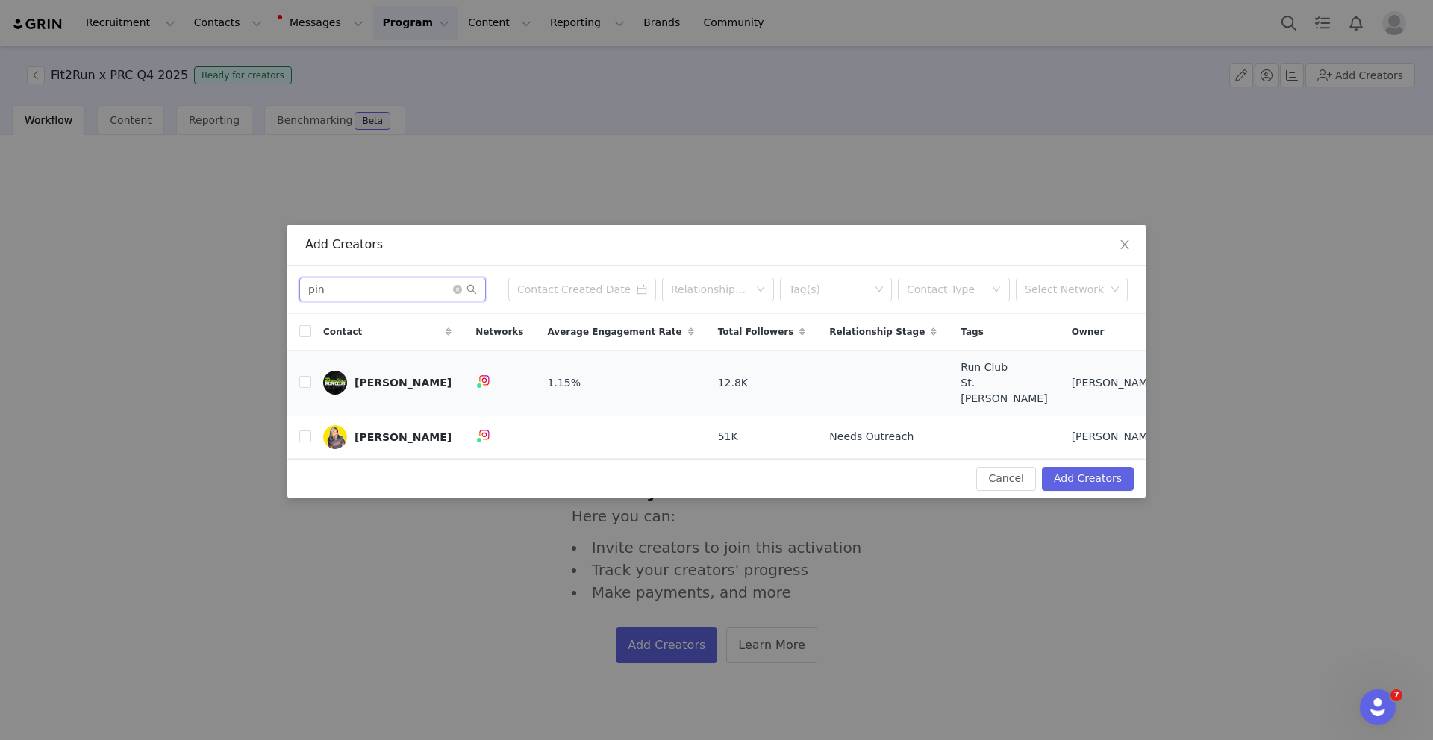
type input "pin"
click at [371, 387] on div "[PERSON_NAME]" at bounding box center [402, 383] width 97 height 12
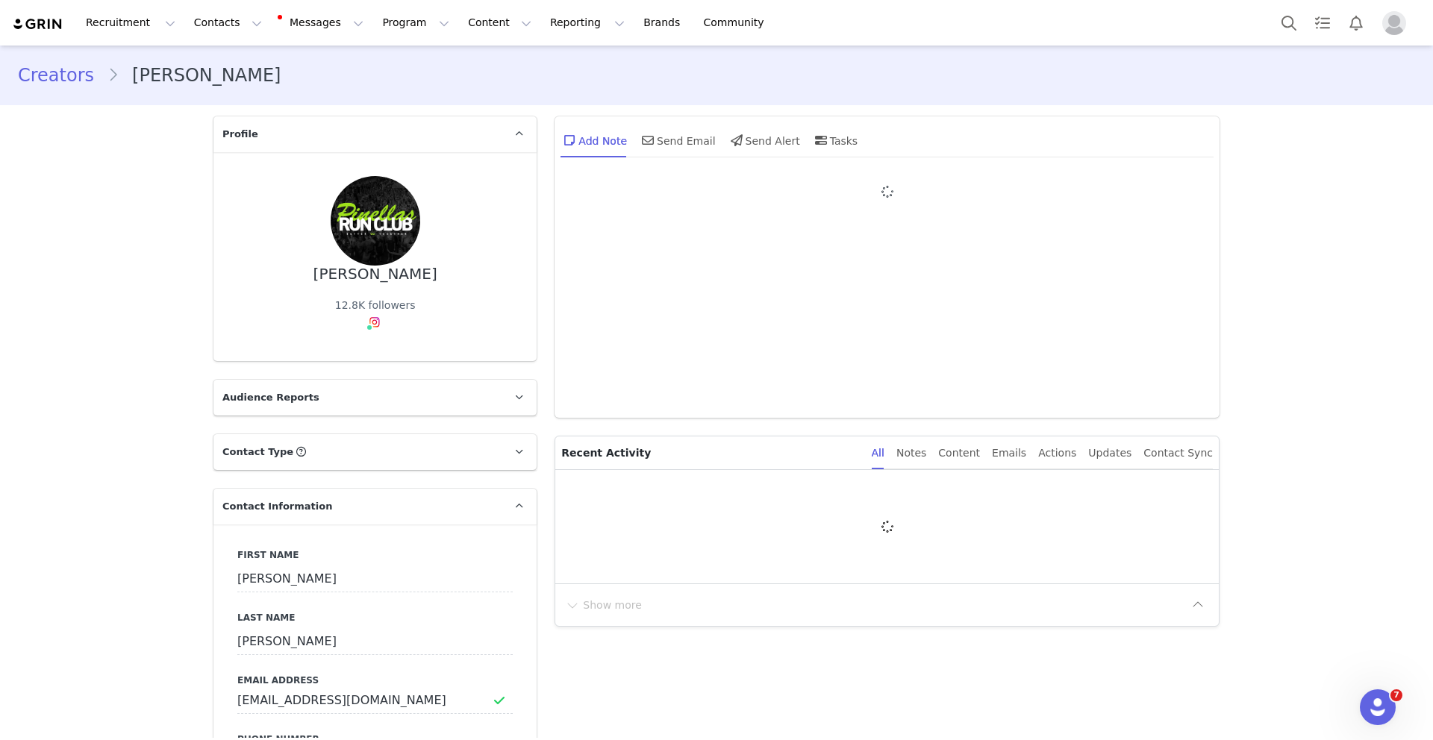
type input "+1 ([GEOGRAPHIC_DATA])"
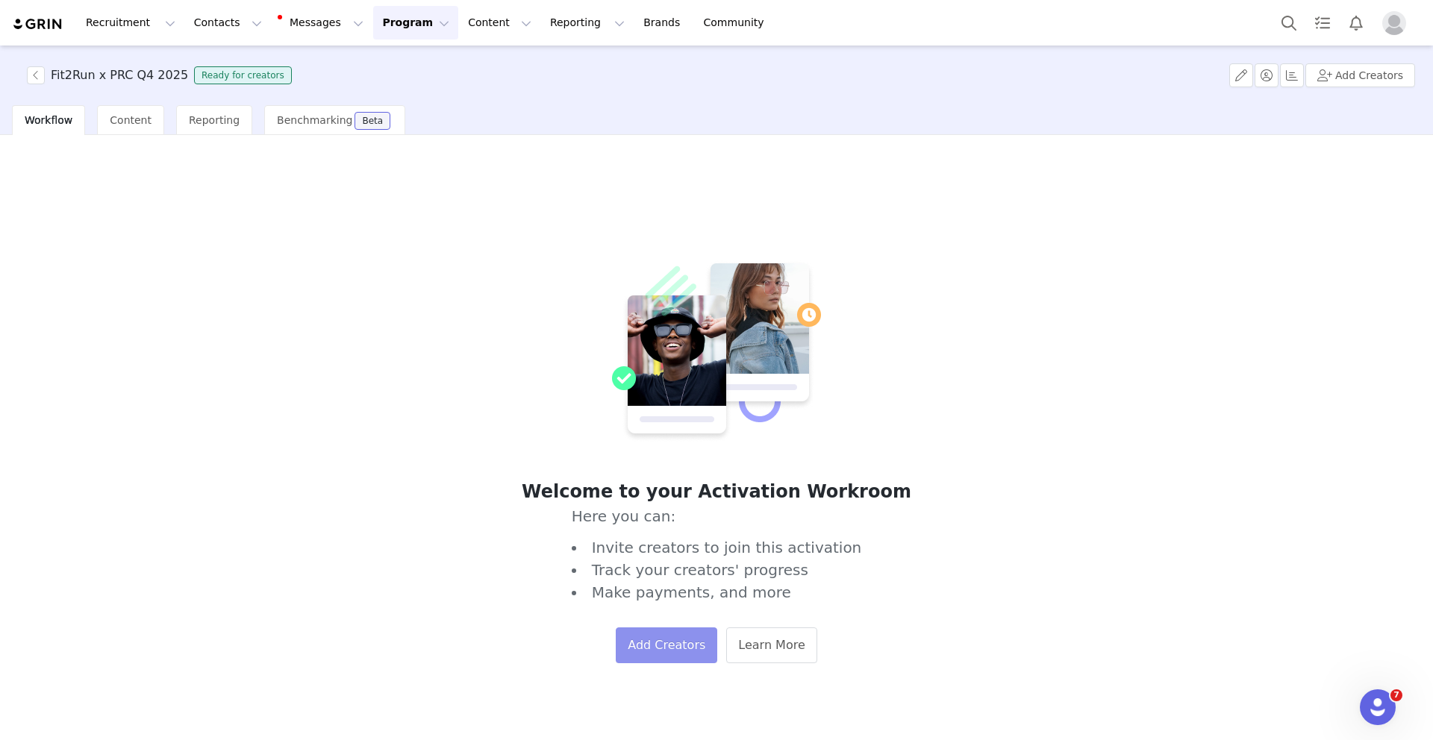
click at [642, 657] on button "Add Creators" at bounding box center [666, 646] width 101 height 36
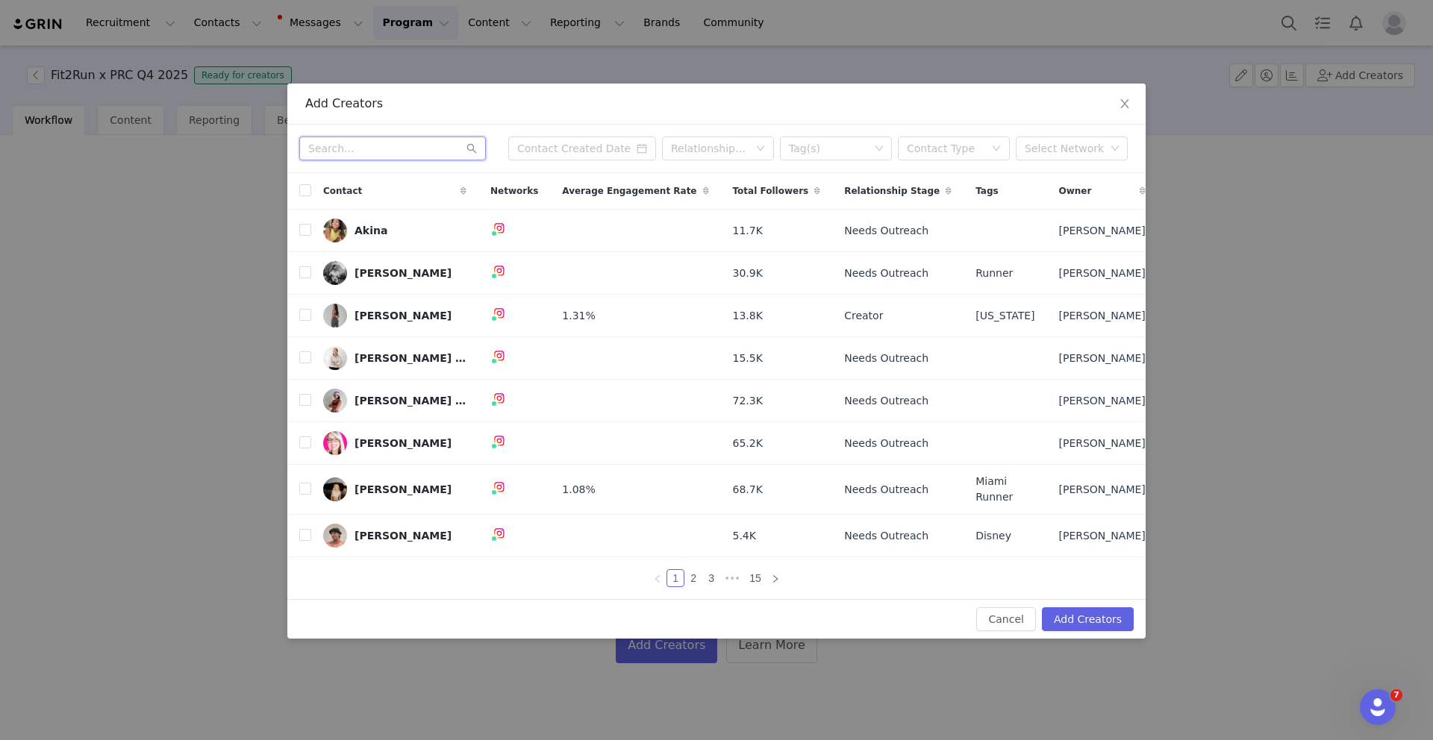
click at [364, 146] on input "text" at bounding box center [392, 149] width 187 height 24
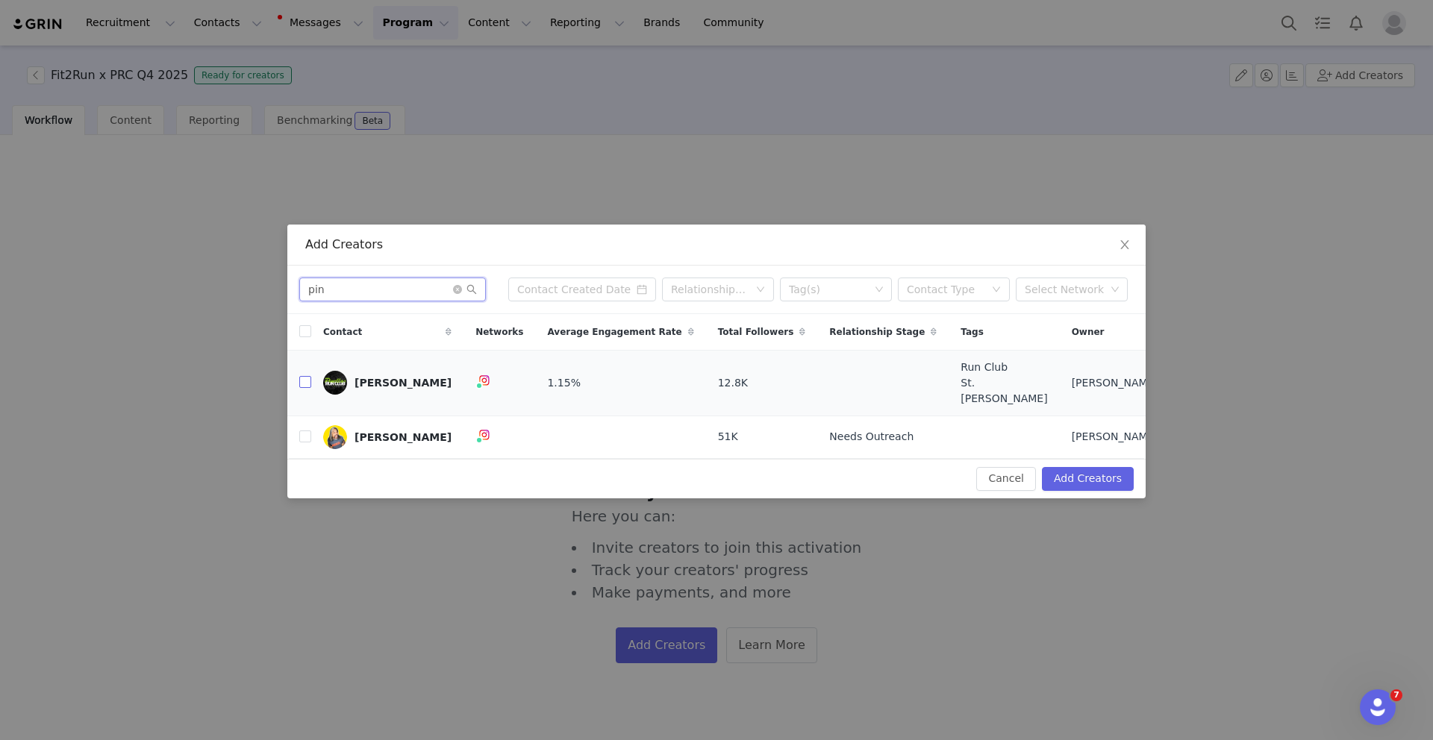
type input "pin"
click at [301, 384] on input "checkbox" at bounding box center [305, 382] width 12 height 12
checkbox input "true"
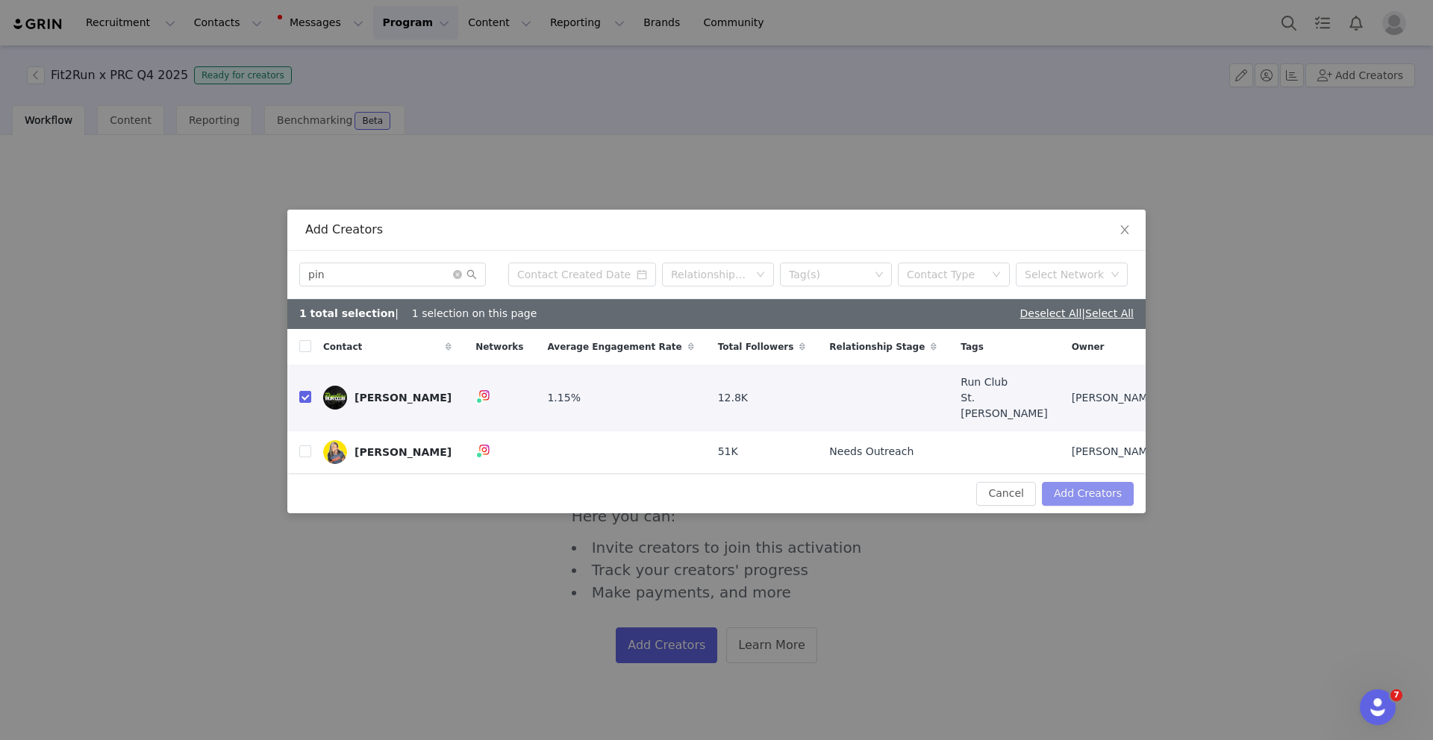
click at [1095, 487] on button "Add Creators" at bounding box center [1088, 494] width 92 height 24
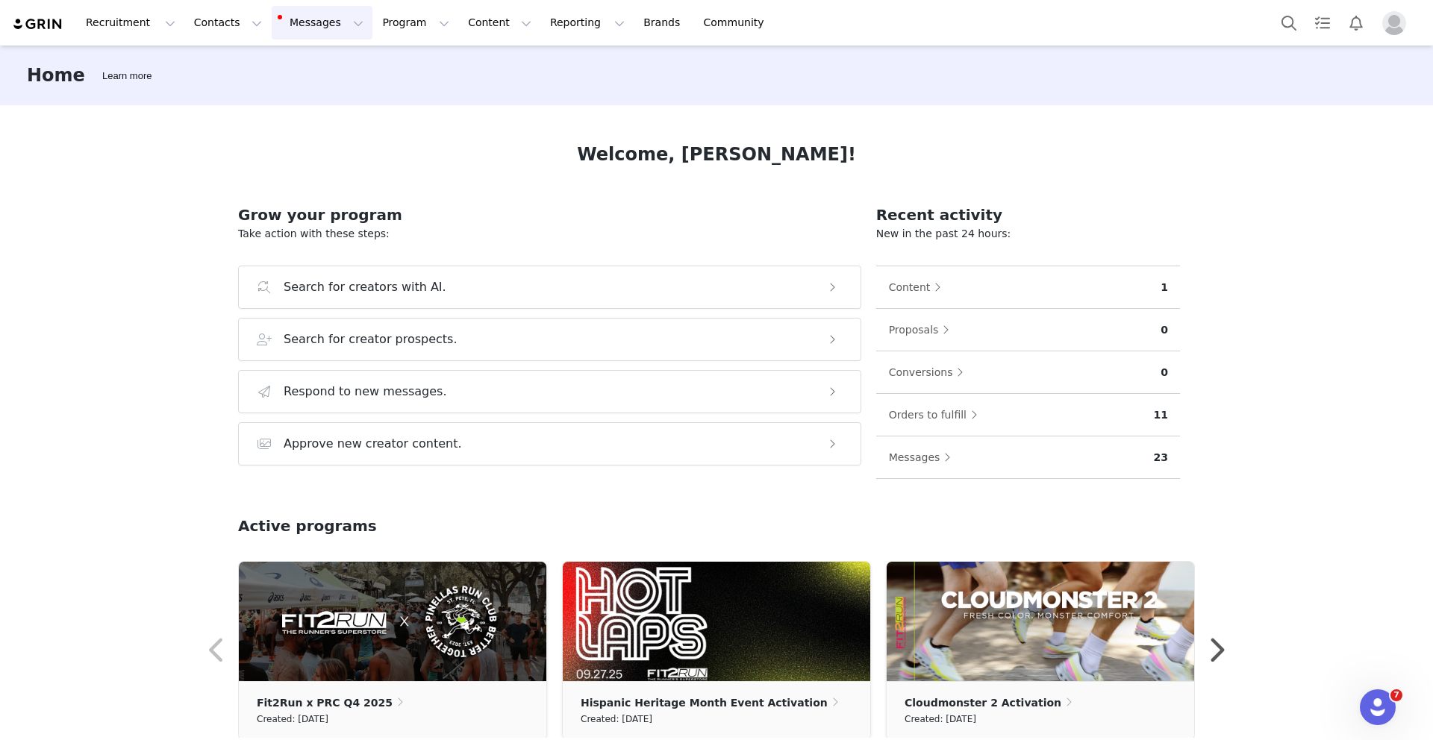
click at [345, 32] on button "Messages Messages" at bounding box center [322, 23] width 101 height 34
click at [377, 25] on button "Program Program" at bounding box center [415, 23] width 85 height 34
click at [453, 70] on div "Activations" at bounding box center [409, 66] width 100 height 16
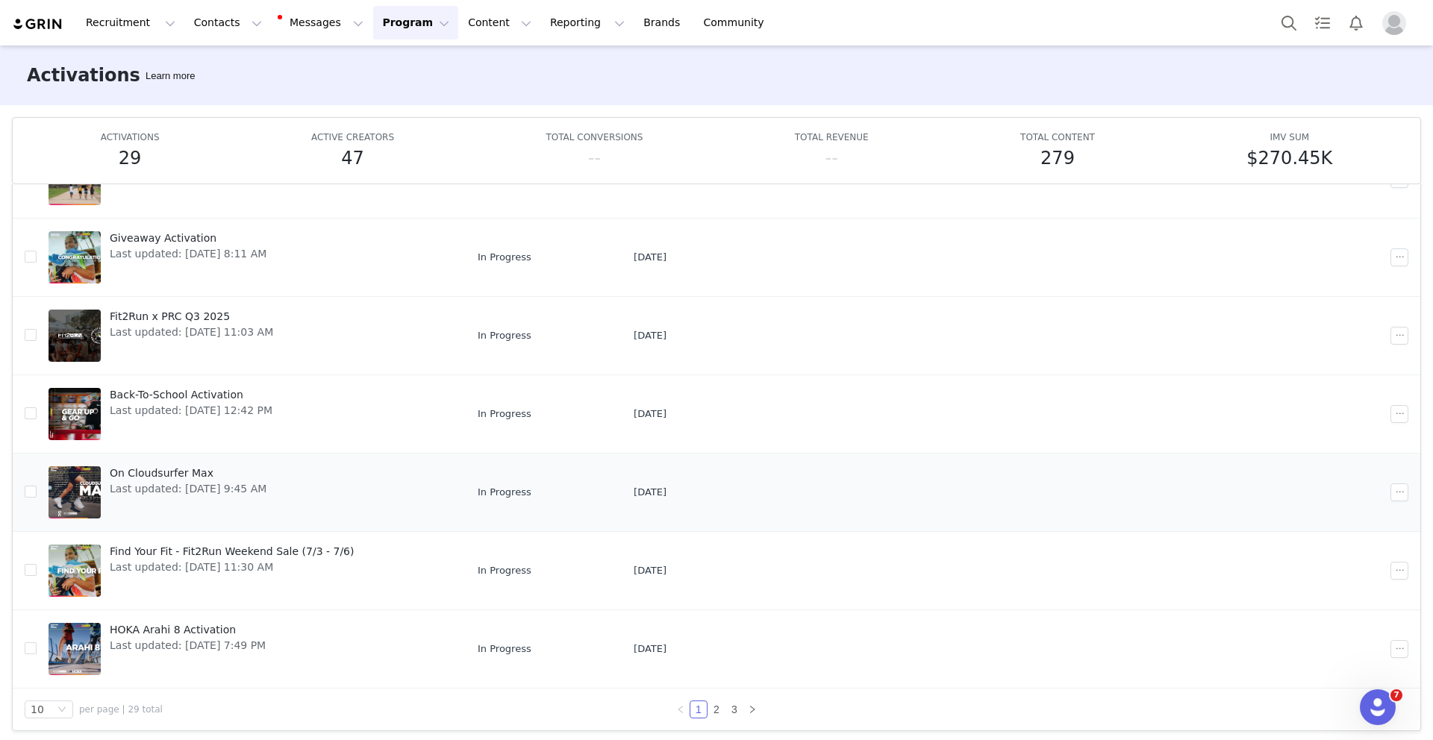
scroll to position [79, 0]
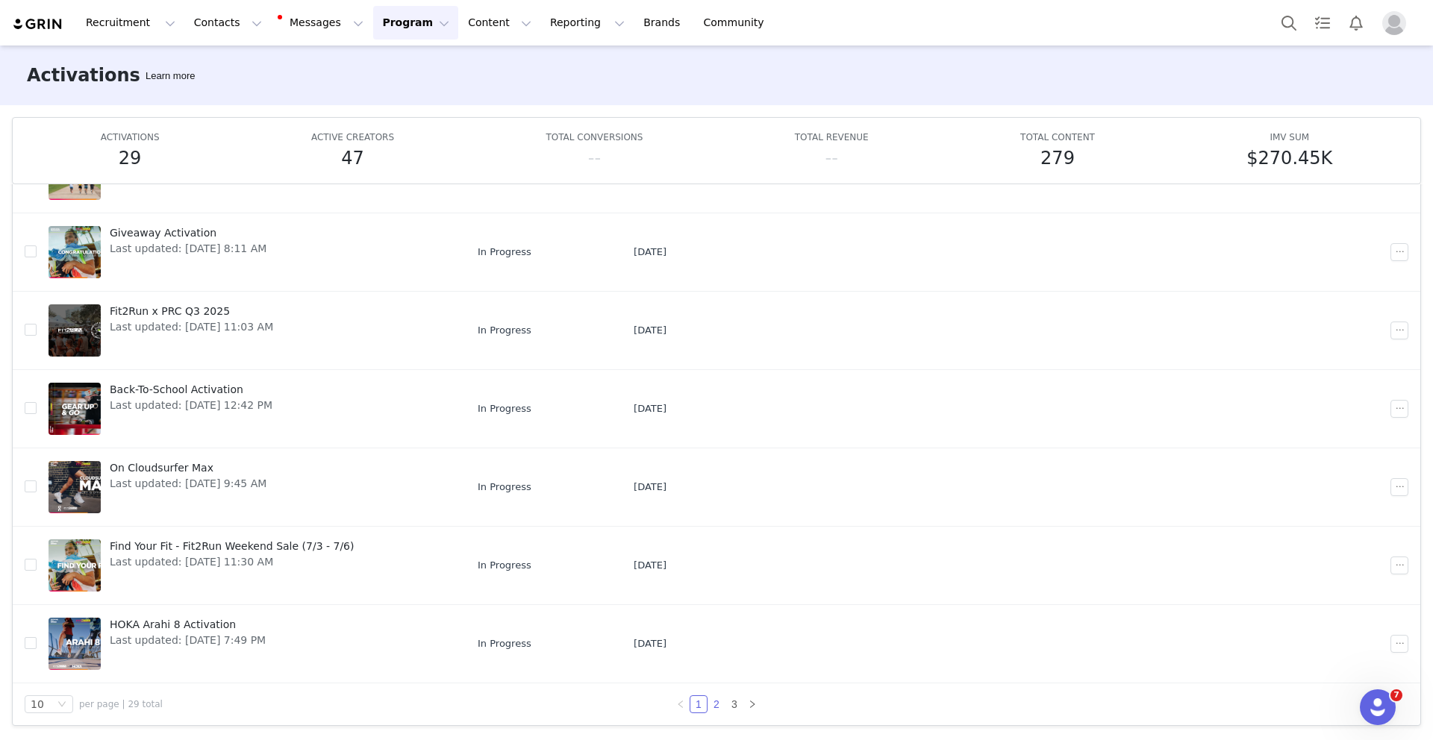
click at [715, 704] on link "2" at bounding box center [716, 704] width 16 height 16
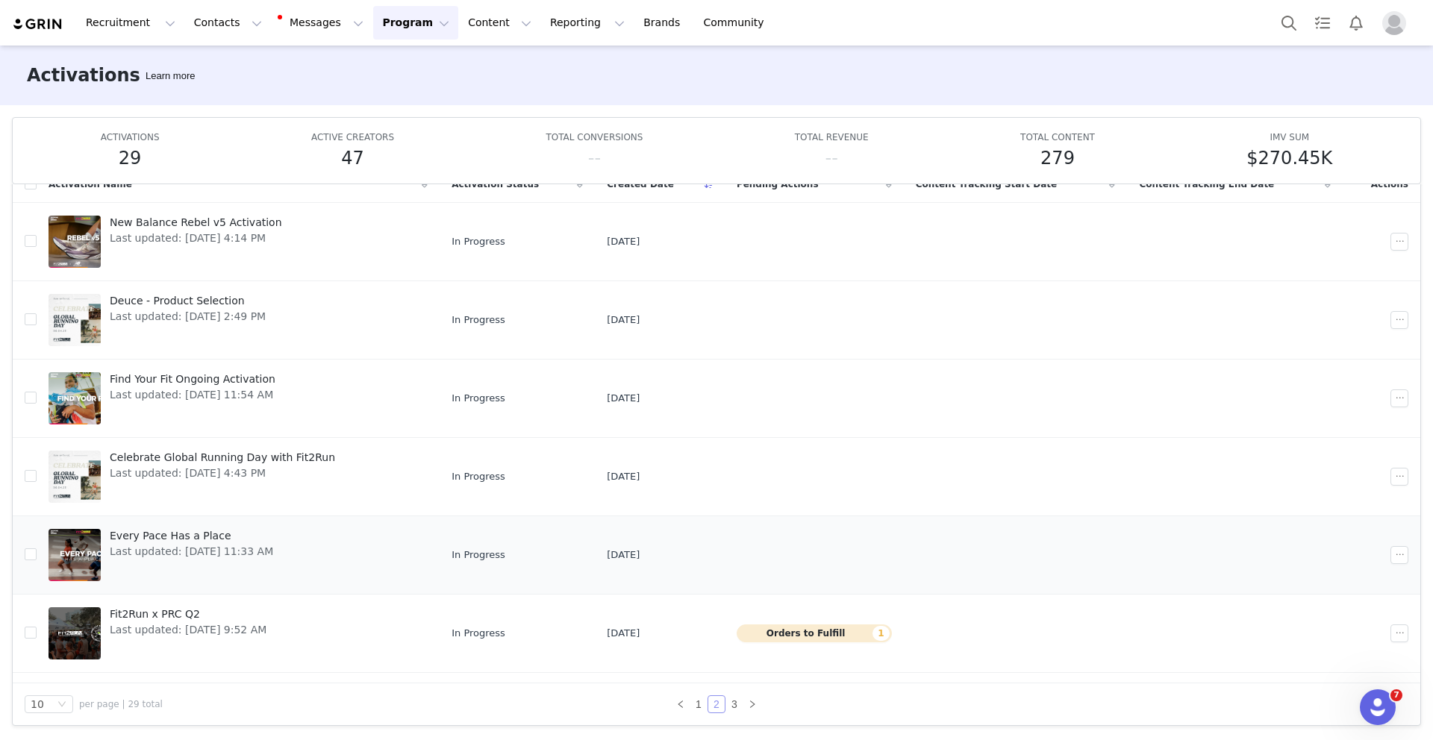
scroll to position [303, 0]
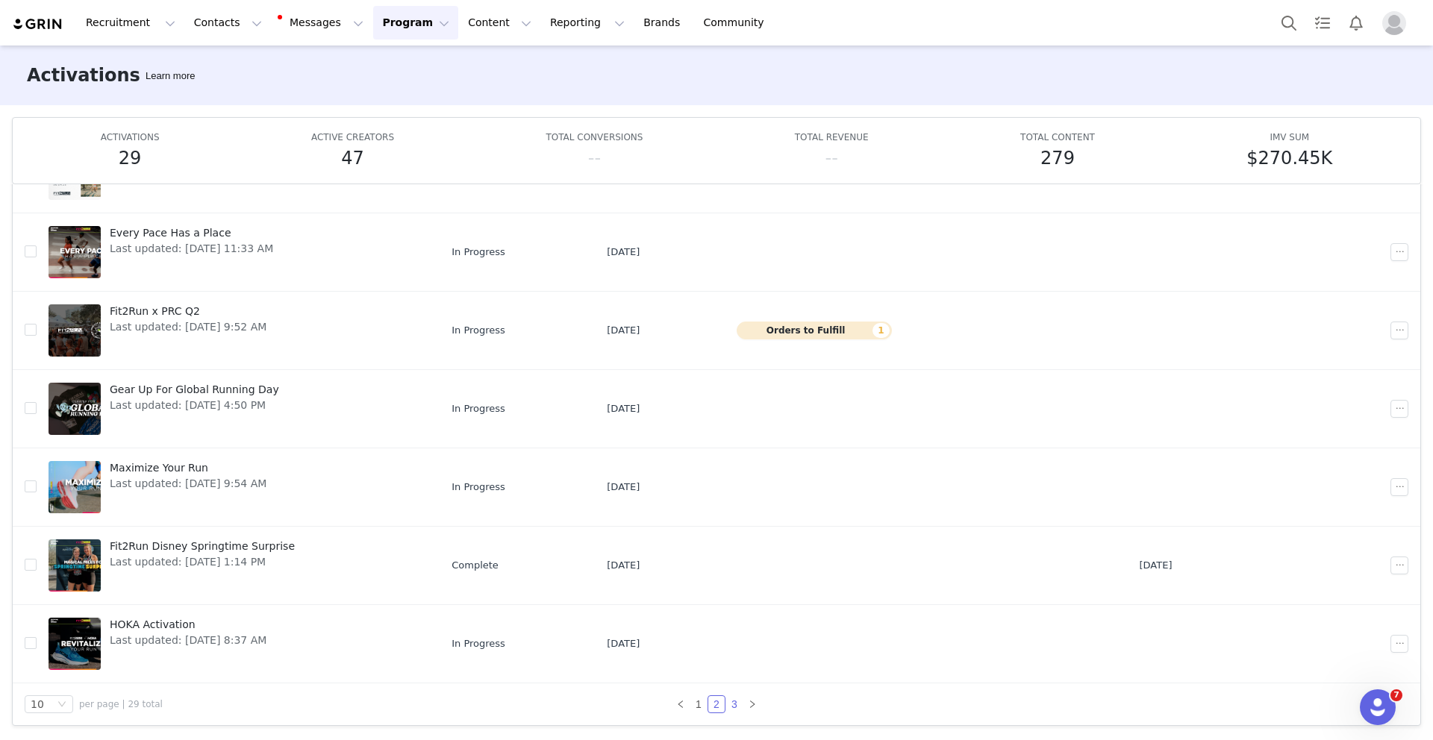
click at [726, 708] on link "3" at bounding box center [734, 704] width 16 height 16
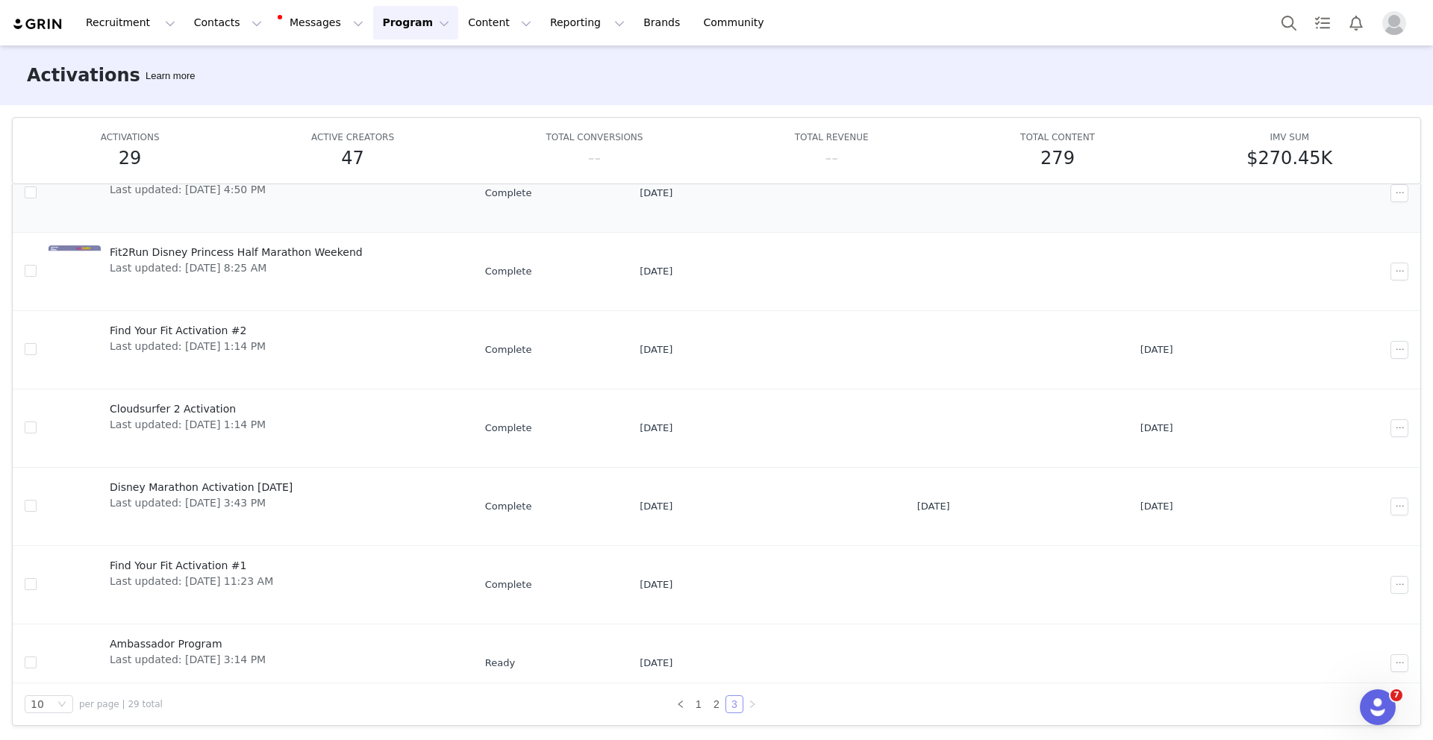
scroll to position [157, 0]
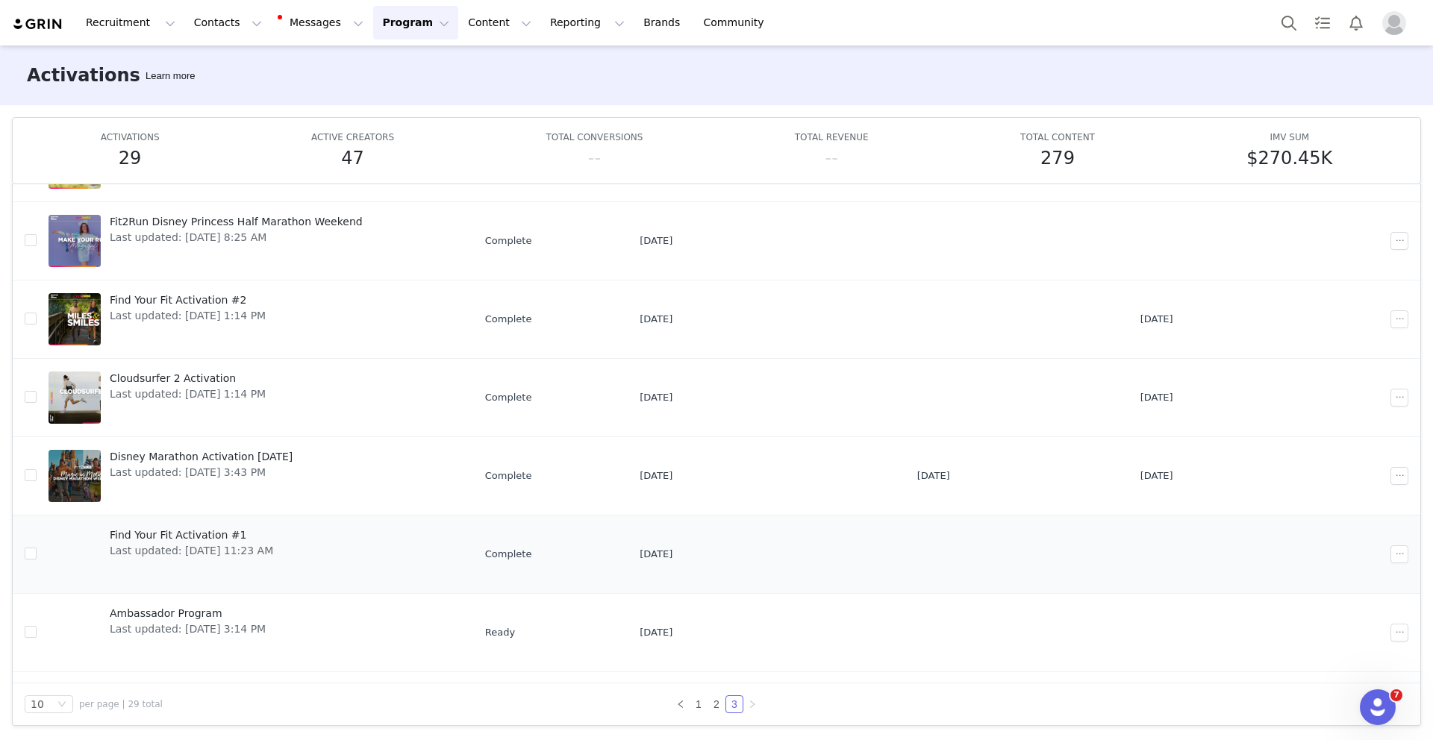
click at [207, 530] on span "Find Your Fit Activation #1" at bounding box center [191, 536] width 163 height 16
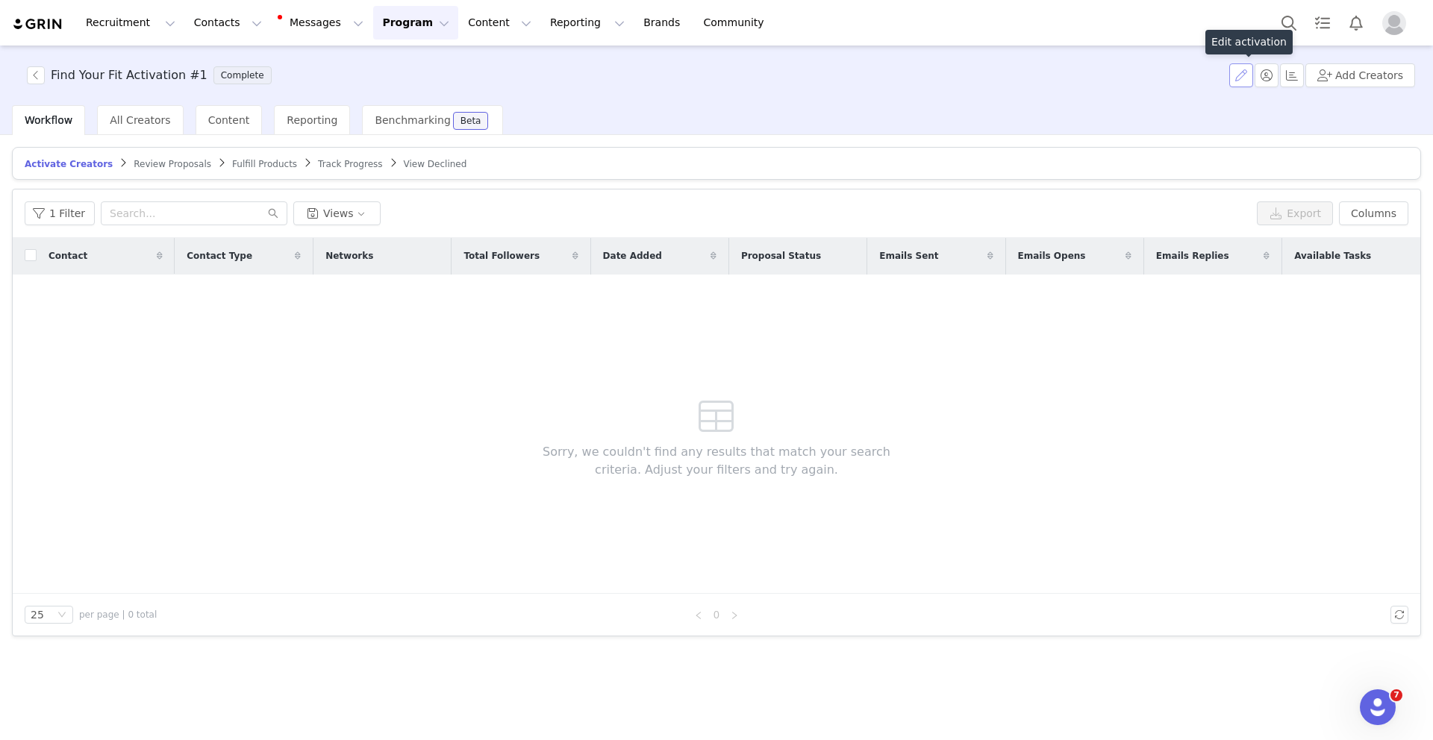
click at [1250, 75] on button "button" at bounding box center [1241, 75] width 24 height 24
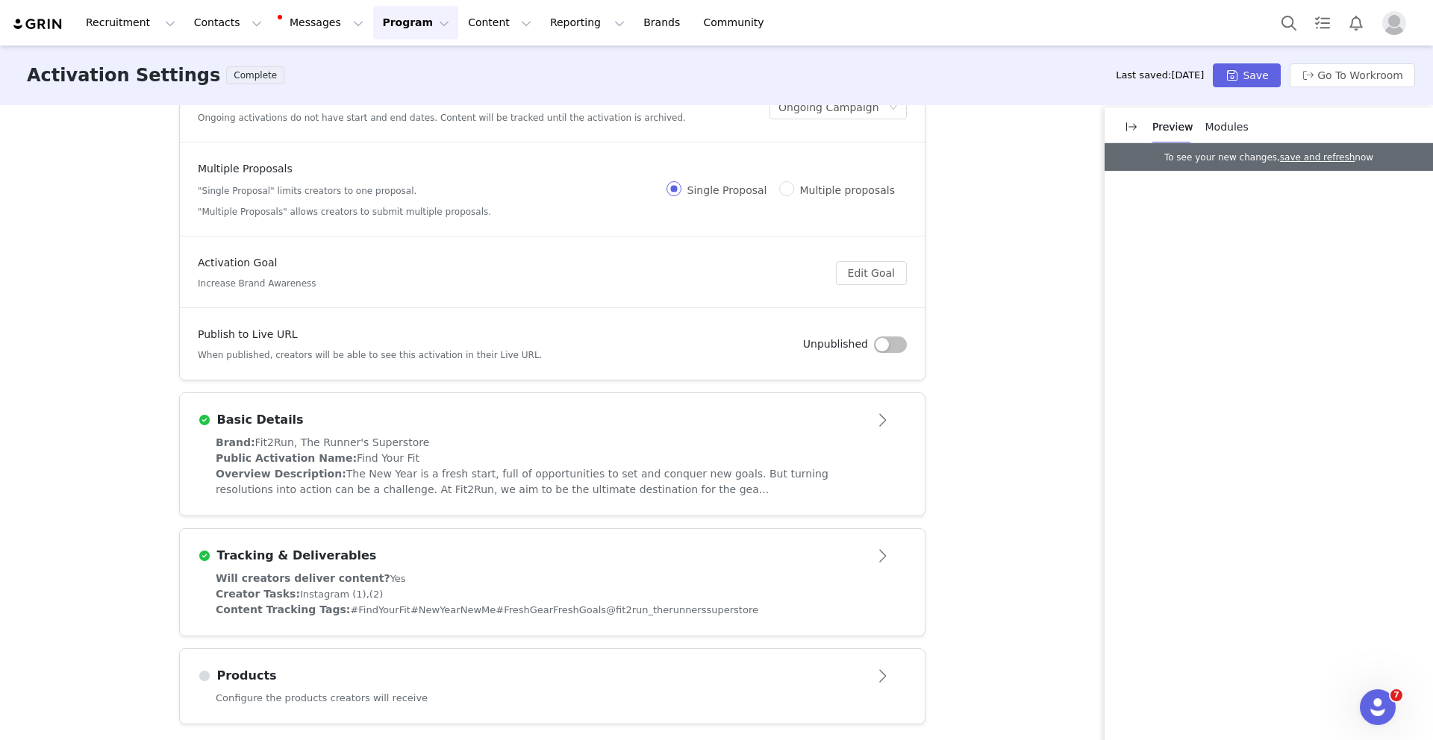
scroll to position [50, 0]
click at [373, 25] on button "Program Program" at bounding box center [415, 23] width 85 height 34
click at [387, 70] on p "Activations" at bounding box center [390, 66] width 57 height 16
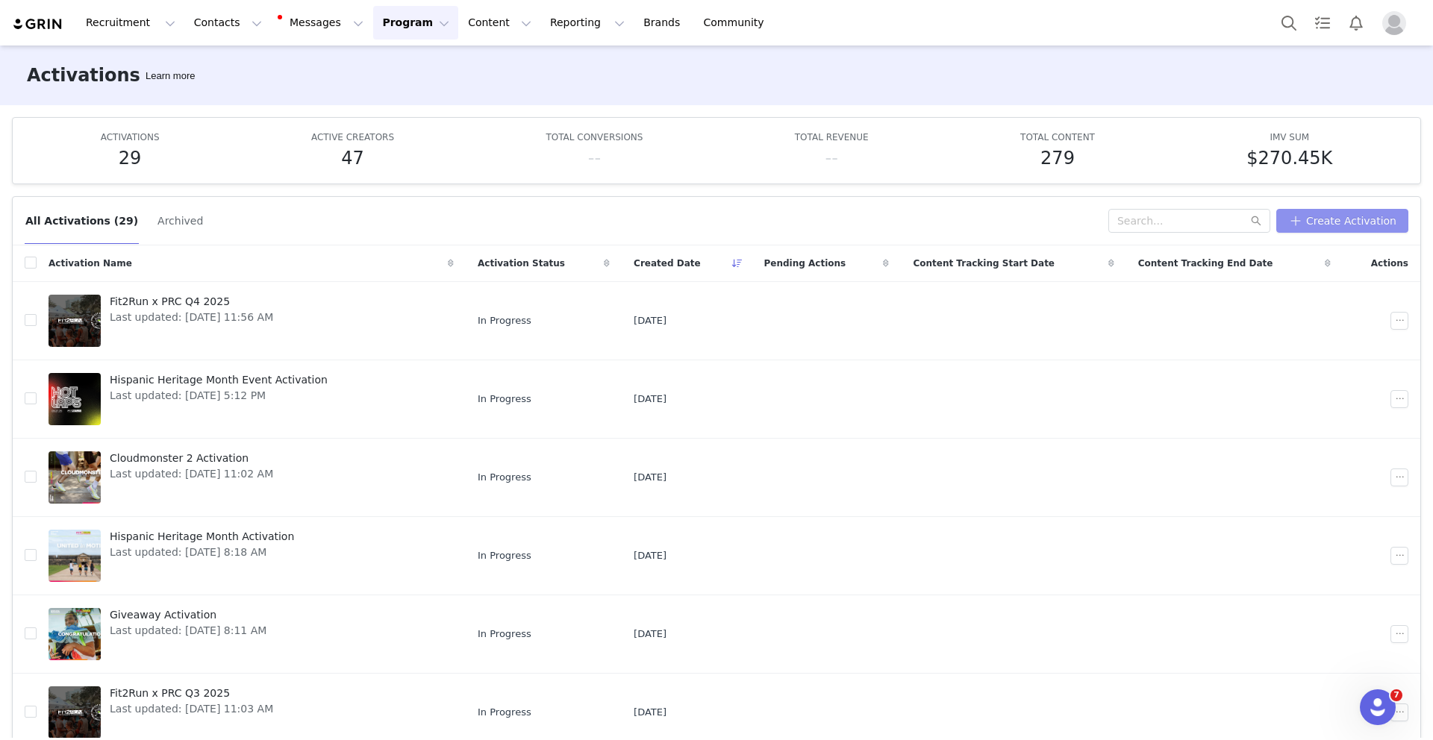
click at [1310, 223] on button "Create Activation" at bounding box center [1342, 221] width 132 height 24
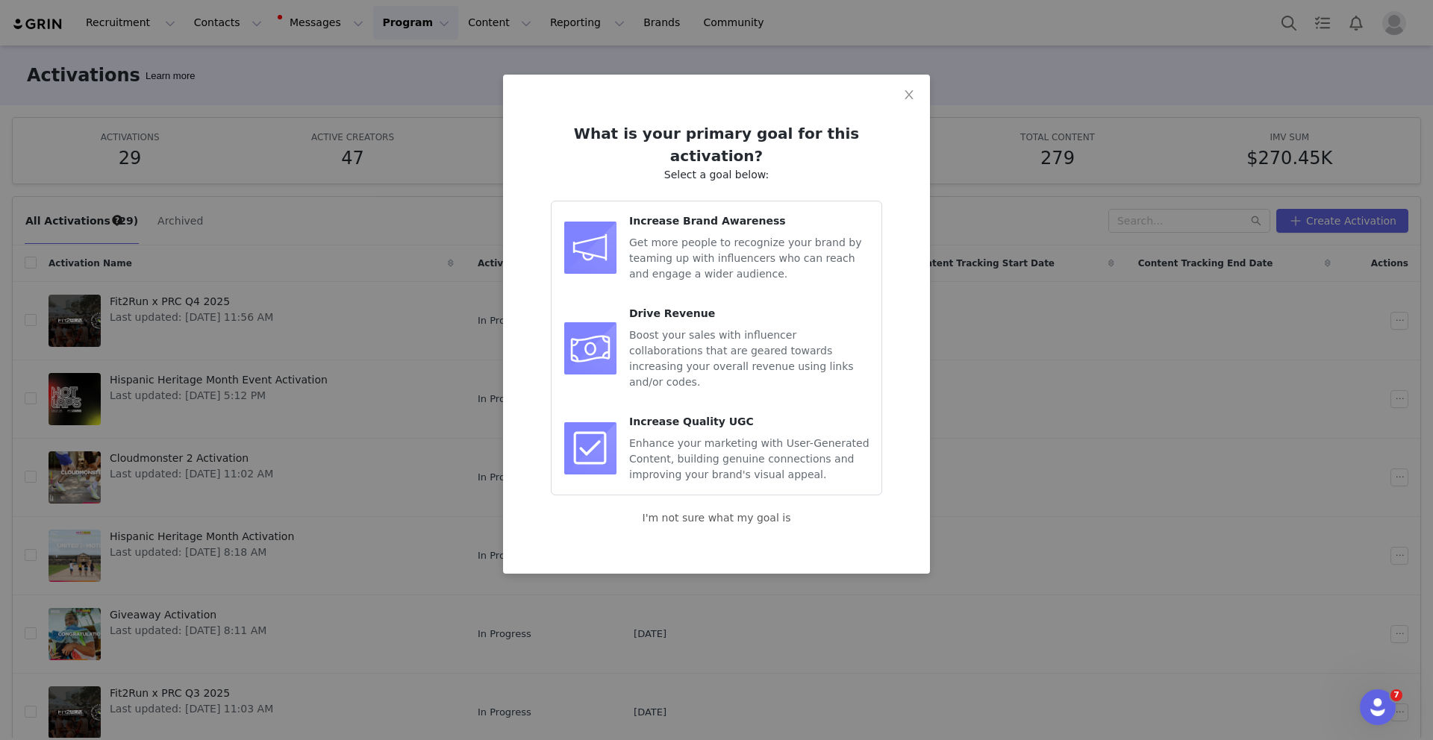
click at [703, 213] on div "Increase Brand Awareness Get more people to recognize your brand by teaming up …" at bounding box center [749, 247] width 240 height 69
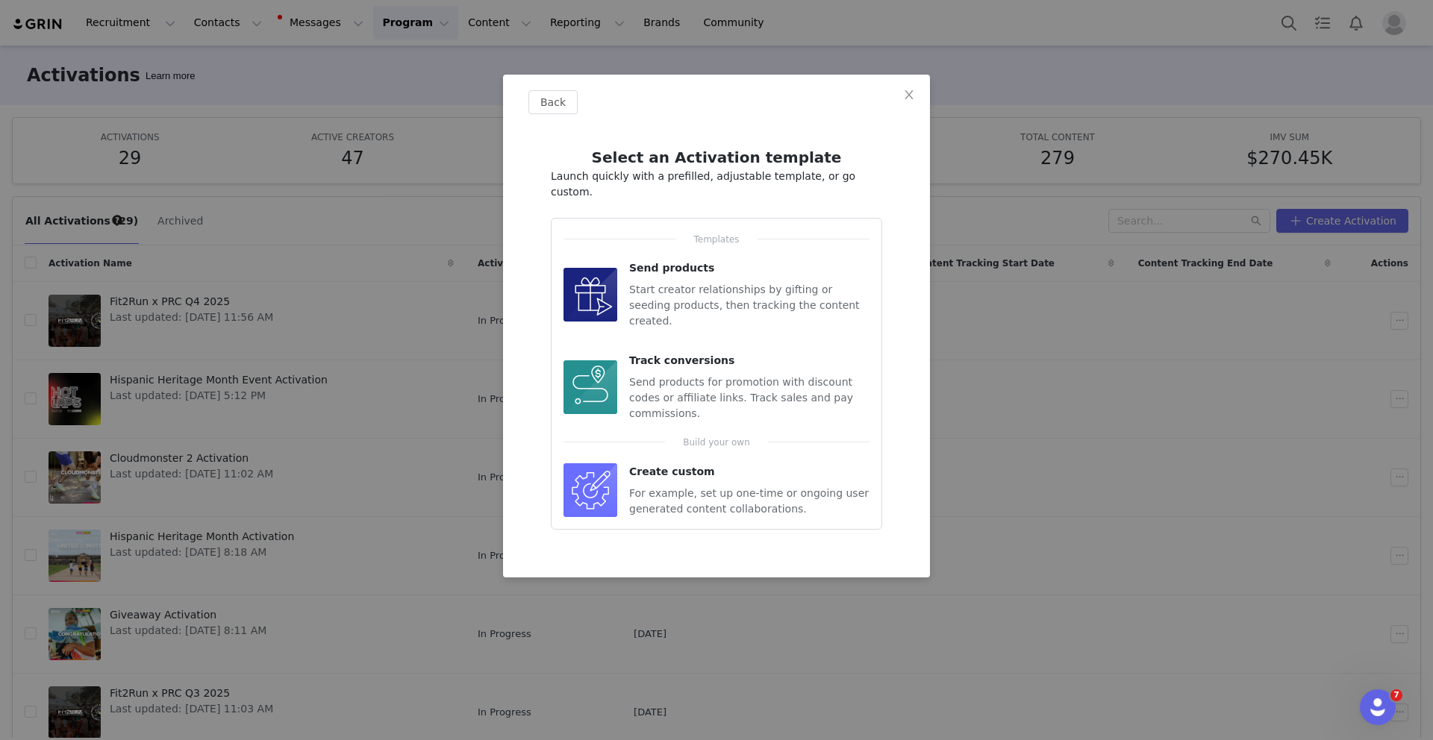
click at [681, 487] on span "For example, set up one-time or ongoing user generated content collaborations." at bounding box center [749, 501] width 240 height 28
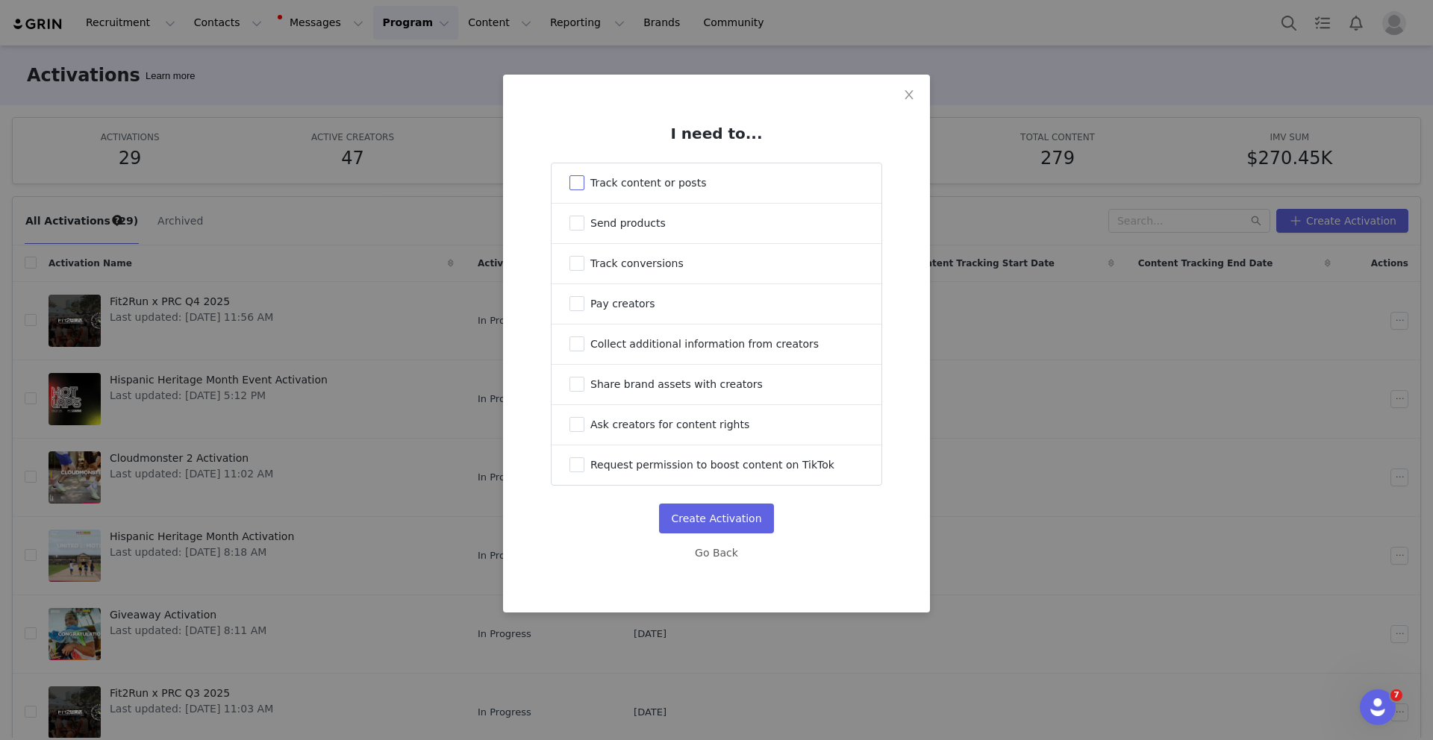
click at [636, 190] on label "Track content or posts" at bounding box center [716, 183] width 330 height 40
click at [584, 190] on input "Track content or posts" at bounding box center [576, 182] width 15 height 15
checkbox input "true"
click at [625, 310] on span "Pay creators" at bounding box center [622, 304] width 65 height 12
click at [584, 311] on input "Pay creators" at bounding box center [576, 303] width 15 height 15
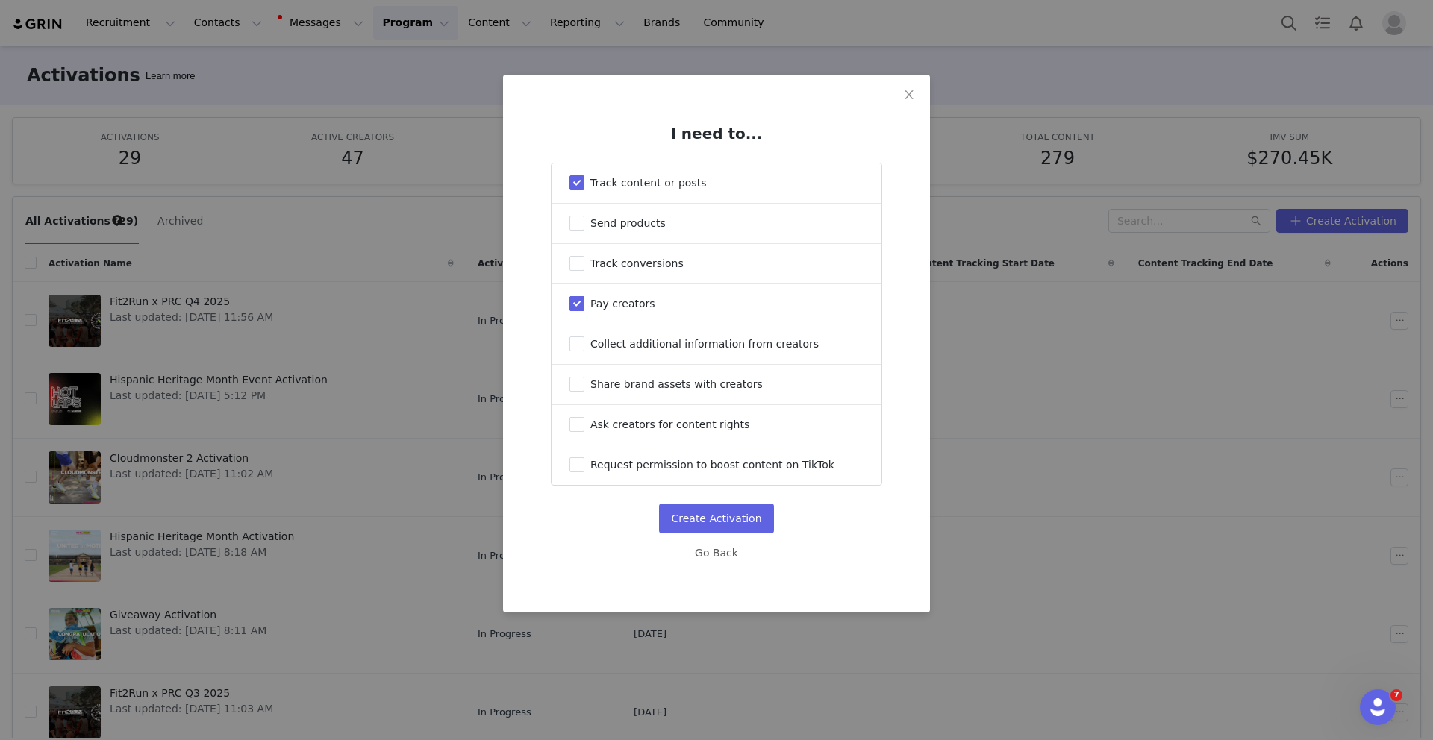
checkbox input "true"
click at [669, 431] on span "Ask creators for content rights" at bounding box center [669, 425] width 159 height 12
click at [584, 432] on input "Ask creators for content rights" at bounding box center [576, 424] width 15 height 15
checkbox input "true"
click at [710, 534] on button "Create Activation" at bounding box center [716, 519] width 114 height 30
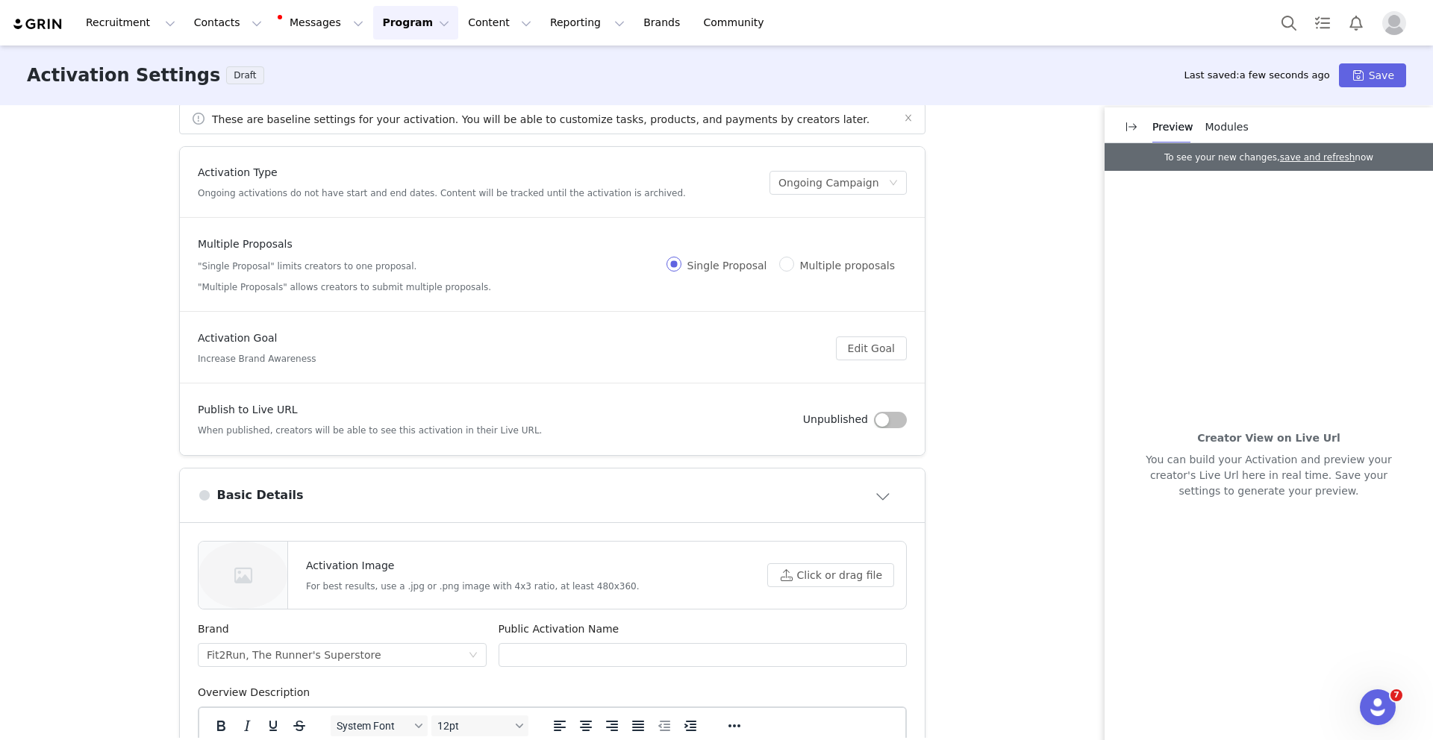
scroll to position [28, 0]
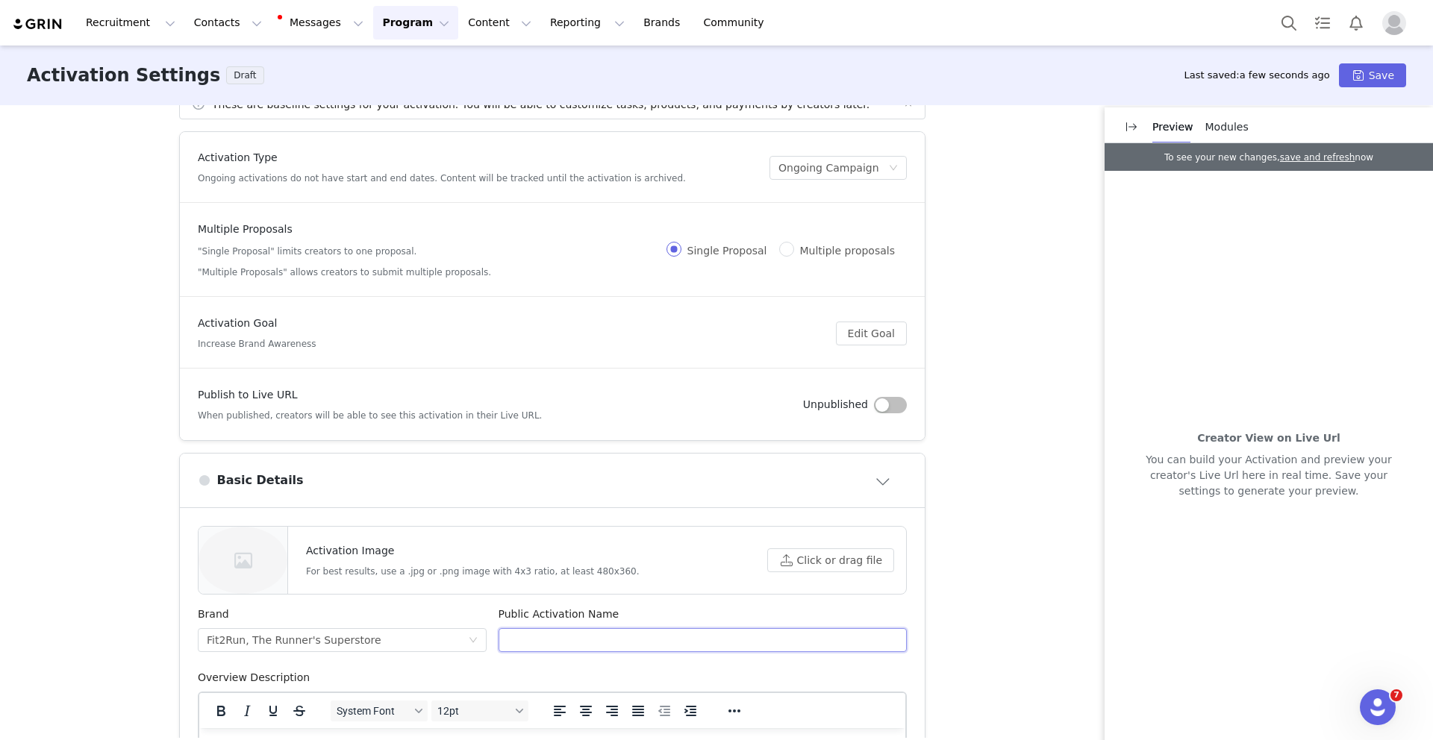
click at [610, 639] on input "text" at bounding box center [702, 640] width 409 height 24
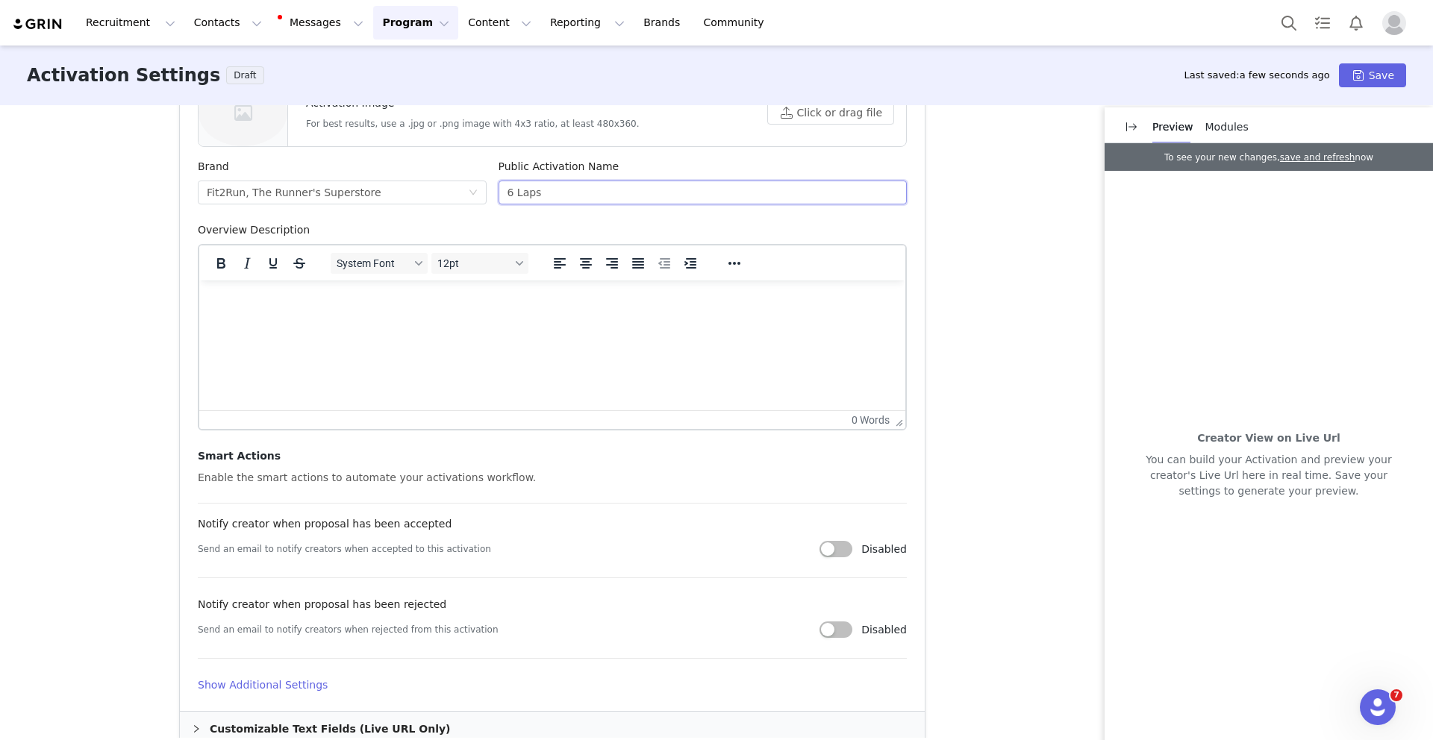
scroll to position [582, 0]
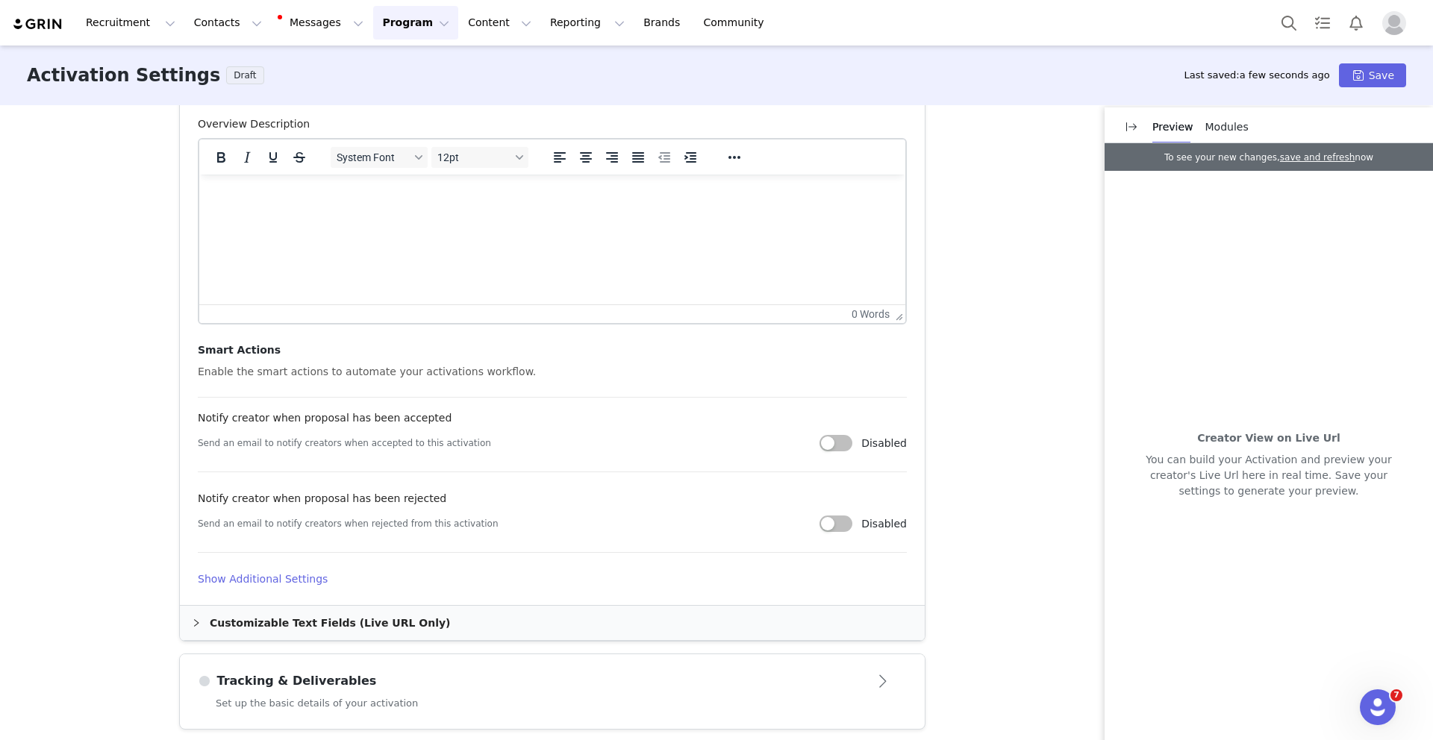
type input "6 Laps"
click at [381, 625] on div "Customizable Text Fields (Live URL Only)" at bounding box center [552, 623] width 745 height 34
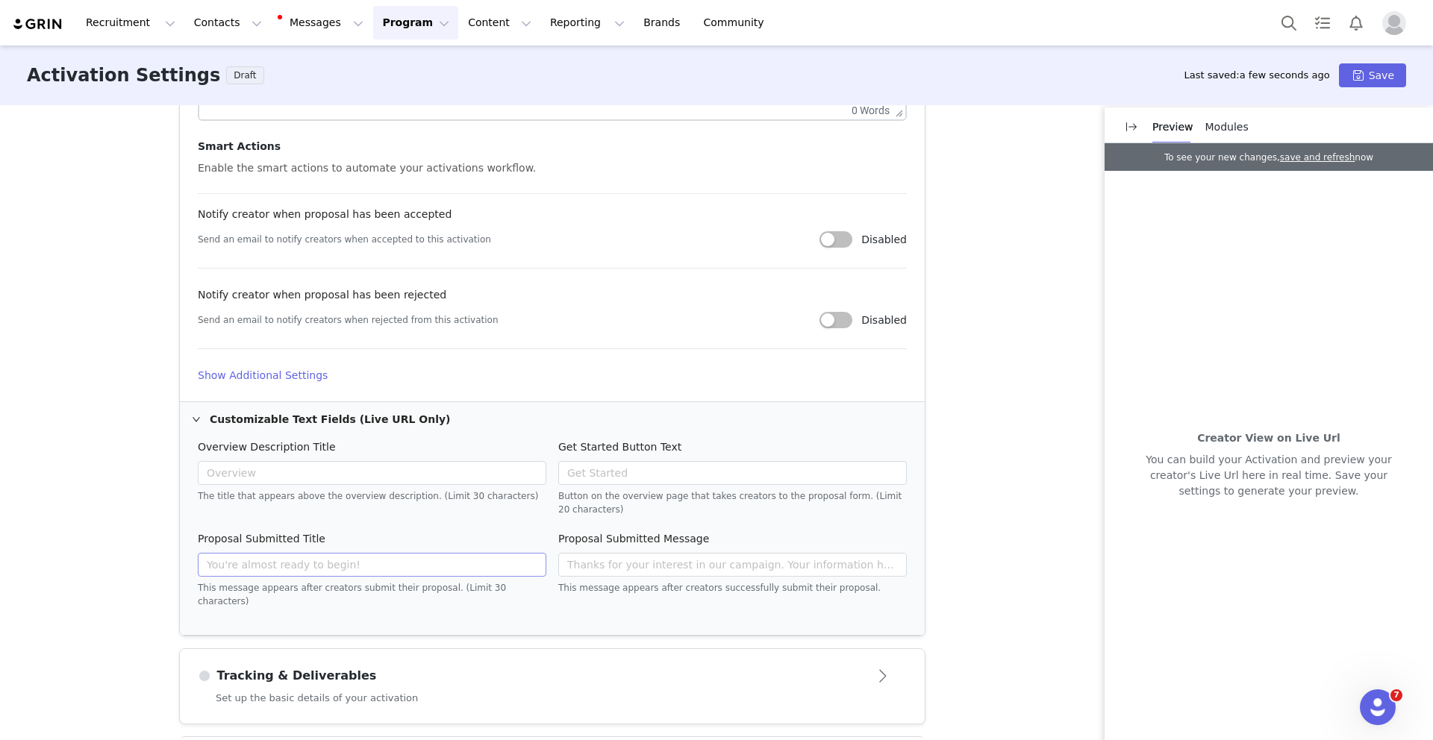
scroll to position [789, 0]
click at [290, 366] on h4 "Show Additional Settings" at bounding box center [552, 373] width 709 height 16
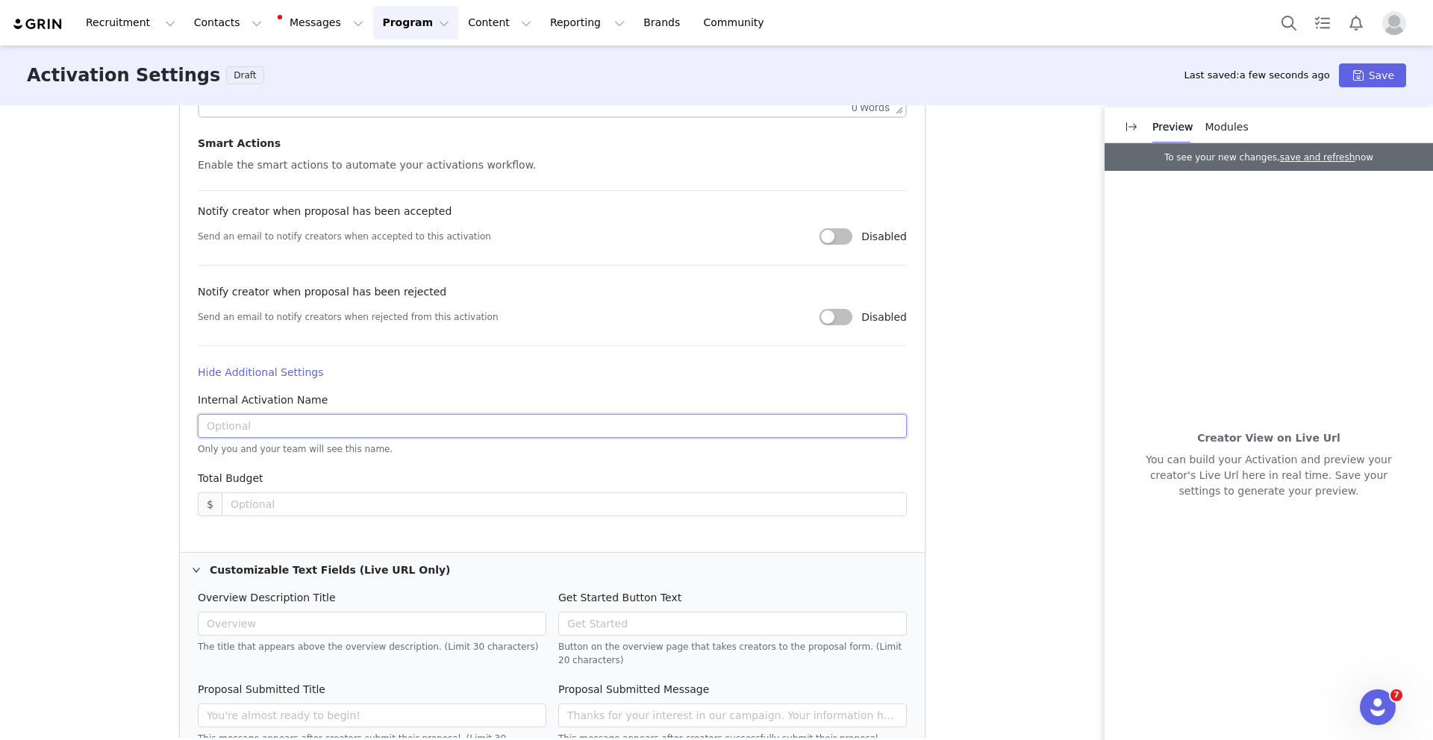
click at [395, 432] on input "text" at bounding box center [552, 426] width 709 height 24
type input "6 Laps In-Store Visit"
click at [1020, 211] on div "These are baseline settings for your activation. You will be able to customize …" at bounding box center [716, 421] width 1433 height 633
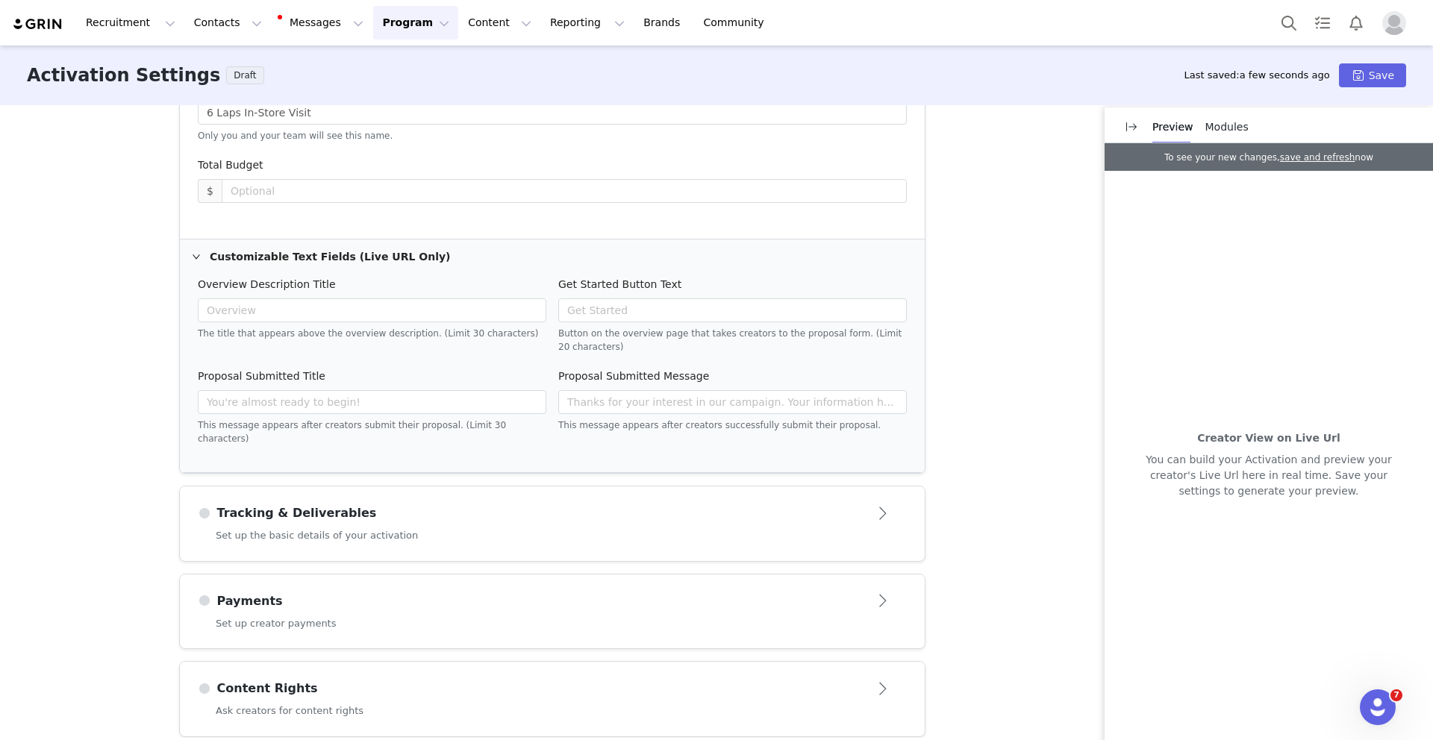
click at [677, 487] on article "Tracking & Deliverables" at bounding box center [552, 508] width 745 height 42
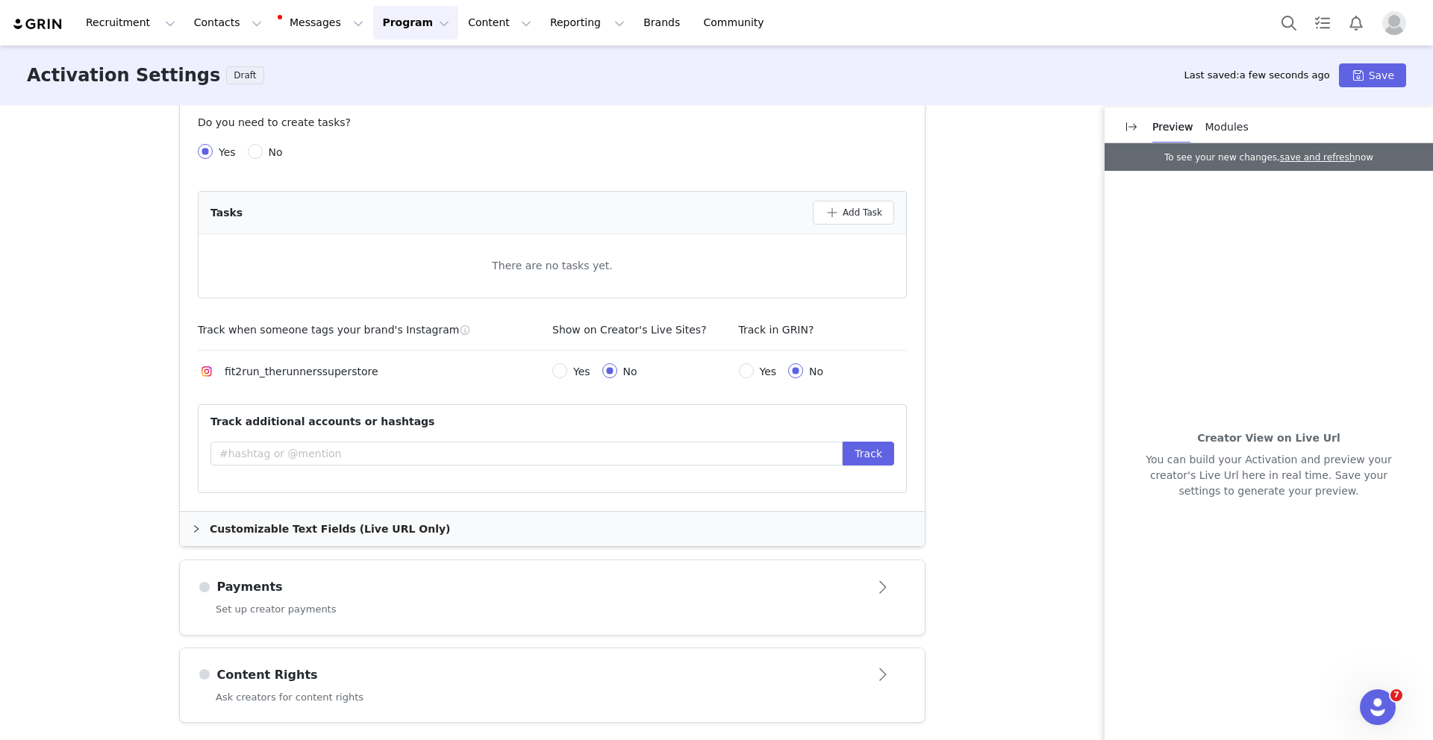
click at [570, 598] on div "Payments" at bounding box center [552, 587] width 709 height 24
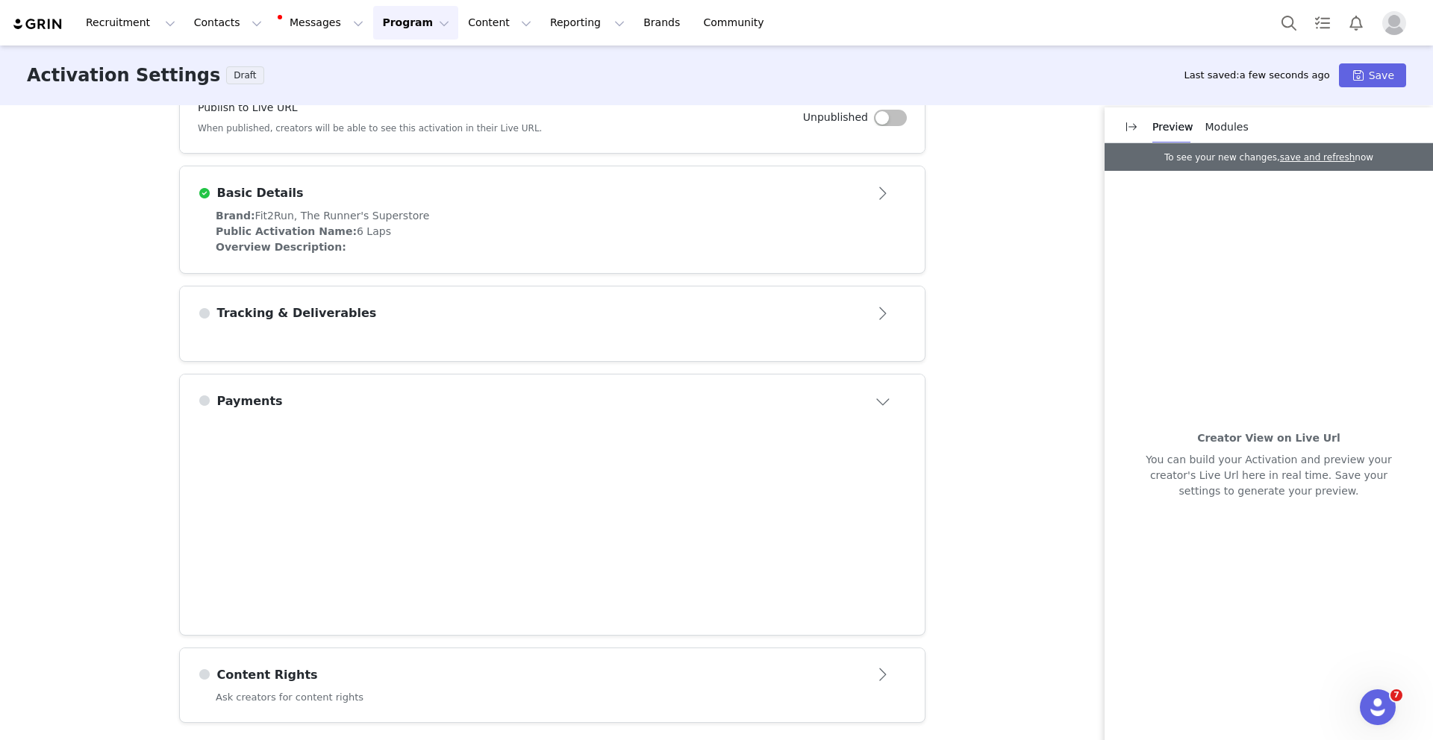
scroll to position [316, 0]
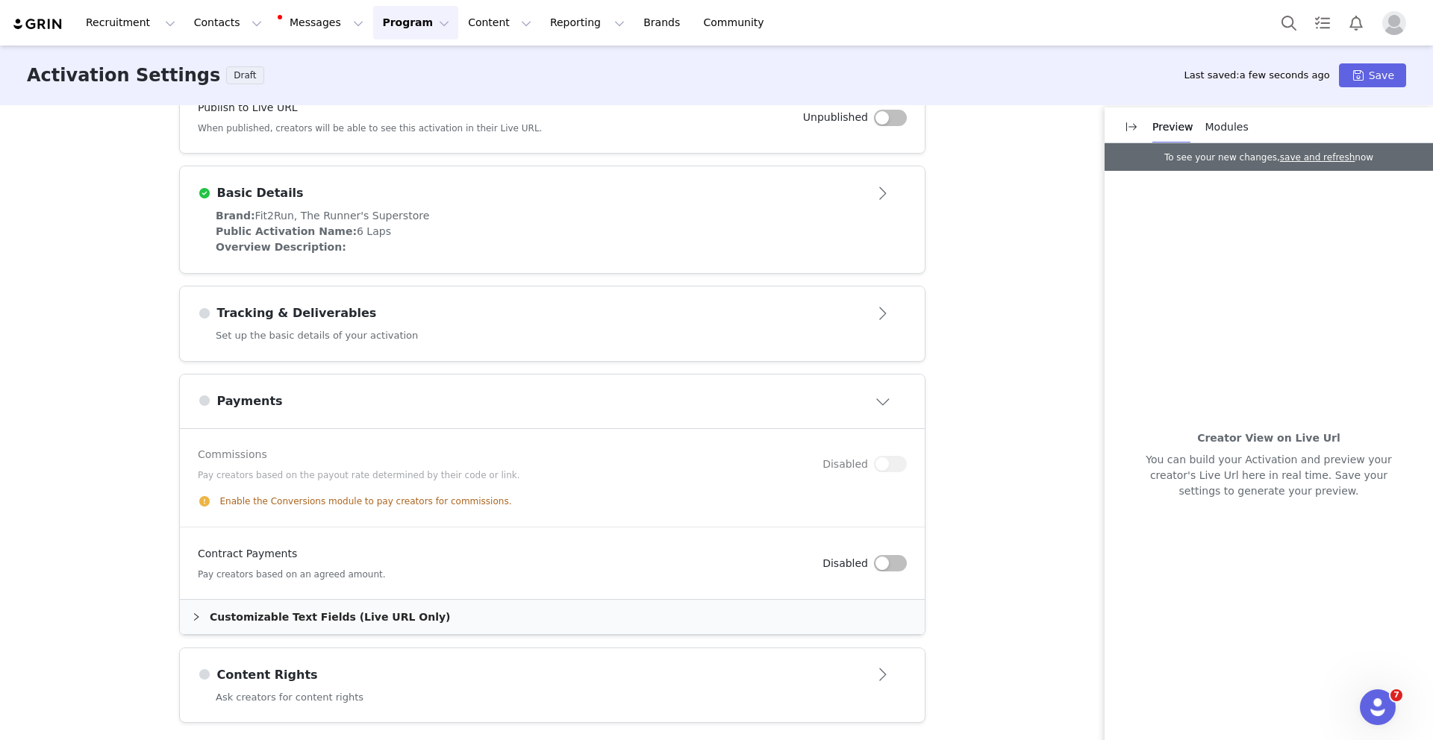
click at [525, 667] on div "Content Rights" at bounding box center [528, 675] width 660 height 18
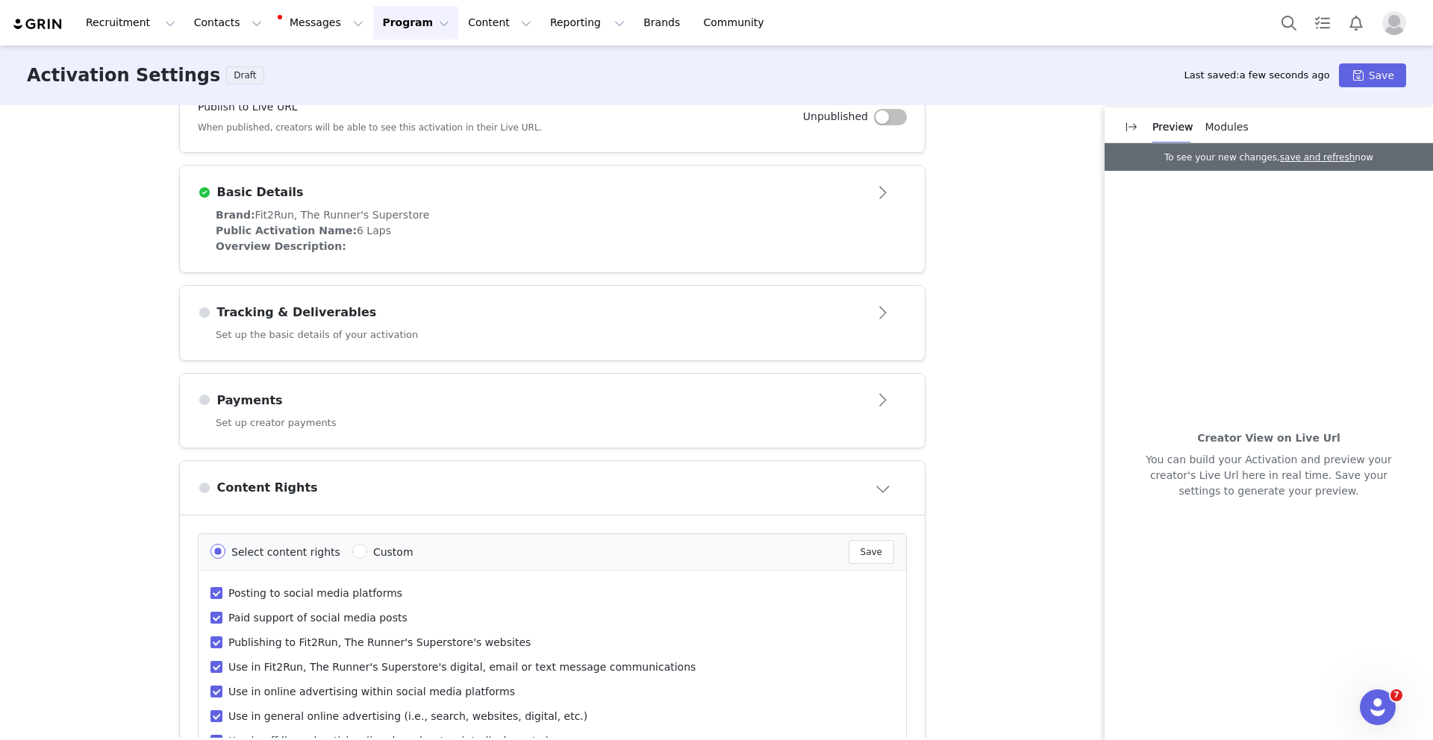
scroll to position [510, 0]
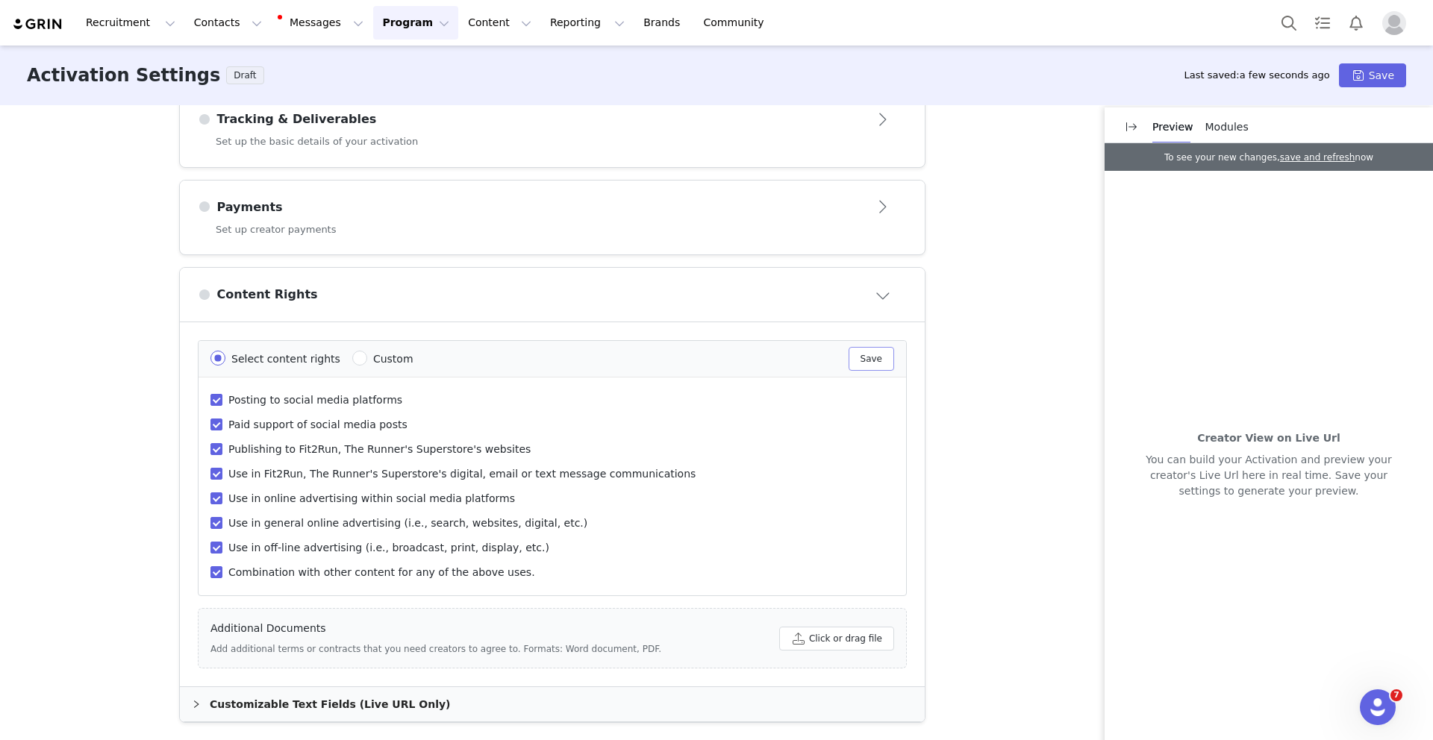
drag, startPoint x: 869, startPoint y: 363, endPoint x: 861, endPoint y: 451, distance: 87.6
click at [869, 364] on button "Save" at bounding box center [871, 359] width 46 height 24
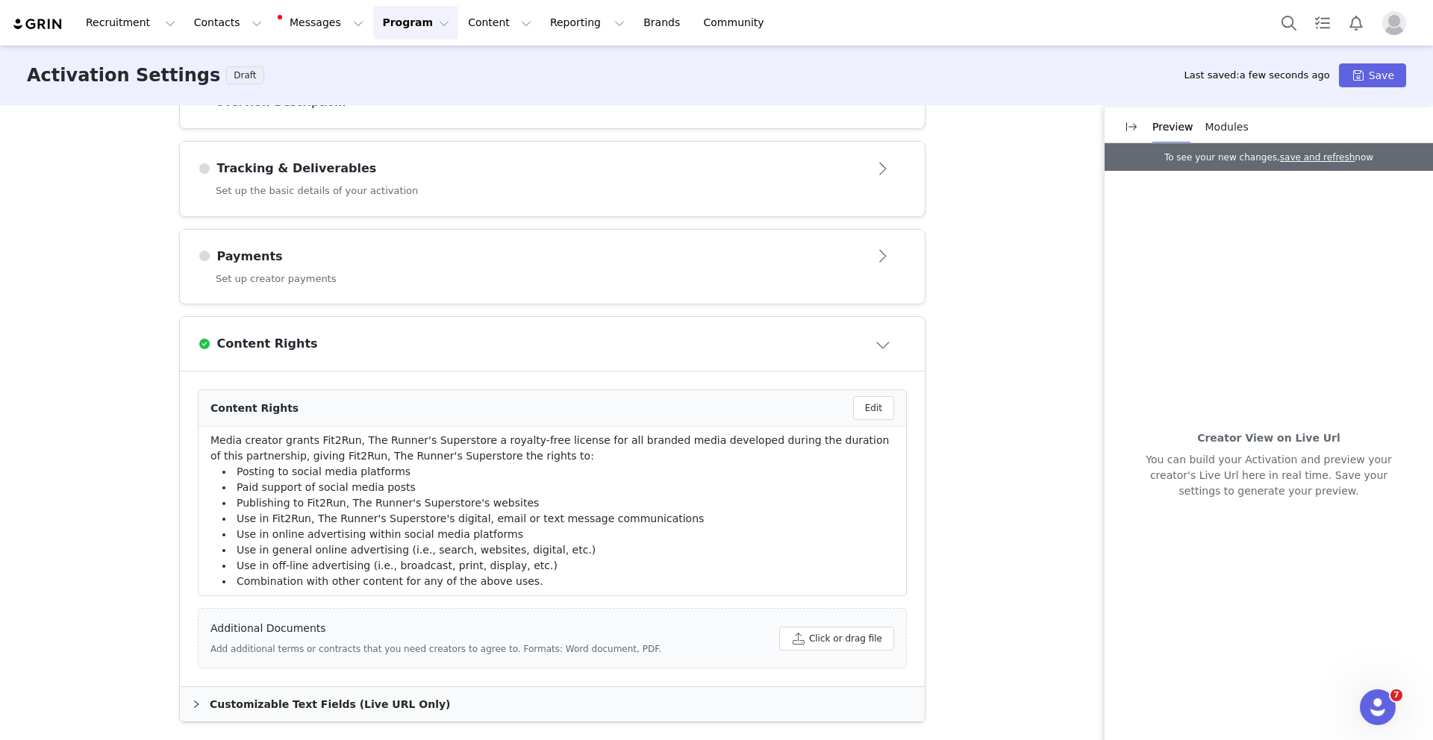
click at [569, 252] on div "Payments" at bounding box center [528, 257] width 660 height 18
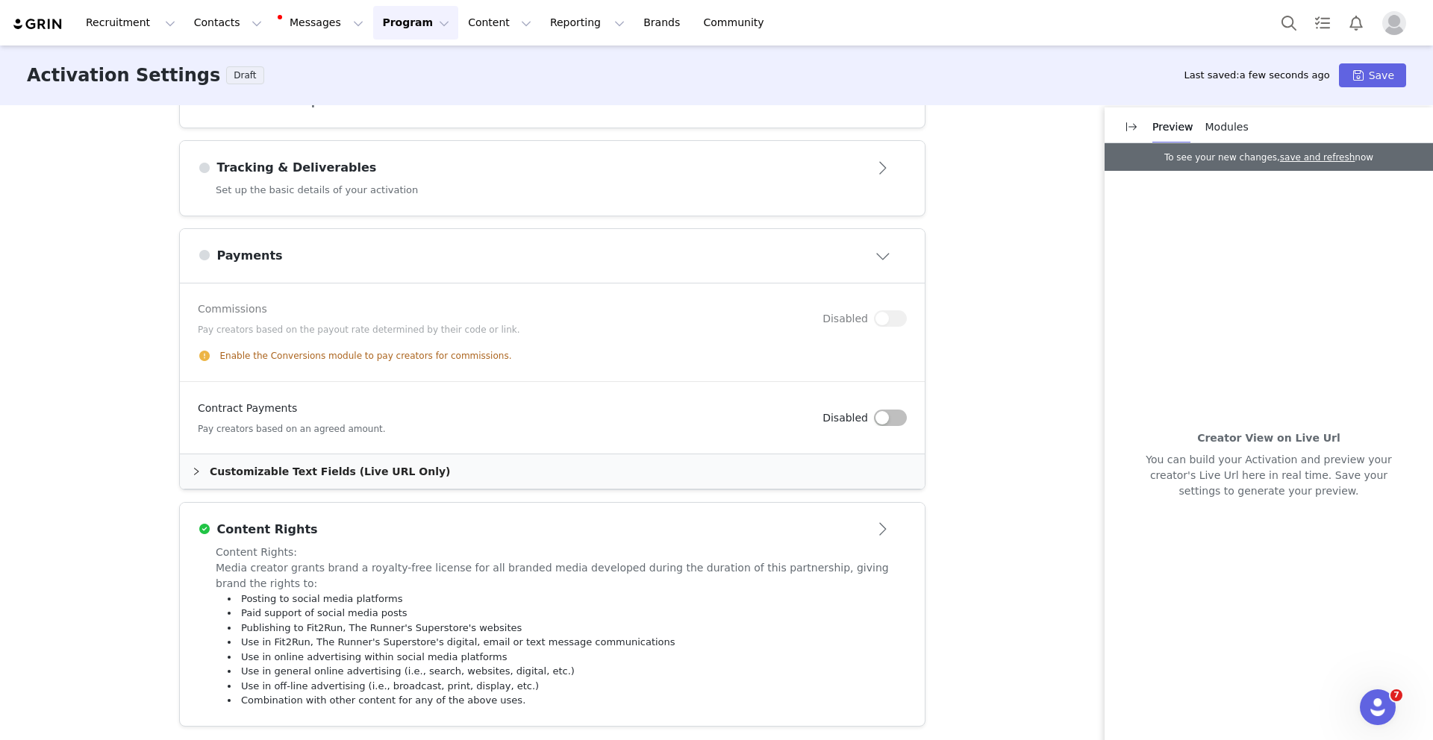
click at [571, 468] on div "Customizable Text Fields (Live URL Only)" at bounding box center [552, 471] width 745 height 34
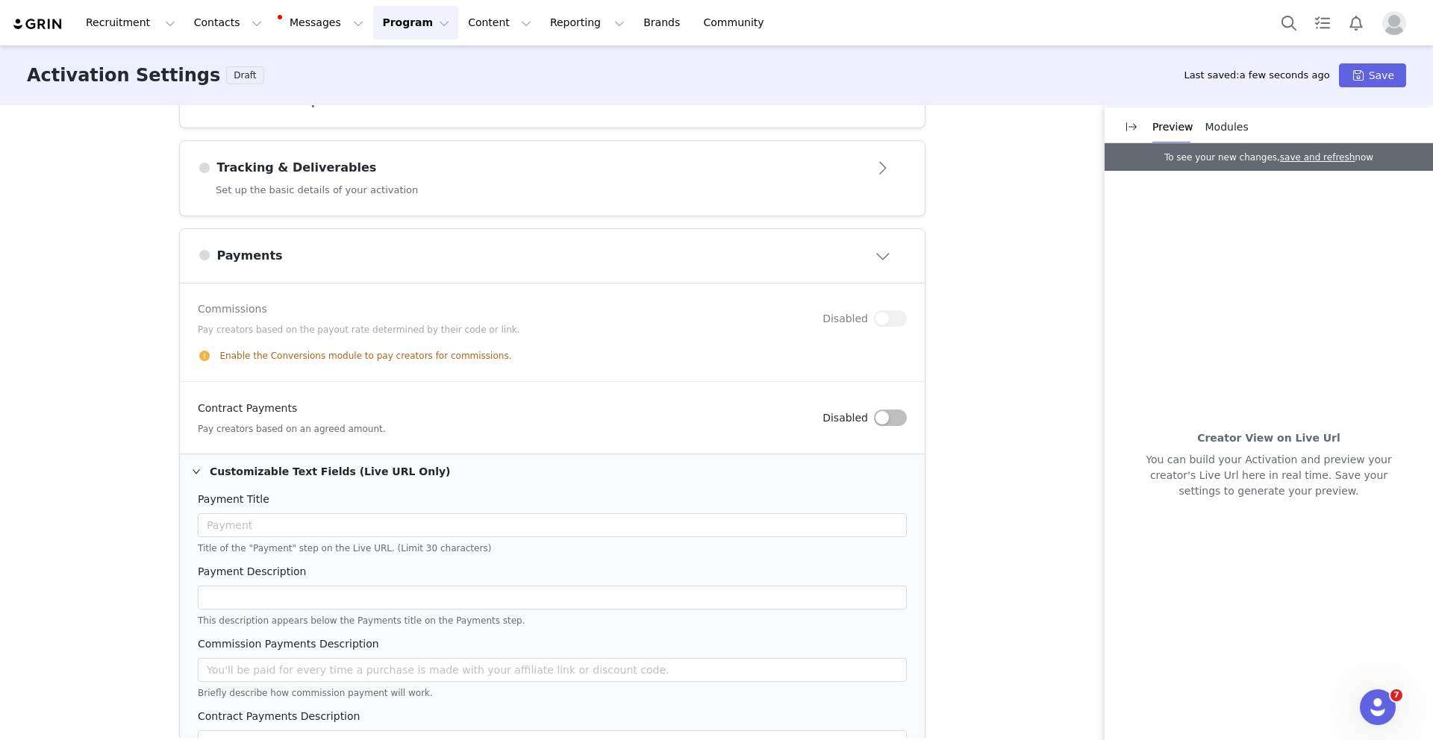
click at [878, 415] on button "button" at bounding box center [890, 418] width 33 height 16
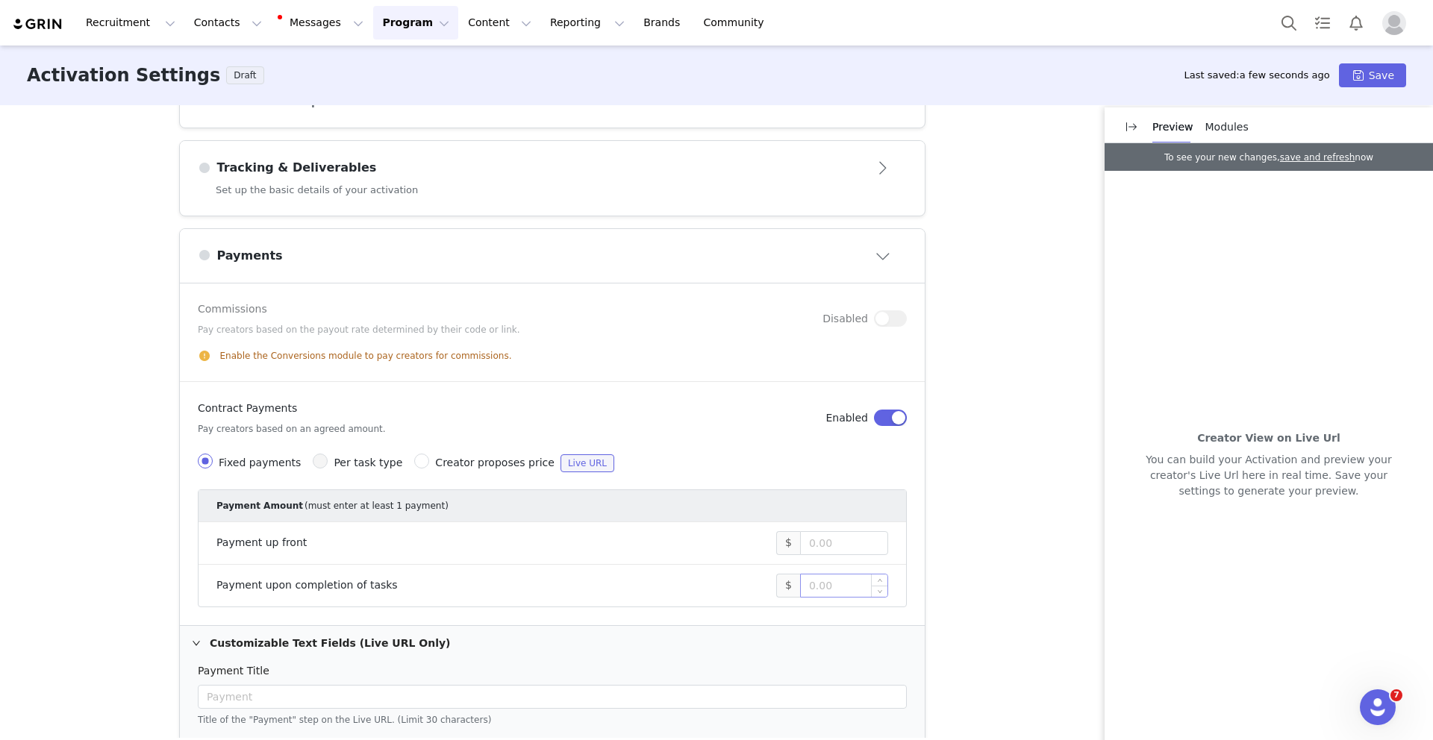
click at [835, 592] on input at bounding box center [844, 586] width 87 height 22
type input "6"
type input "500"
click at [1024, 419] on div "These are baseline settings for your activation. You will be able to customize …" at bounding box center [716, 421] width 1433 height 633
click at [619, 179] on div "Tracking & Deliverables" at bounding box center [552, 168] width 709 height 24
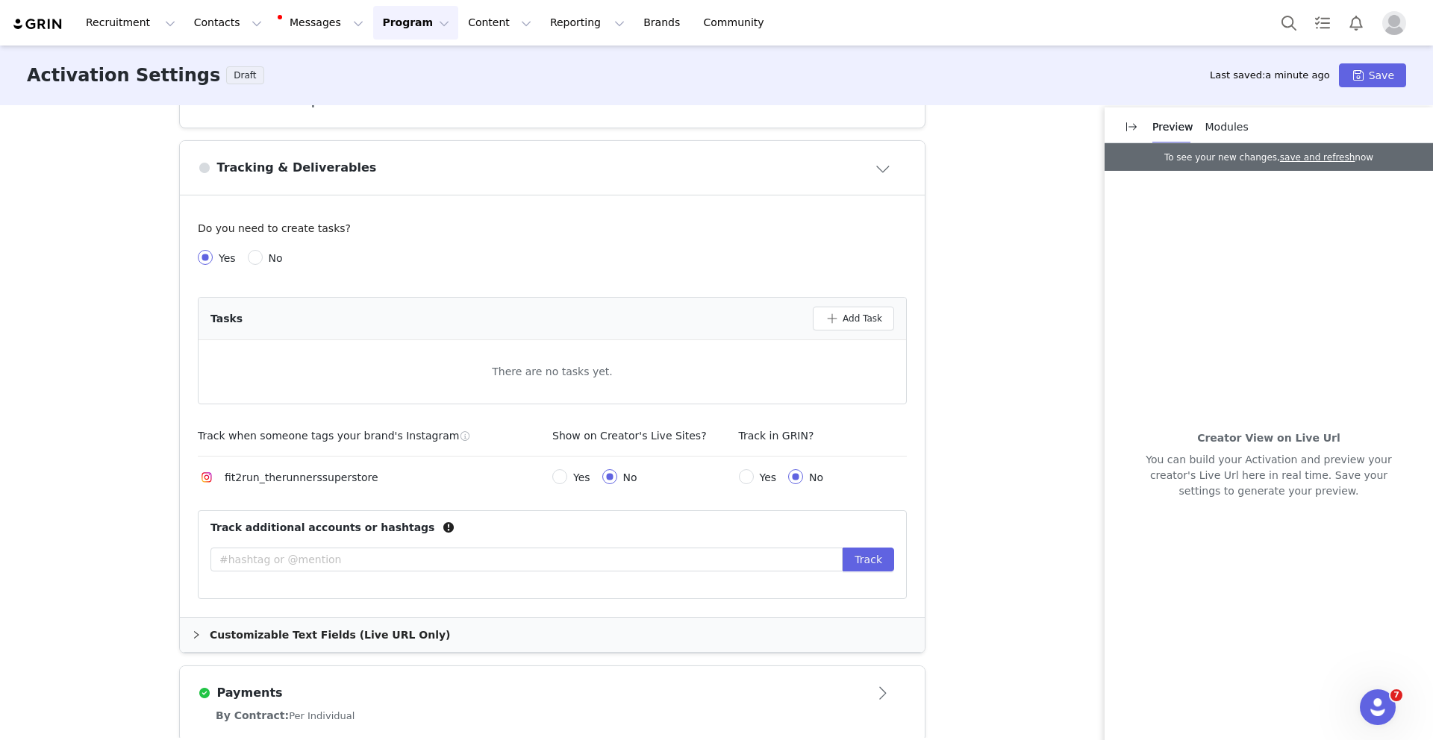
click at [1010, 290] on div "These are baseline settings for your activation. You will be able to customize …" at bounding box center [716, 421] width 1433 height 633
click at [1350, 72] on button "Save" at bounding box center [1372, 75] width 67 height 24
